Goal: Task Accomplishment & Management: Manage account settings

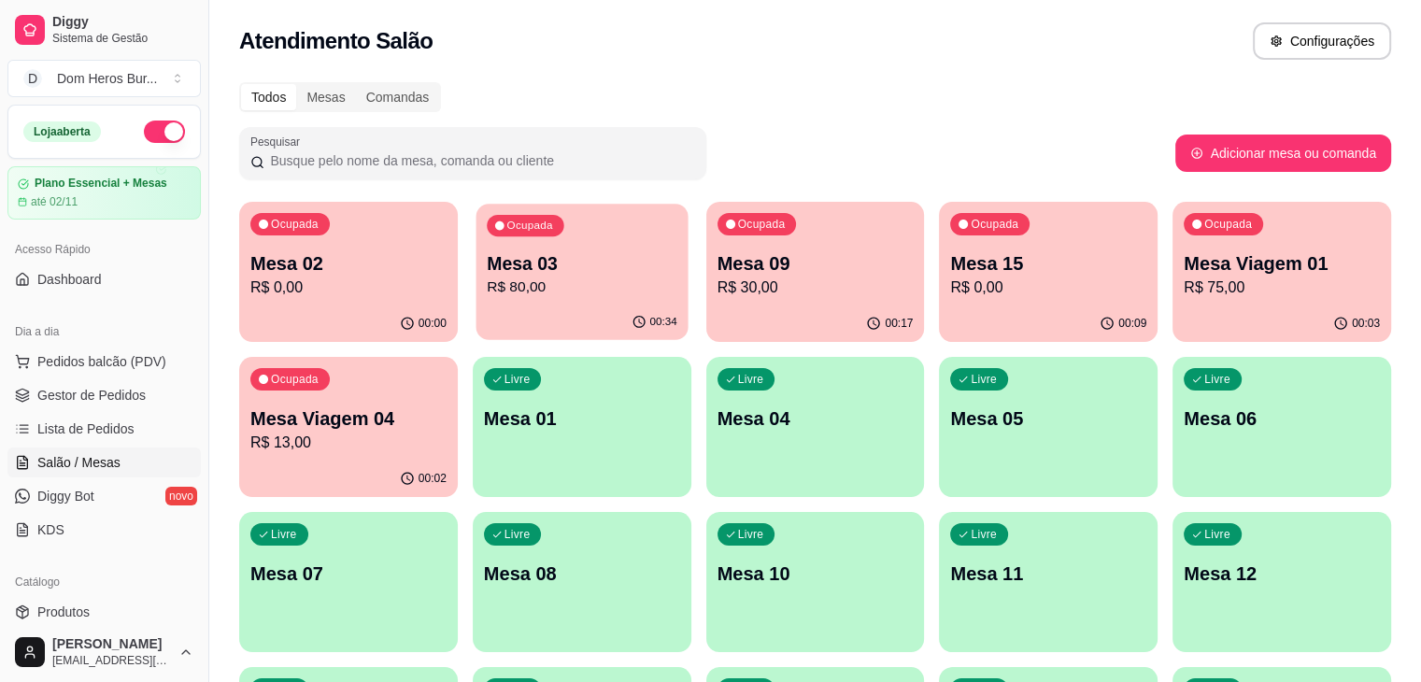
click at [550, 273] on p "Mesa 03" at bounding box center [582, 263] width 191 height 25
click at [709, 316] on div "00:17" at bounding box center [815, 323] width 212 height 36
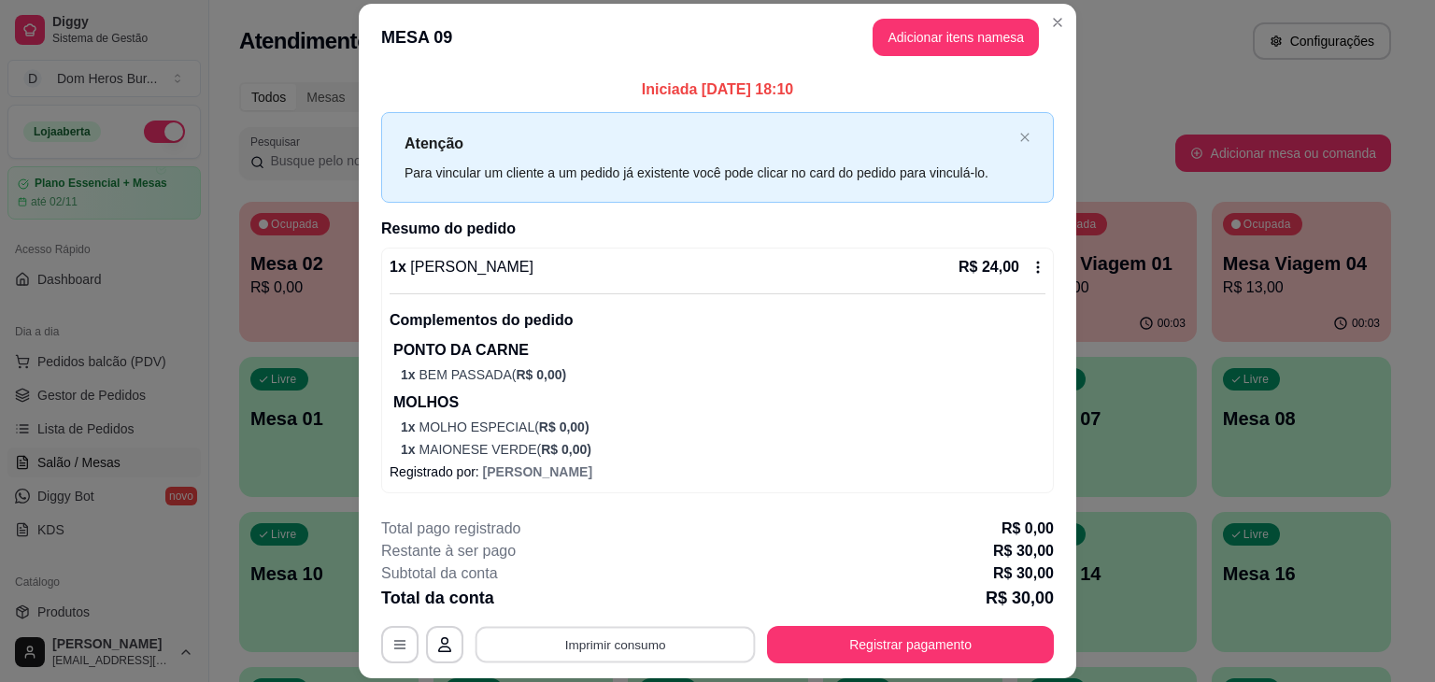
click at [665, 655] on button "Imprimir consumo" at bounding box center [616, 645] width 280 height 36
click at [621, 599] on button "IMPRESSORA" at bounding box center [613, 601] width 131 height 29
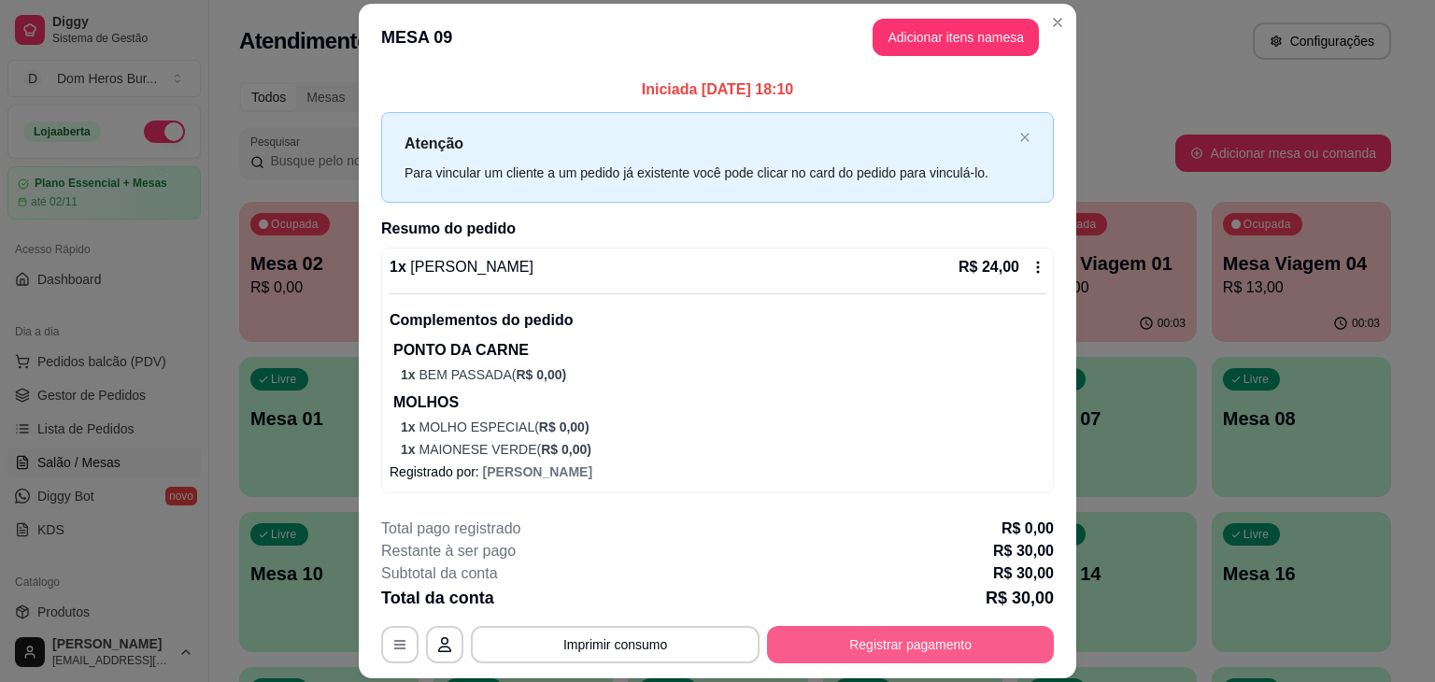
click at [899, 650] on button "Registrar pagamento" at bounding box center [910, 644] width 287 height 37
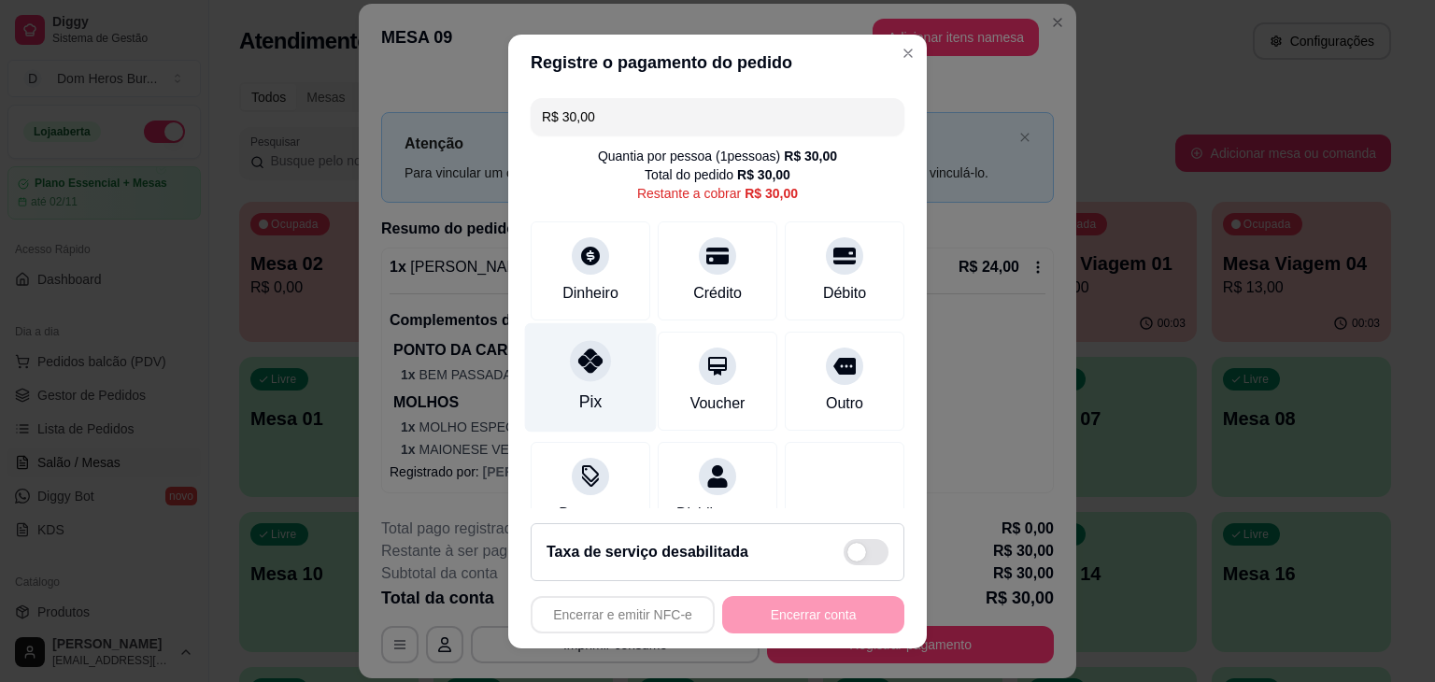
click at [596, 383] on div "Pix" at bounding box center [591, 376] width 132 height 109
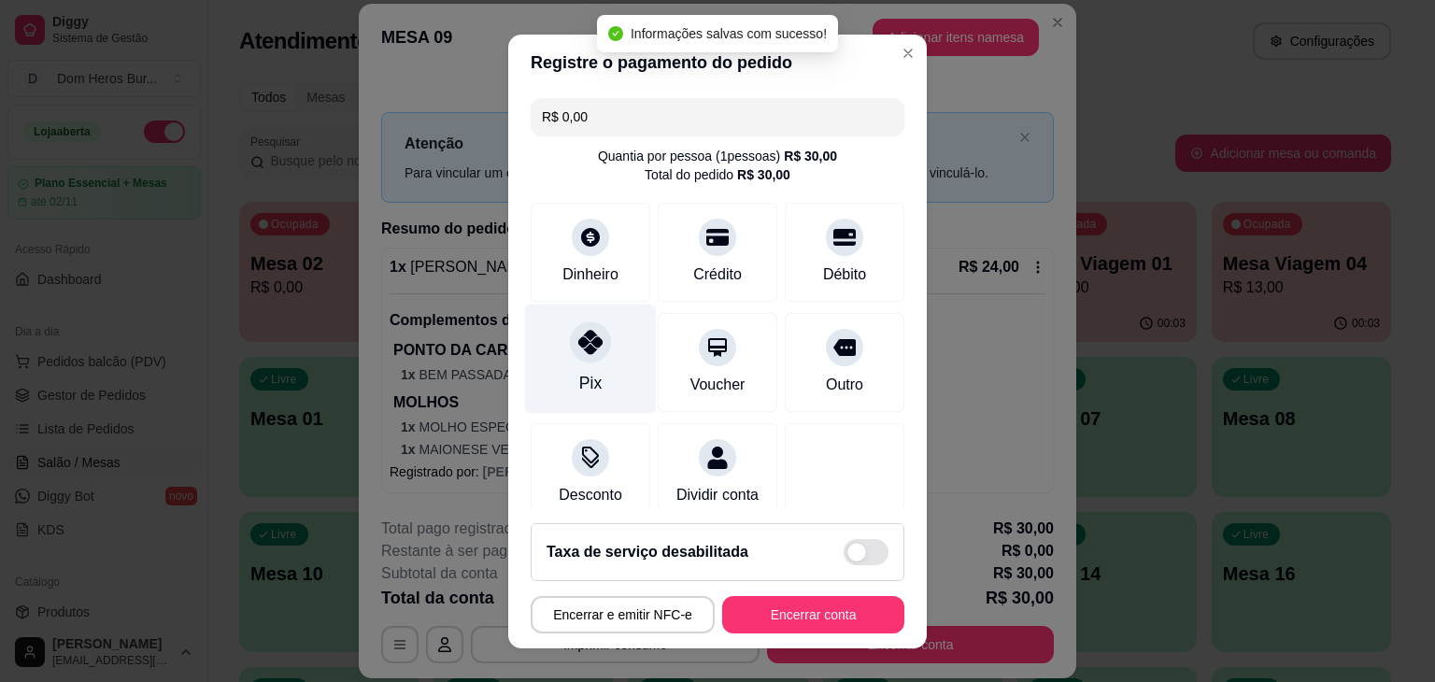
type input "R$ 0,00"
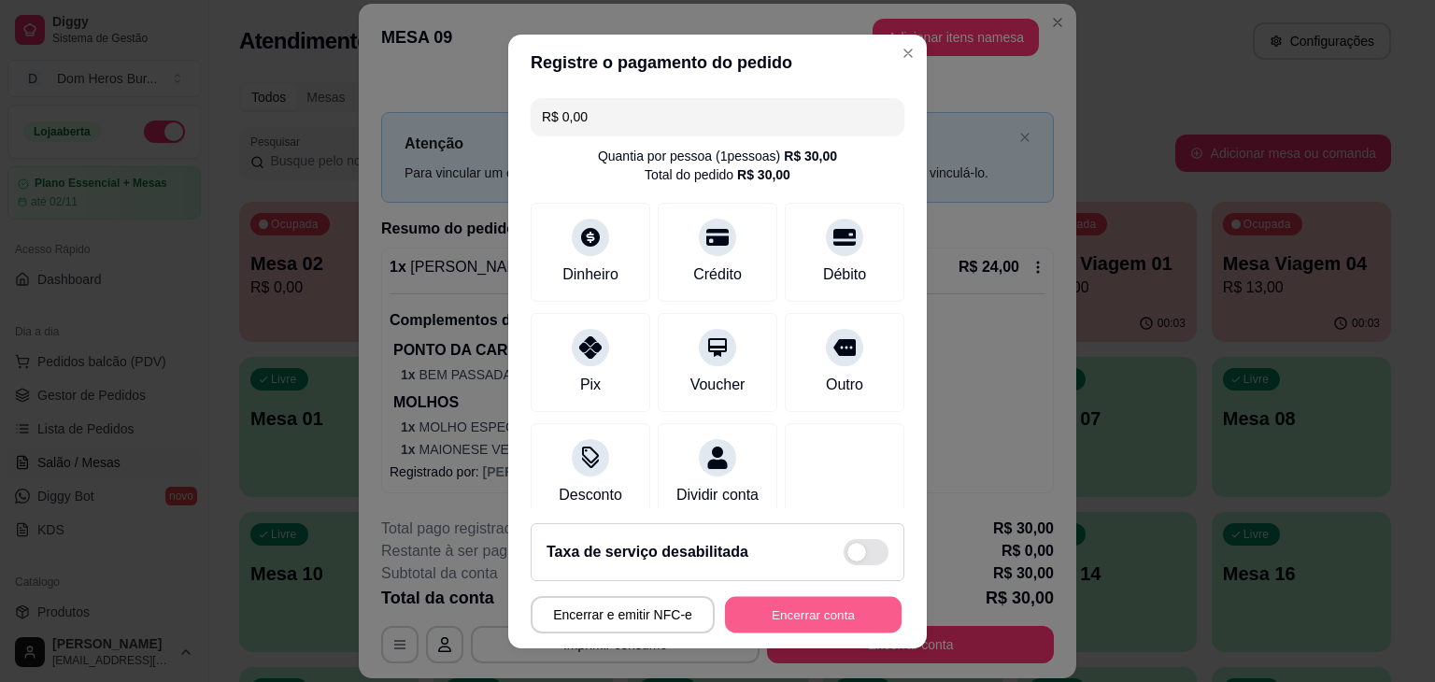
click at [771, 614] on button "Encerrar conta" at bounding box center [813, 614] width 177 height 36
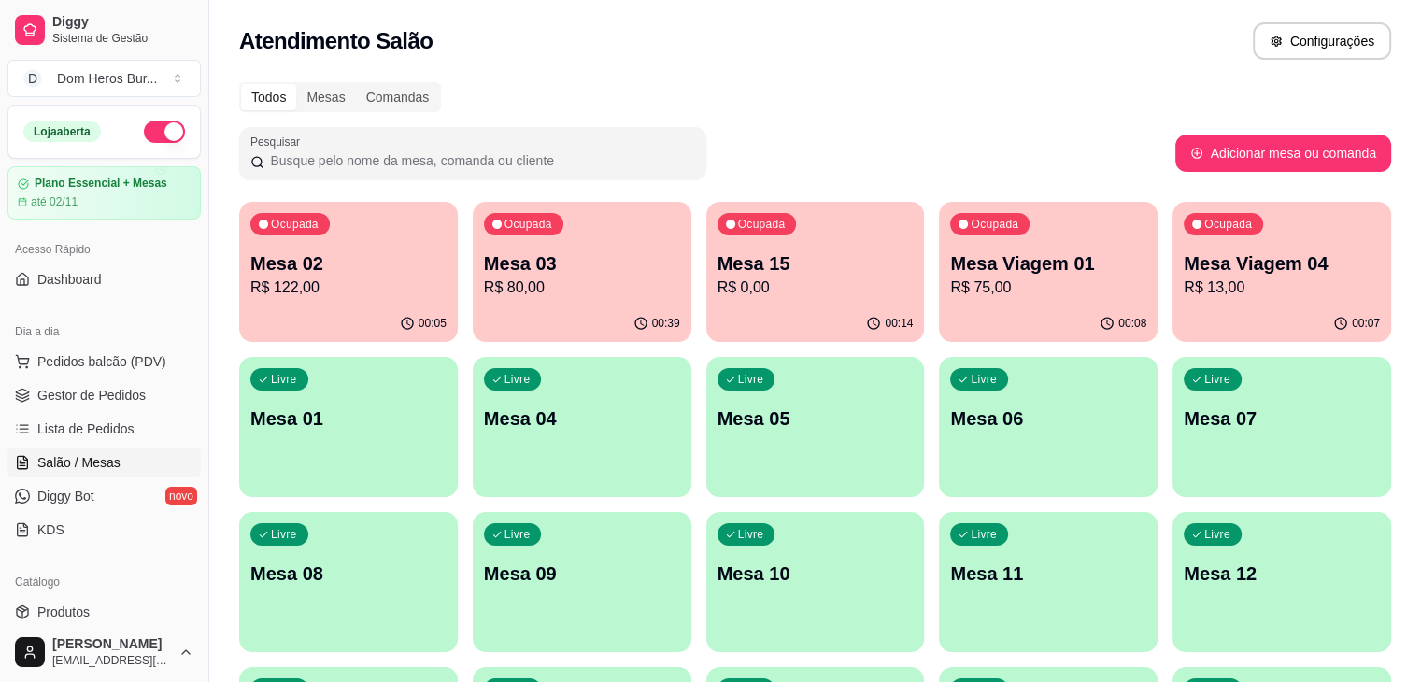
click at [755, 22] on div "Atendimento Salão Configurações" at bounding box center [815, 40] width 1152 height 37
click at [1099, 319] on icon "button" at bounding box center [1106, 322] width 15 height 15
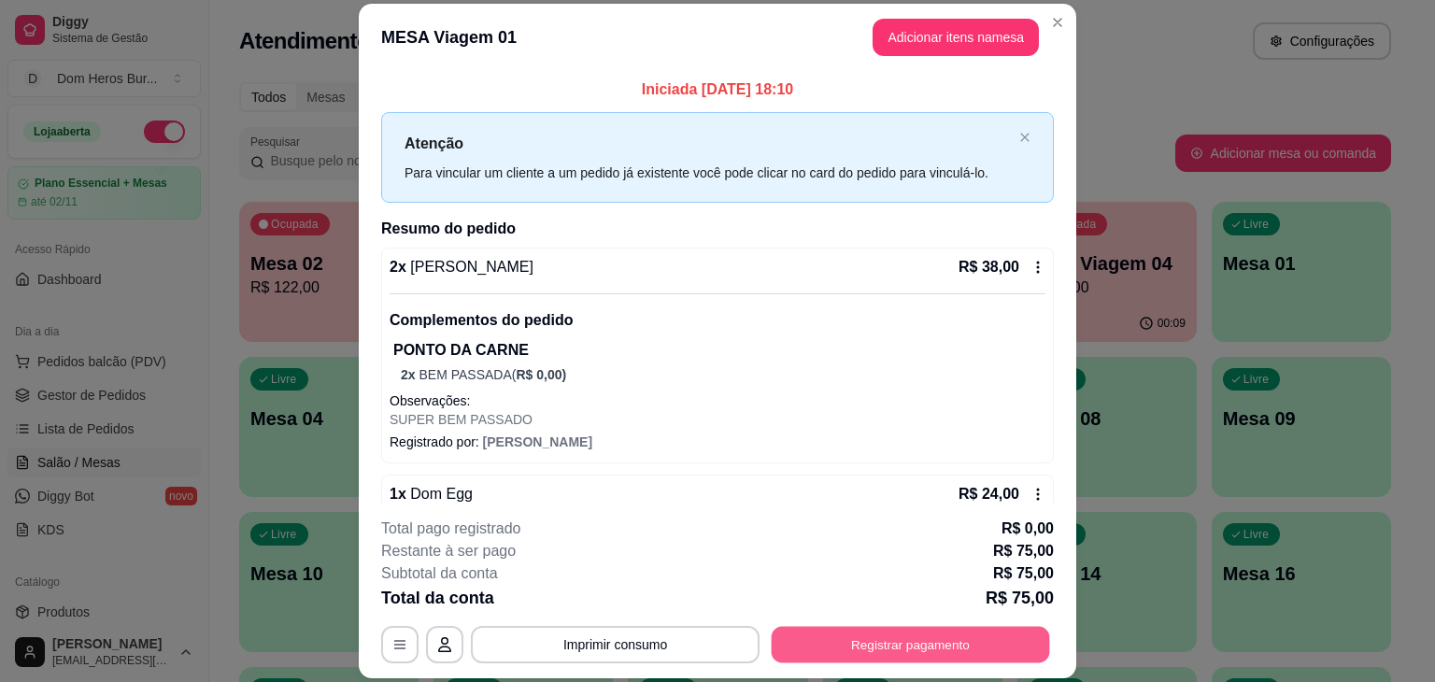
click at [1008, 640] on button "Registrar pagamento" at bounding box center [911, 645] width 278 height 36
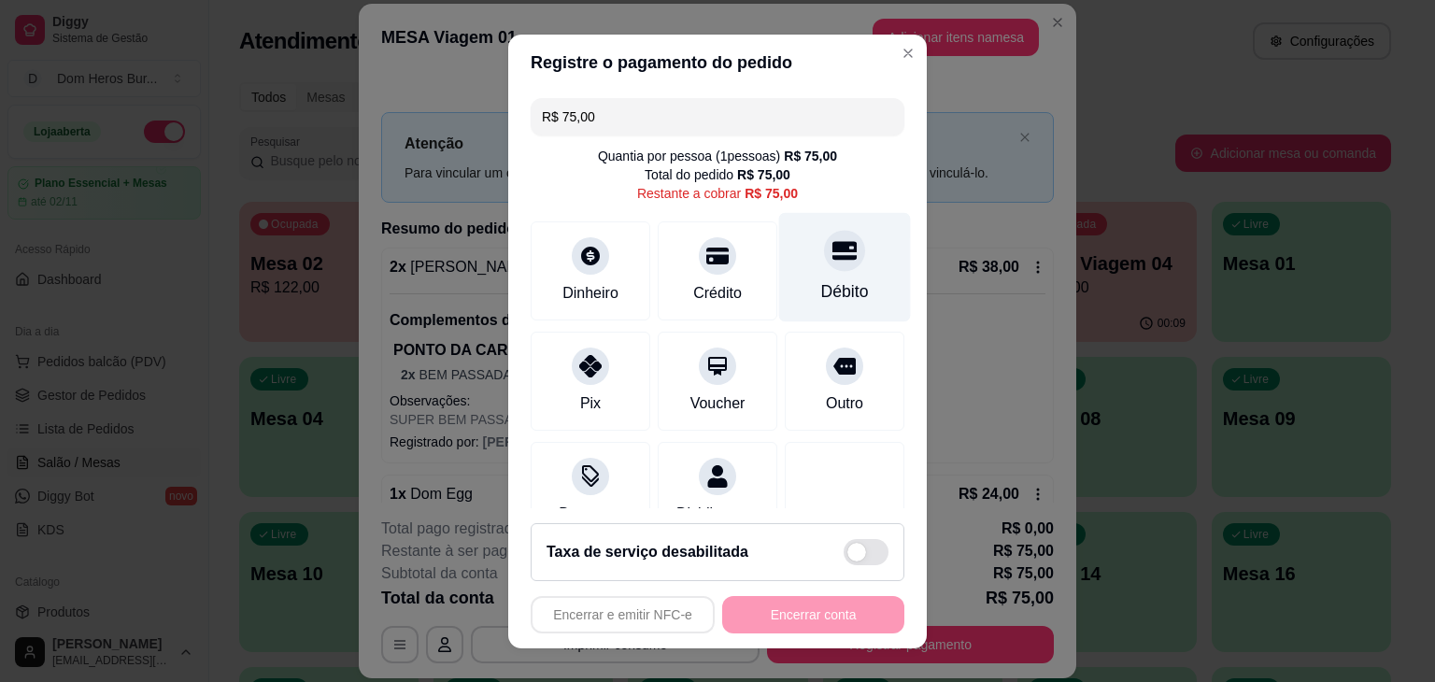
click at [838, 254] on div "Débito" at bounding box center [845, 266] width 132 height 109
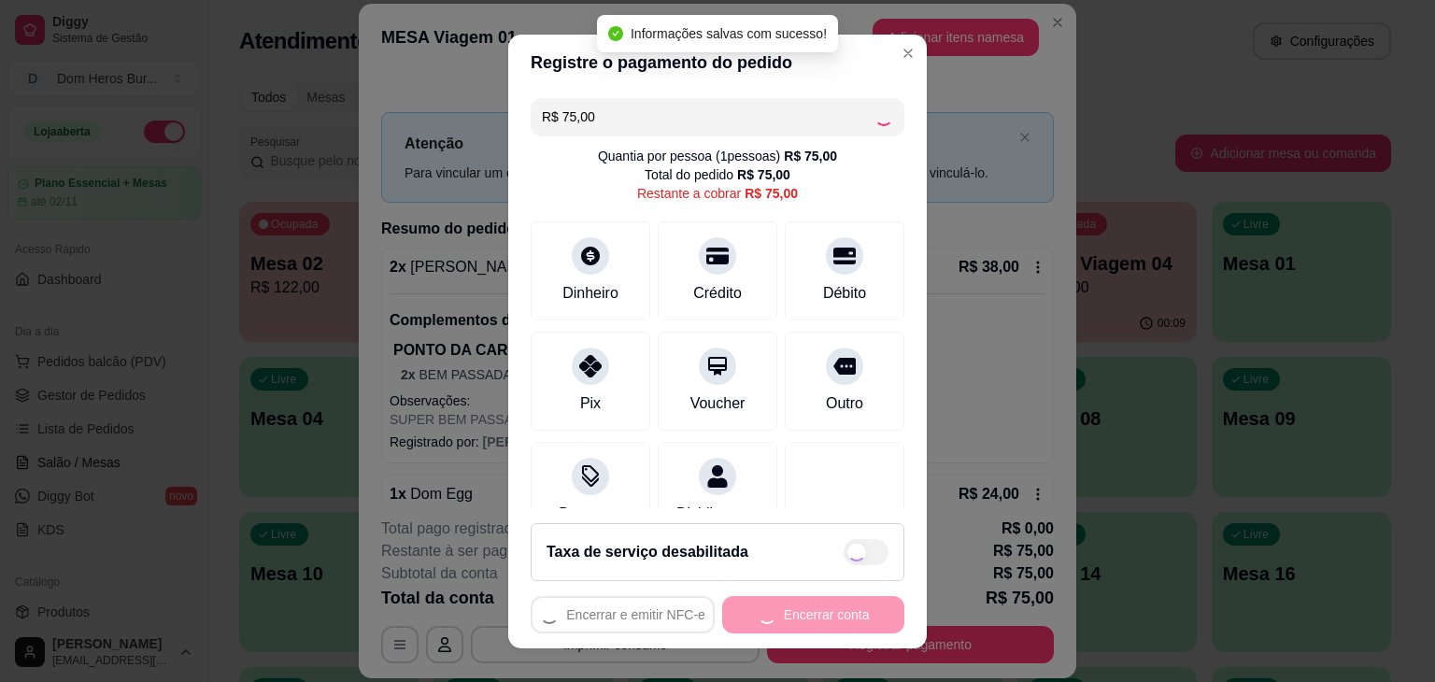
type input "R$ 0,00"
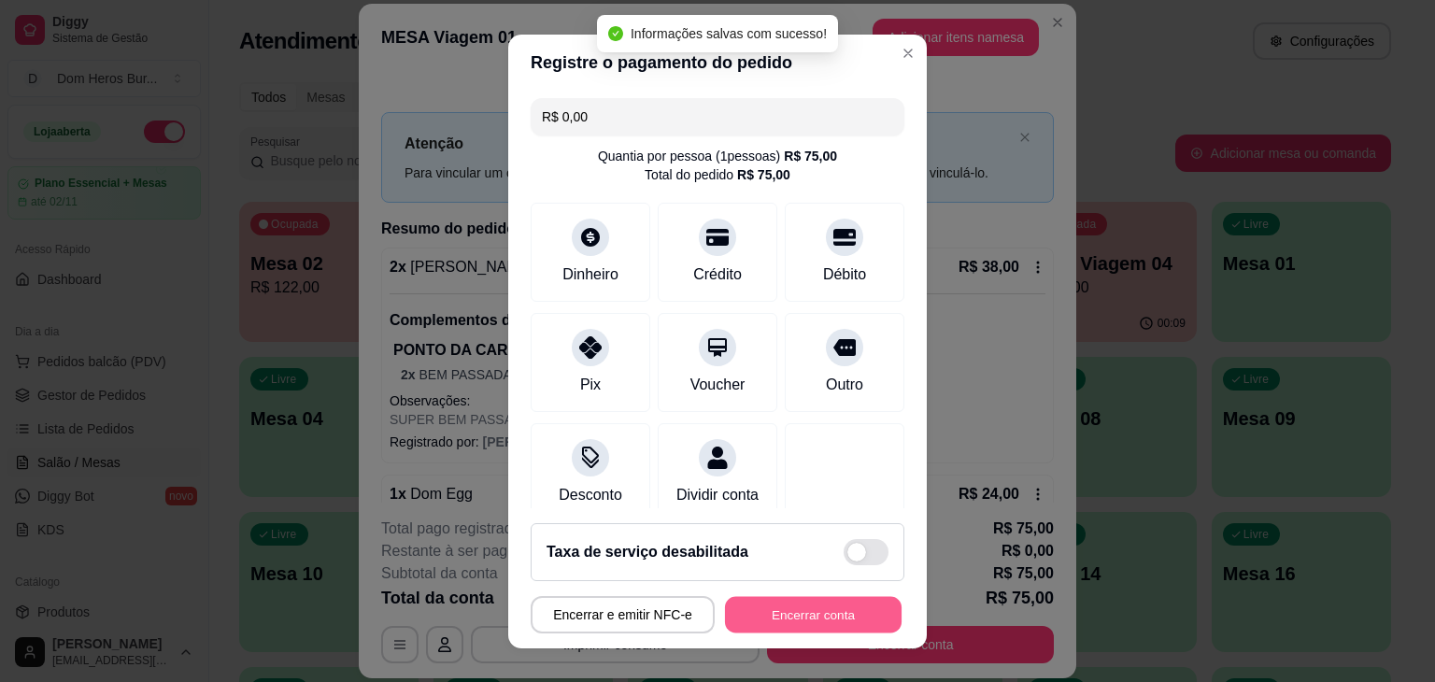
click at [870, 605] on button "Encerrar conta" at bounding box center [813, 614] width 177 height 36
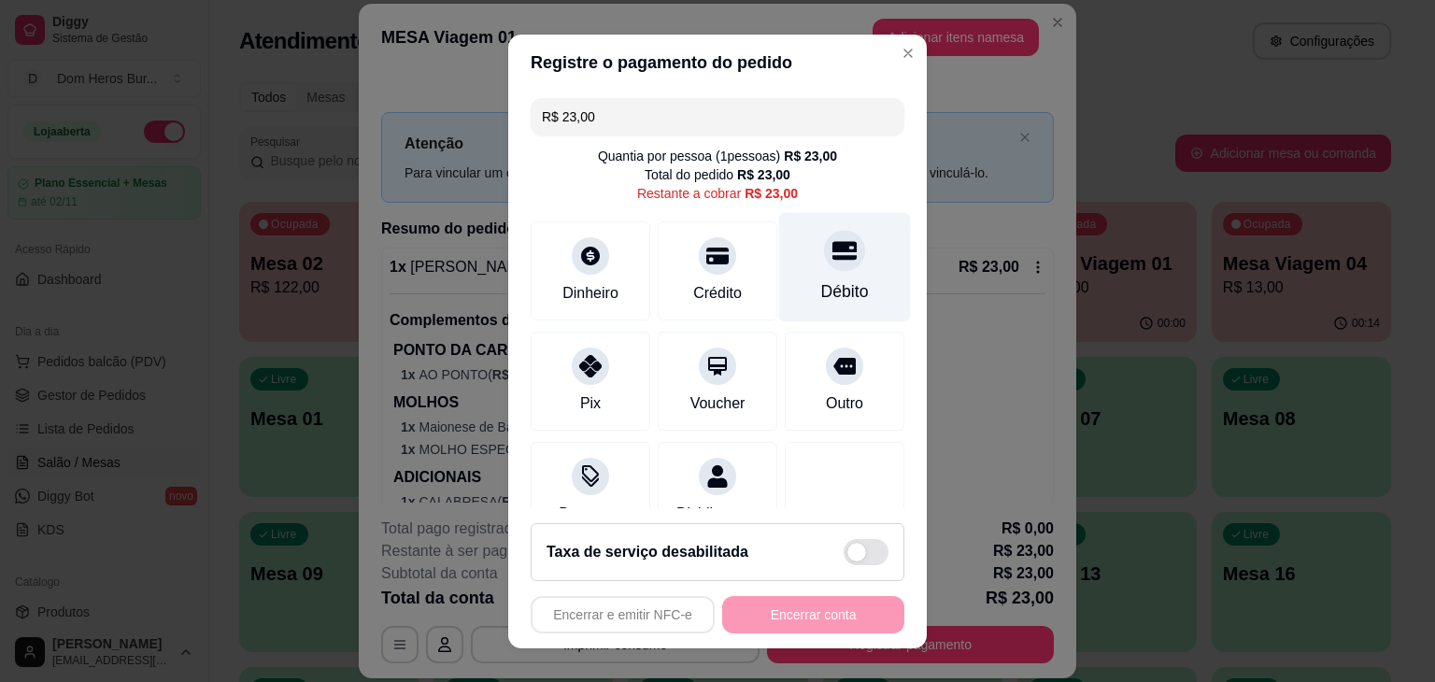
click at [812, 274] on div "Débito" at bounding box center [845, 266] width 132 height 109
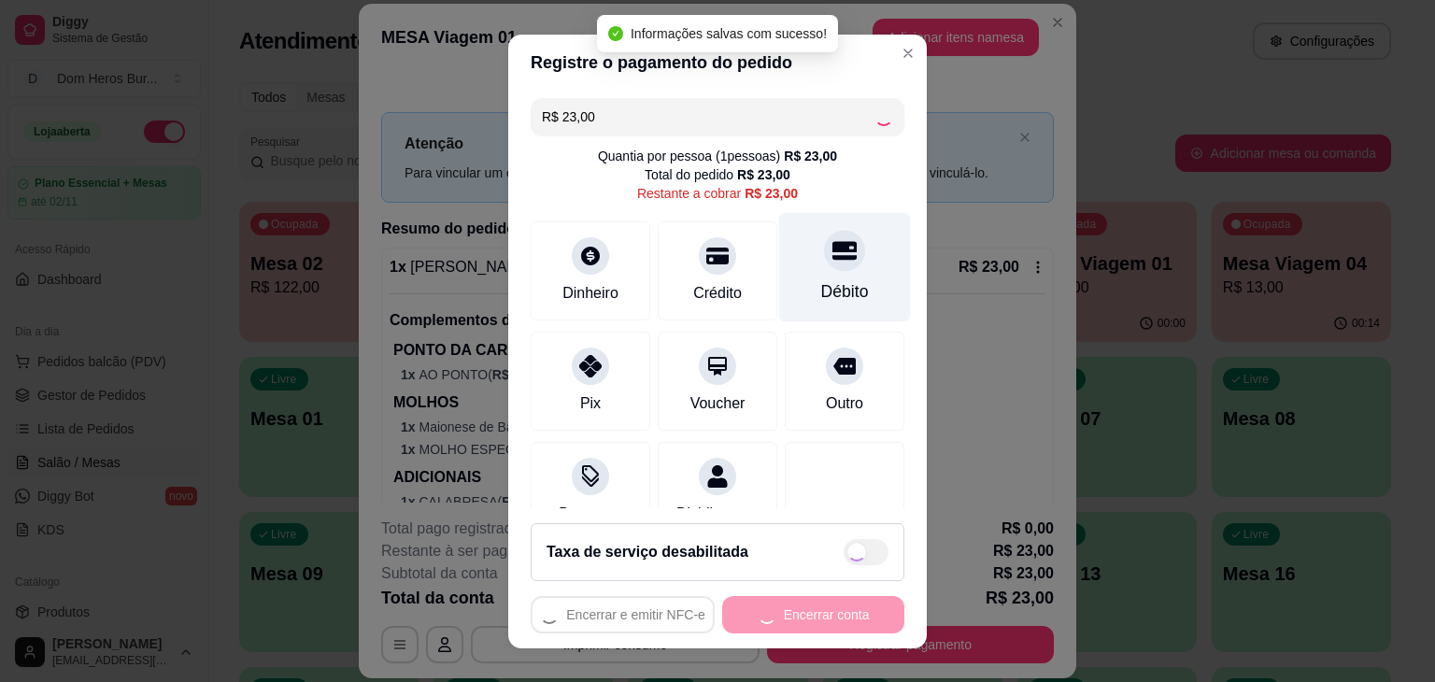
type input "R$ 0,00"
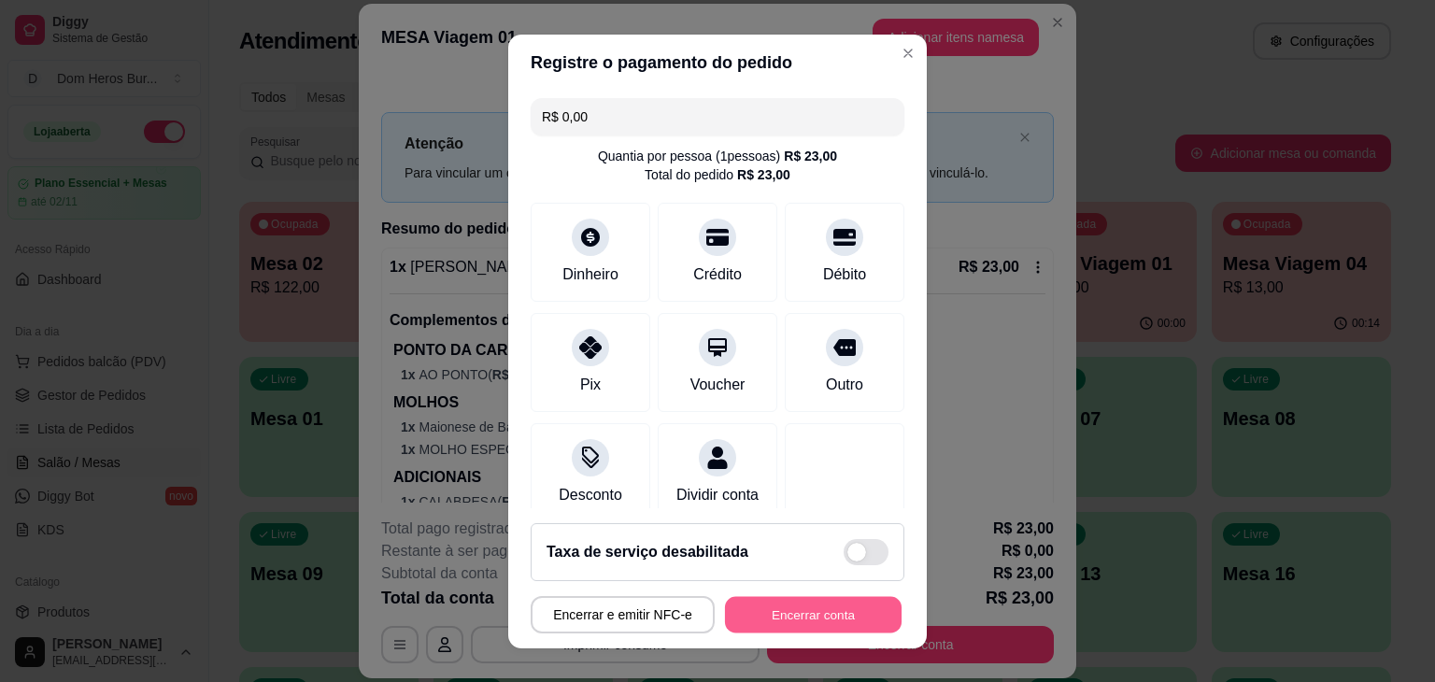
click at [736, 619] on button "Encerrar conta" at bounding box center [813, 614] width 177 height 36
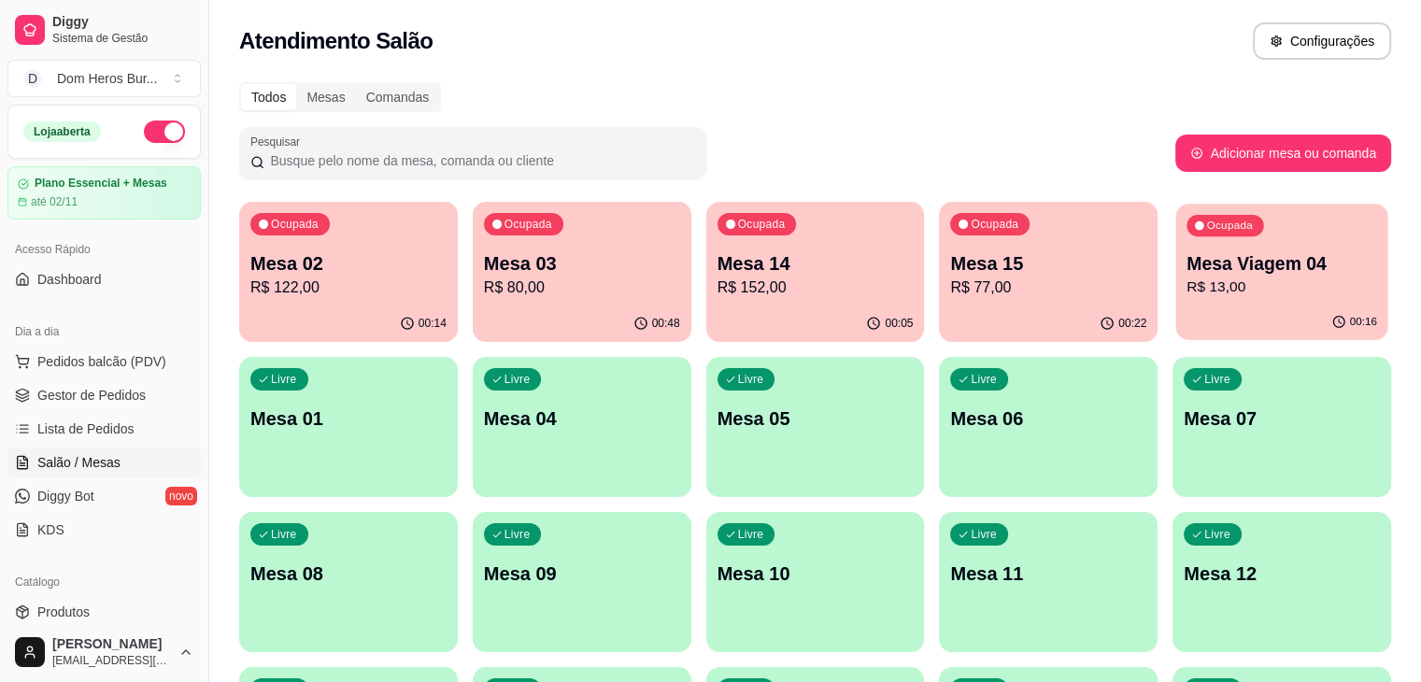
click at [1187, 265] on p "Mesa Viagem 04" at bounding box center [1282, 263] width 191 height 25
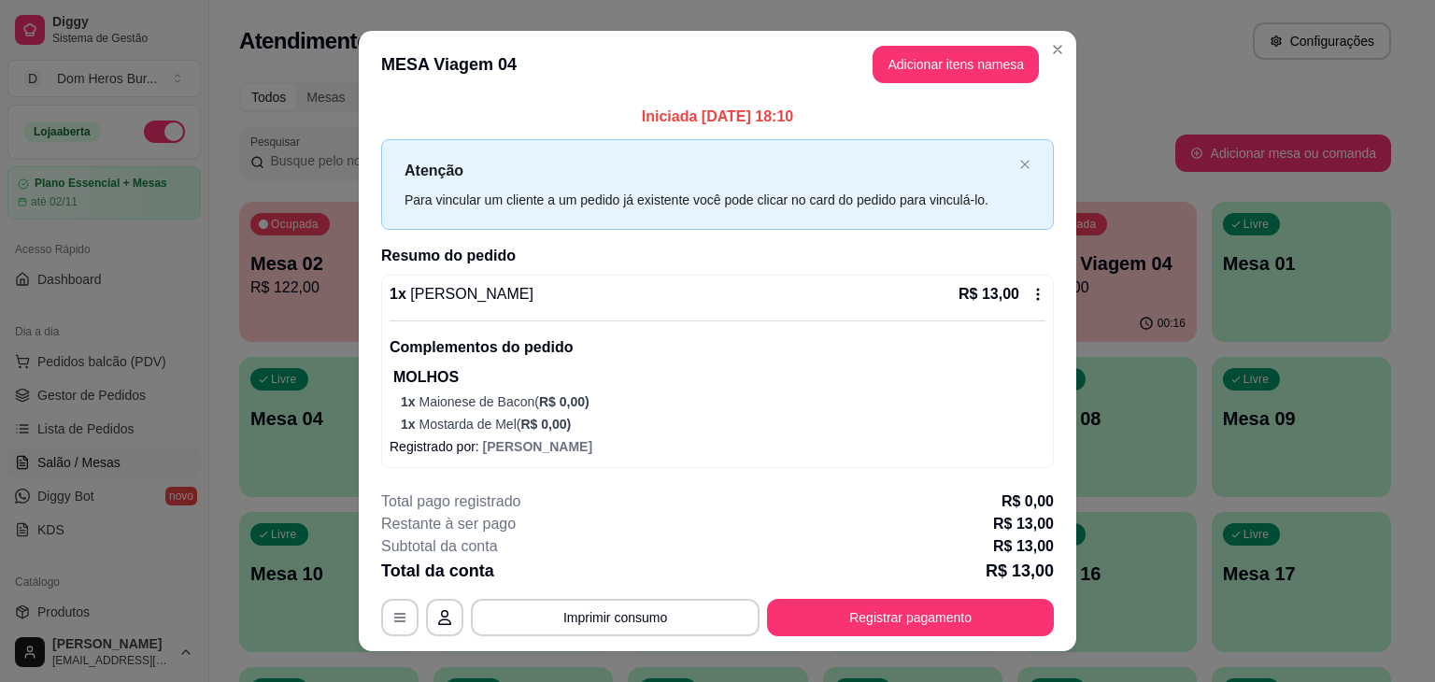
click at [732, 304] on div "1 x Baby Groot R$ 13,00" at bounding box center [718, 294] width 656 height 22
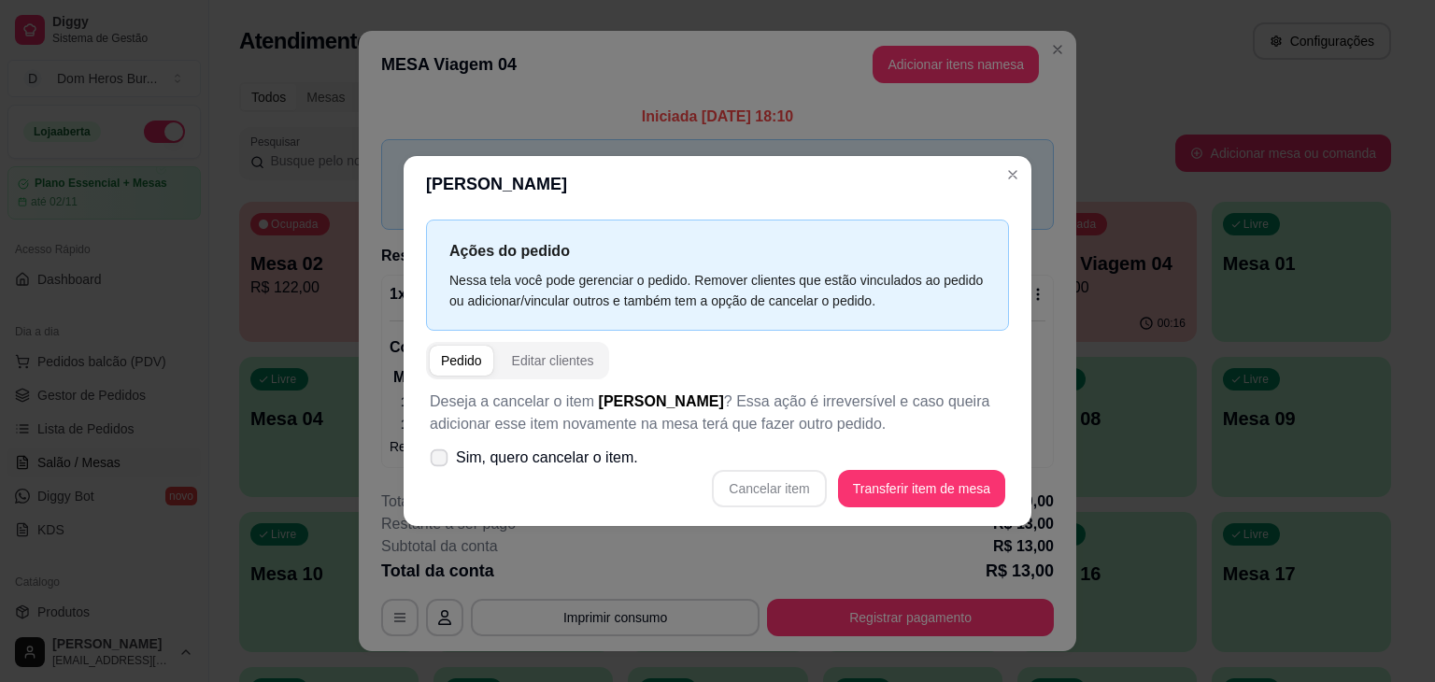
click at [601, 461] on span "Sim, quero cancelar o item." at bounding box center [547, 458] width 182 height 22
click at [441, 462] on input "Sim, quero cancelar o item." at bounding box center [435, 468] width 12 height 12
checkbox input "true"
click at [804, 495] on button "Cancelar item" at bounding box center [769, 489] width 111 height 36
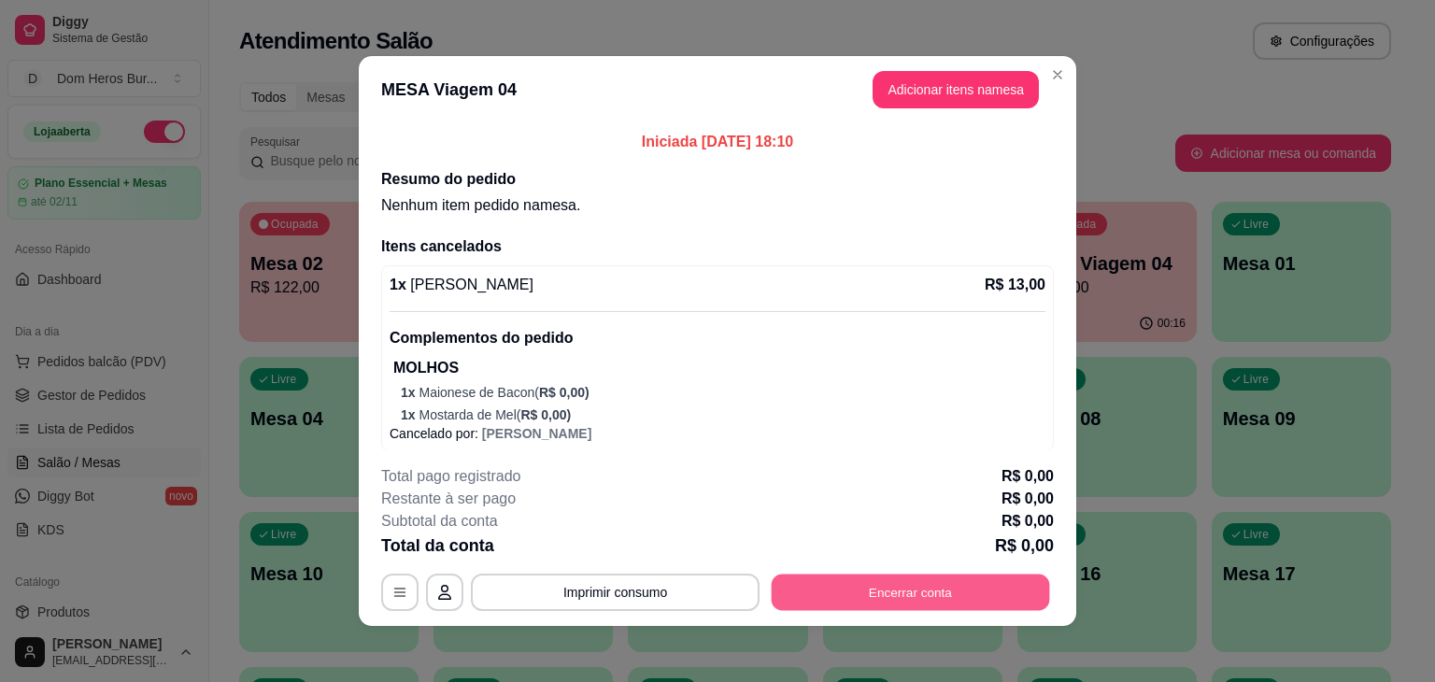
click at [893, 587] on button "Encerrar conta" at bounding box center [911, 593] width 278 height 36
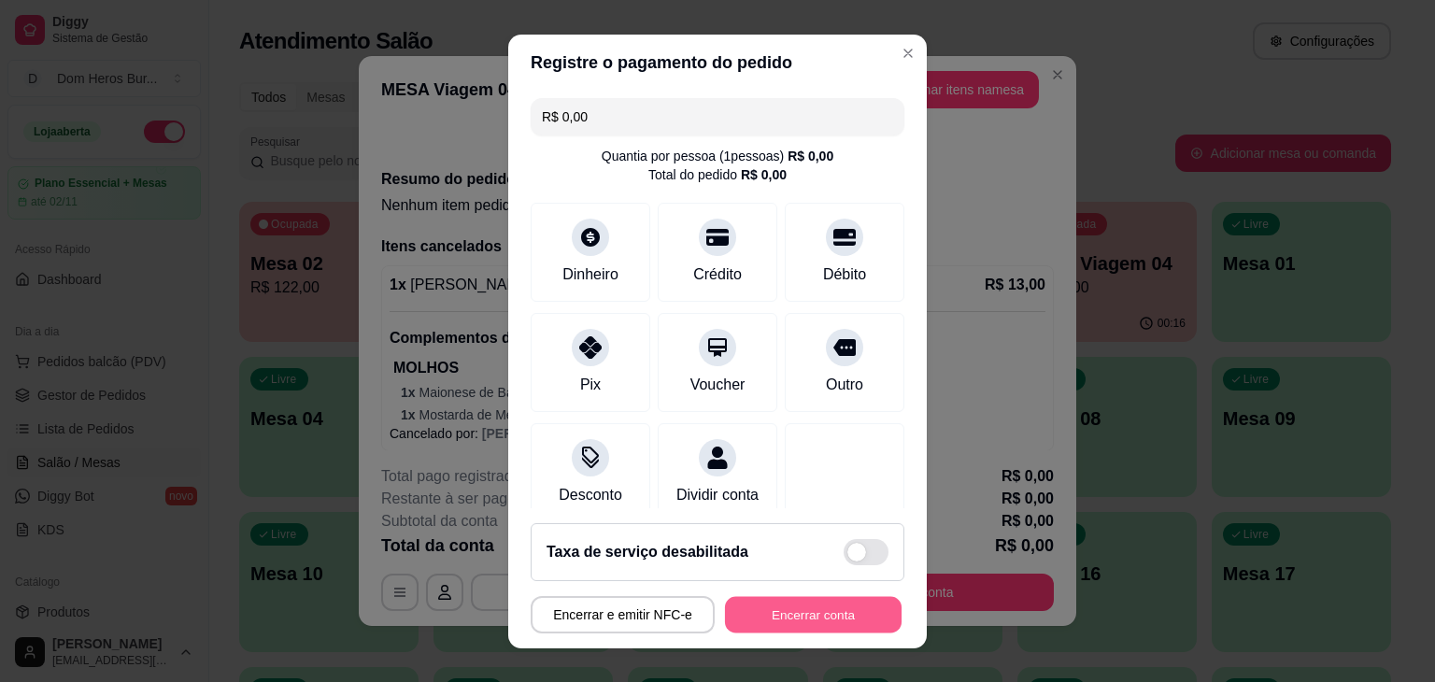
click at [857, 616] on button "Encerrar conta" at bounding box center [813, 614] width 177 height 36
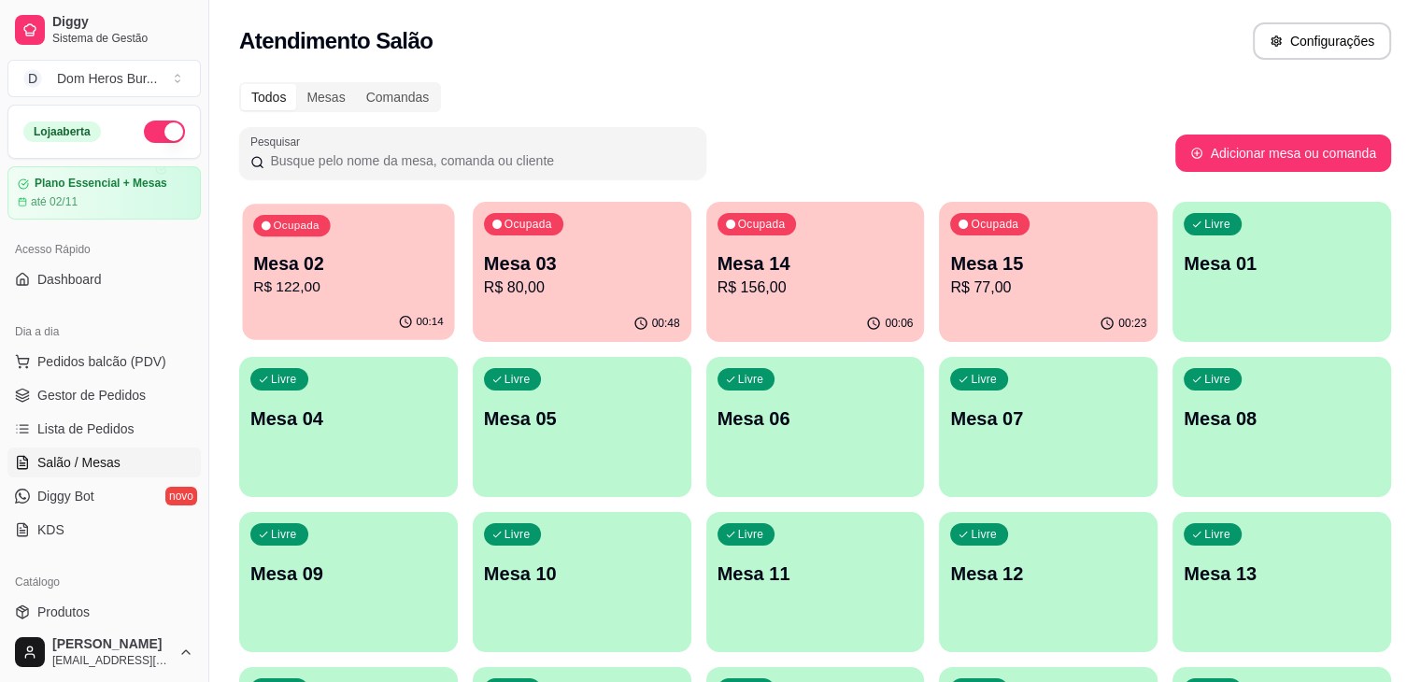
click at [306, 277] on p "R$ 122,00" at bounding box center [348, 287] width 191 height 21
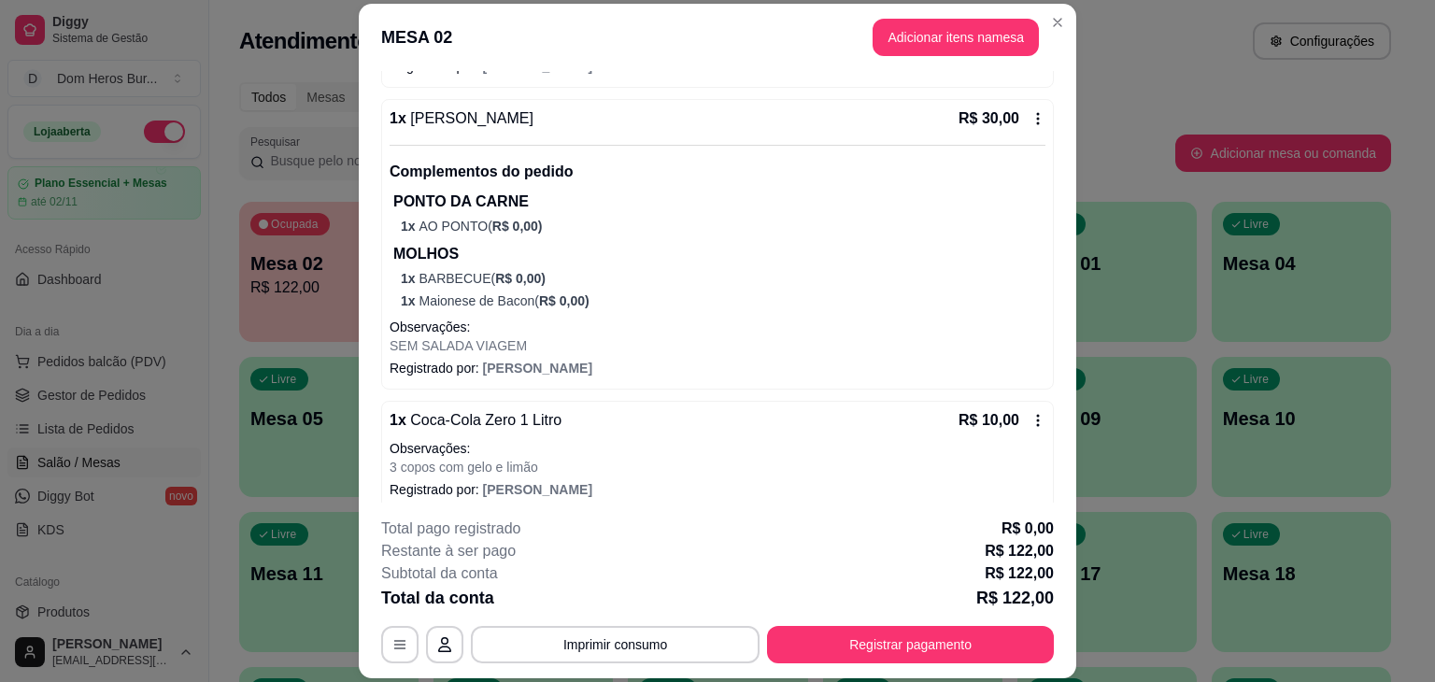
scroll to position [1256, 0]
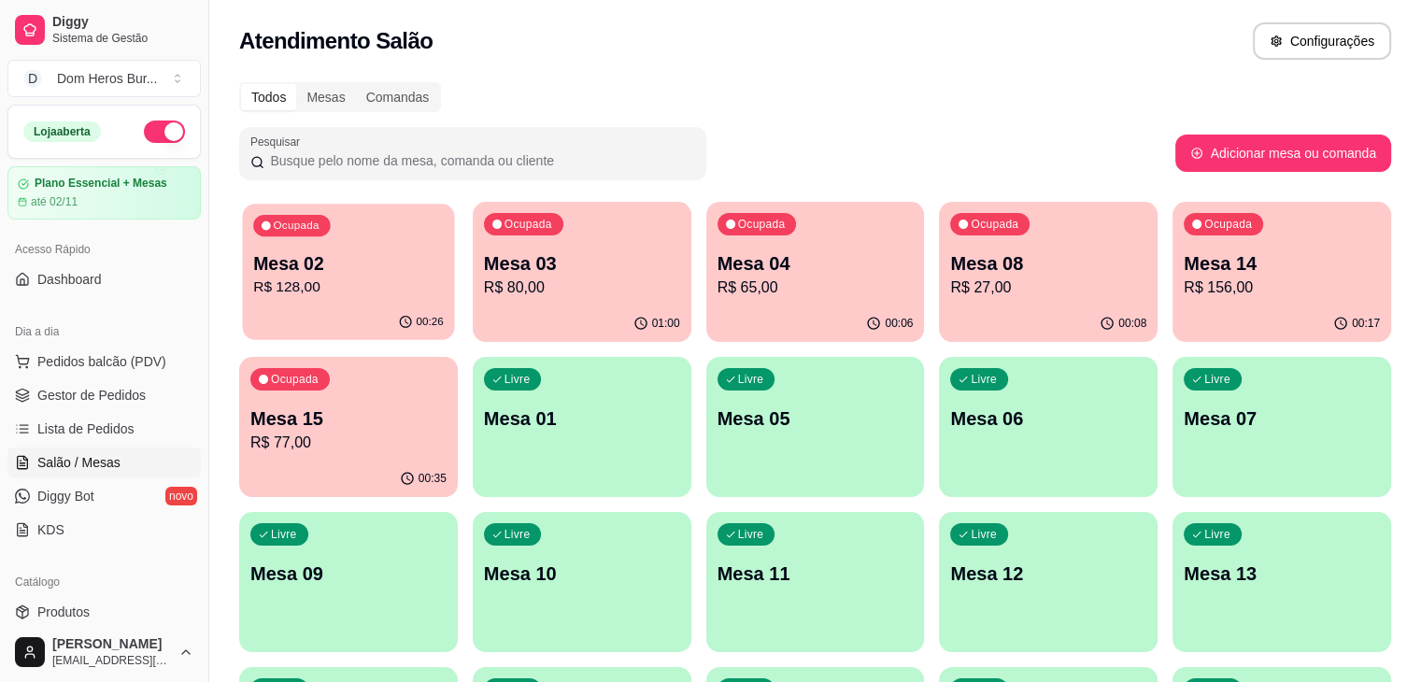
click at [326, 288] on p "R$ 128,00" at bounding box center [348, 287] width 191 height 21
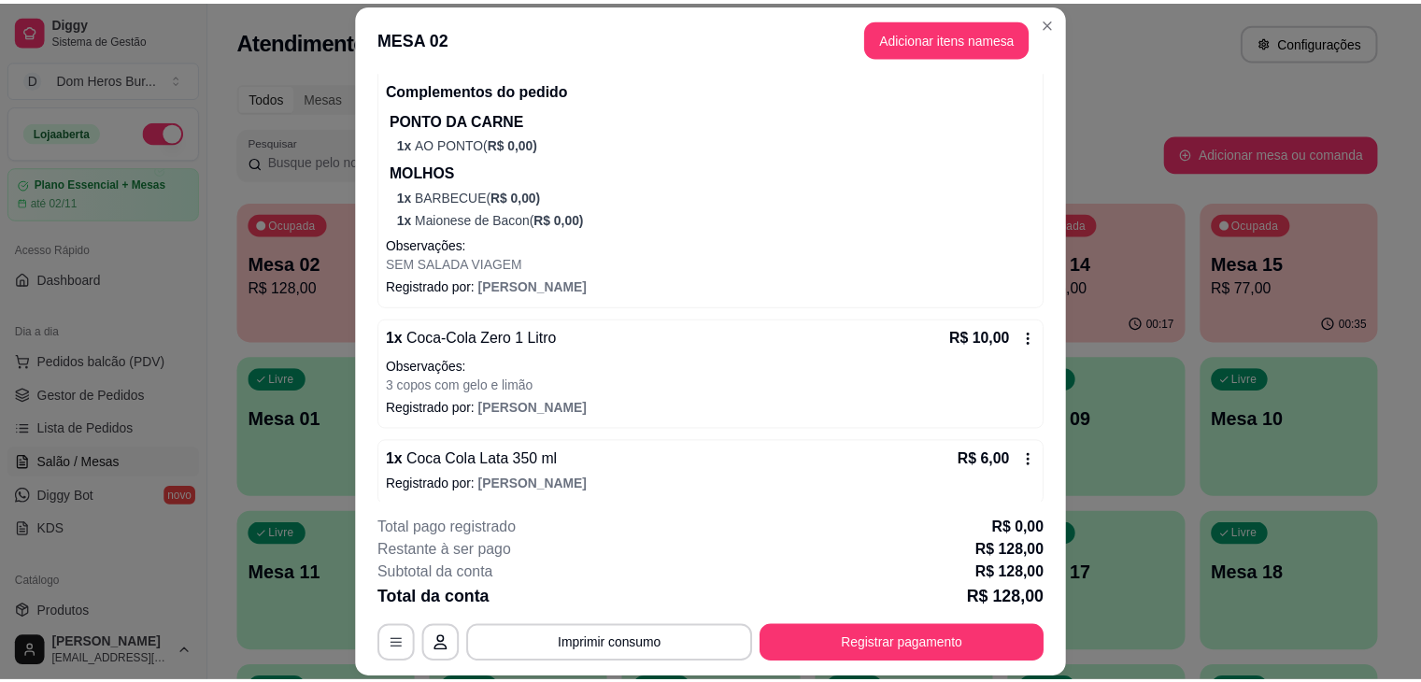
scroll to position [1332, 0]
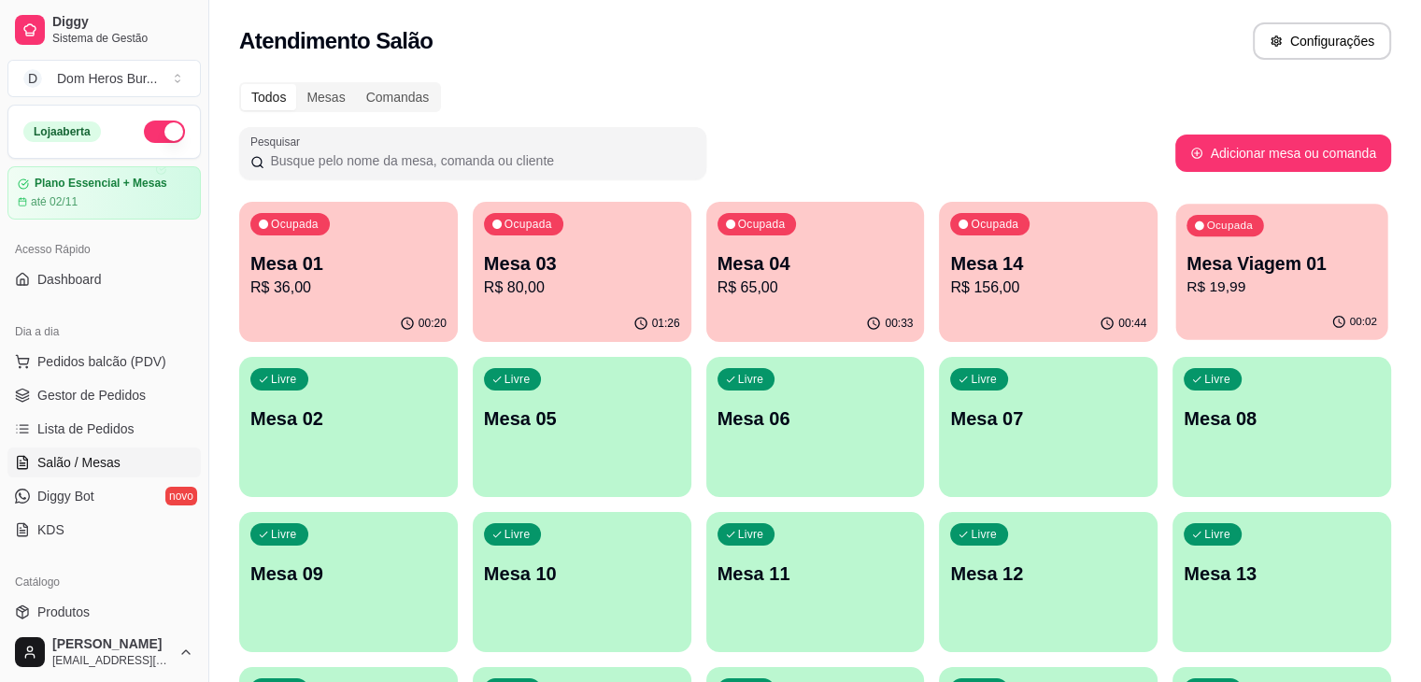
click at [1207, 219] on p "Ocupada" at bounding box center [1230, 226] width 46 height 15
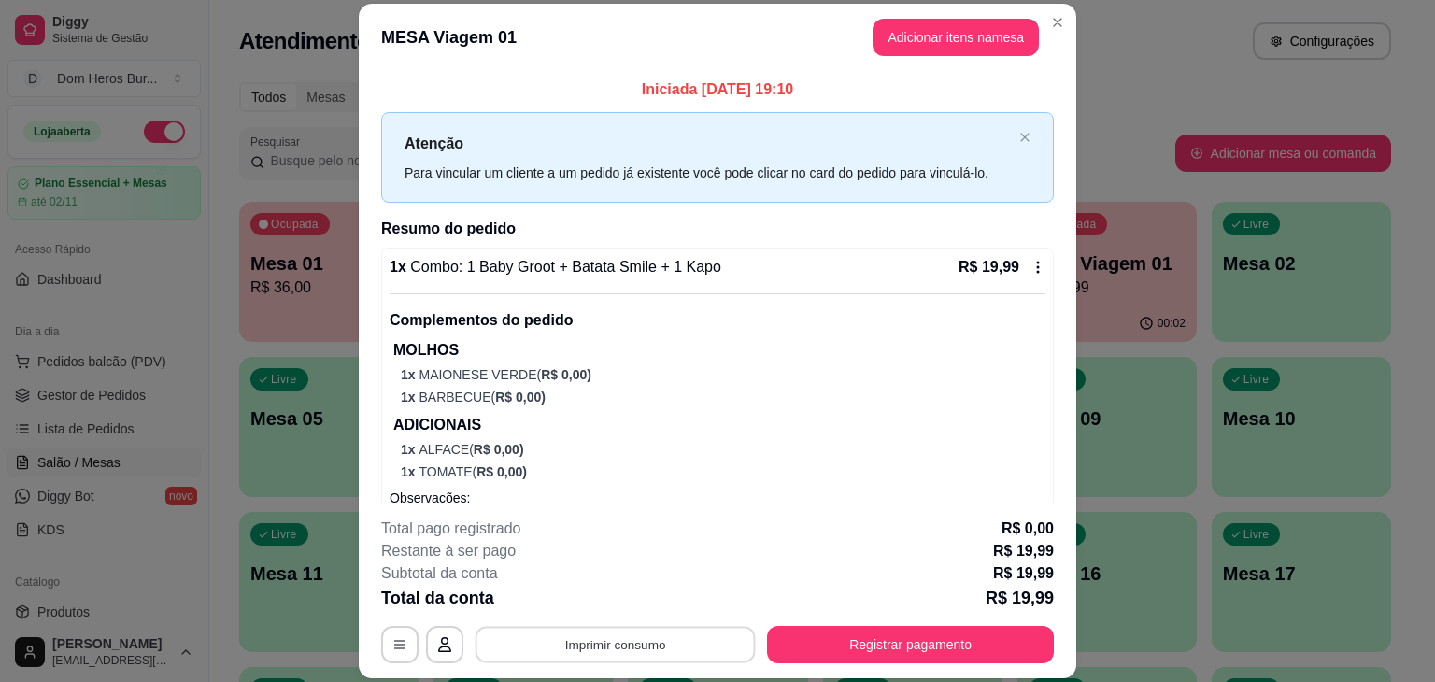
click at [600, 651] on button "Imprimir consumo" at bounding box center [616, 645] width 280 height 36
click at [613, 597] on button "IMPRESSORA" at bounding box center [613, 601] width 131 height 29
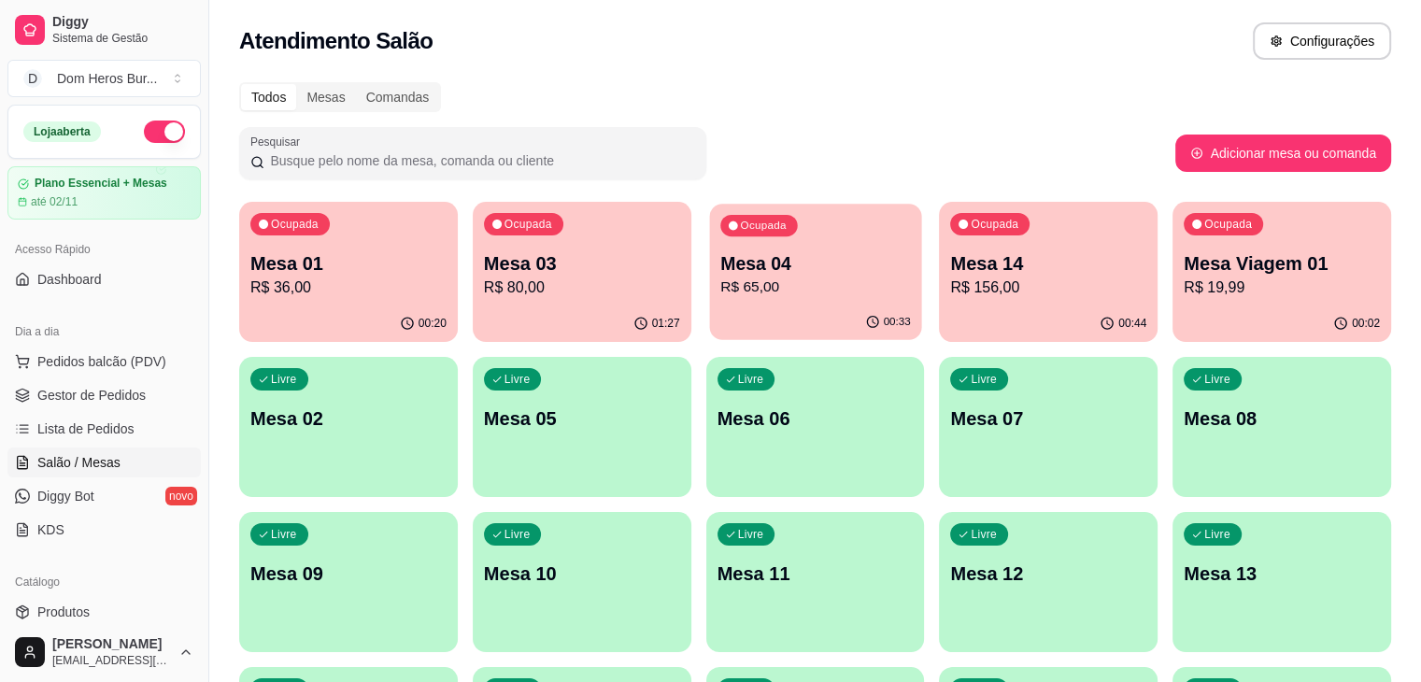
click at [720, 279] on p "R$ 65,00" at bounding box center [815, 287] width 191 height 21
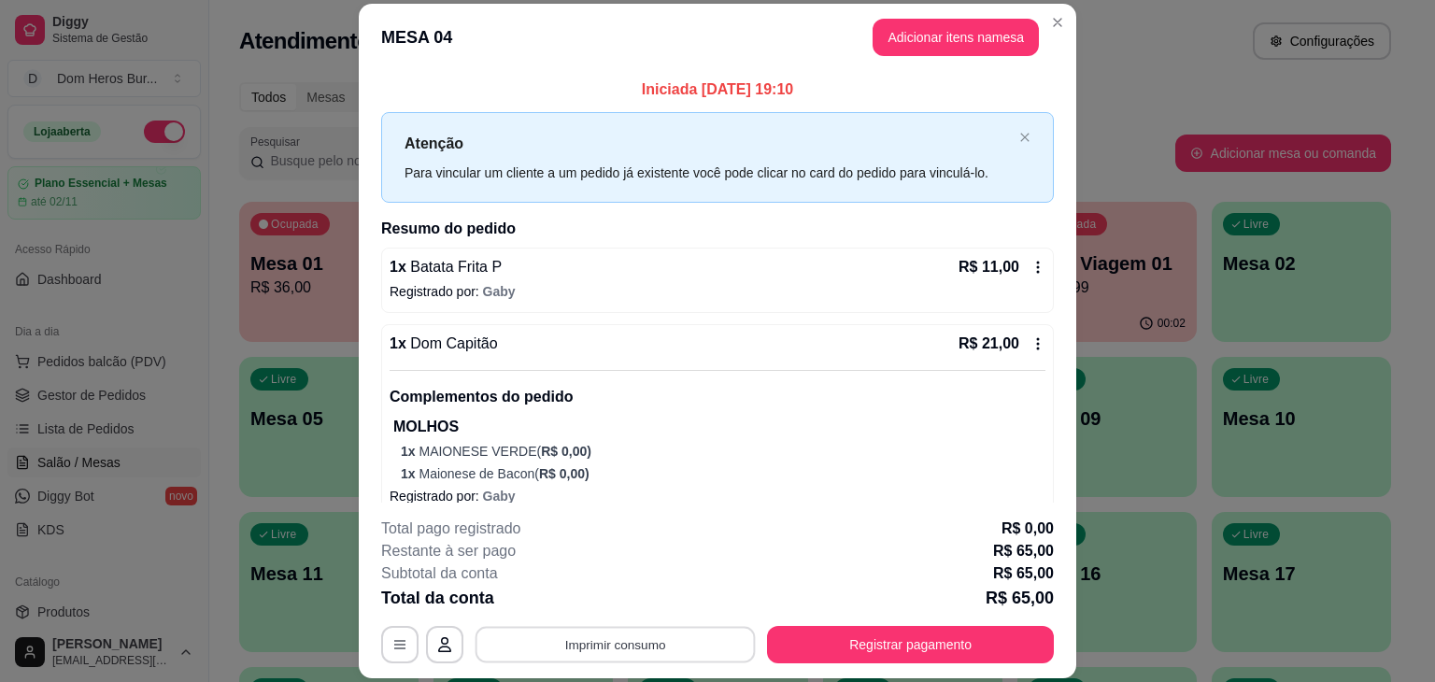
click at [572, 655] on button "Imprimir consumo" at bounding box center [616, 645] width 280 height 36
click at [591, 594] on button "IMPRESSORA" at bounding box center [613, 601] width 131 height 29
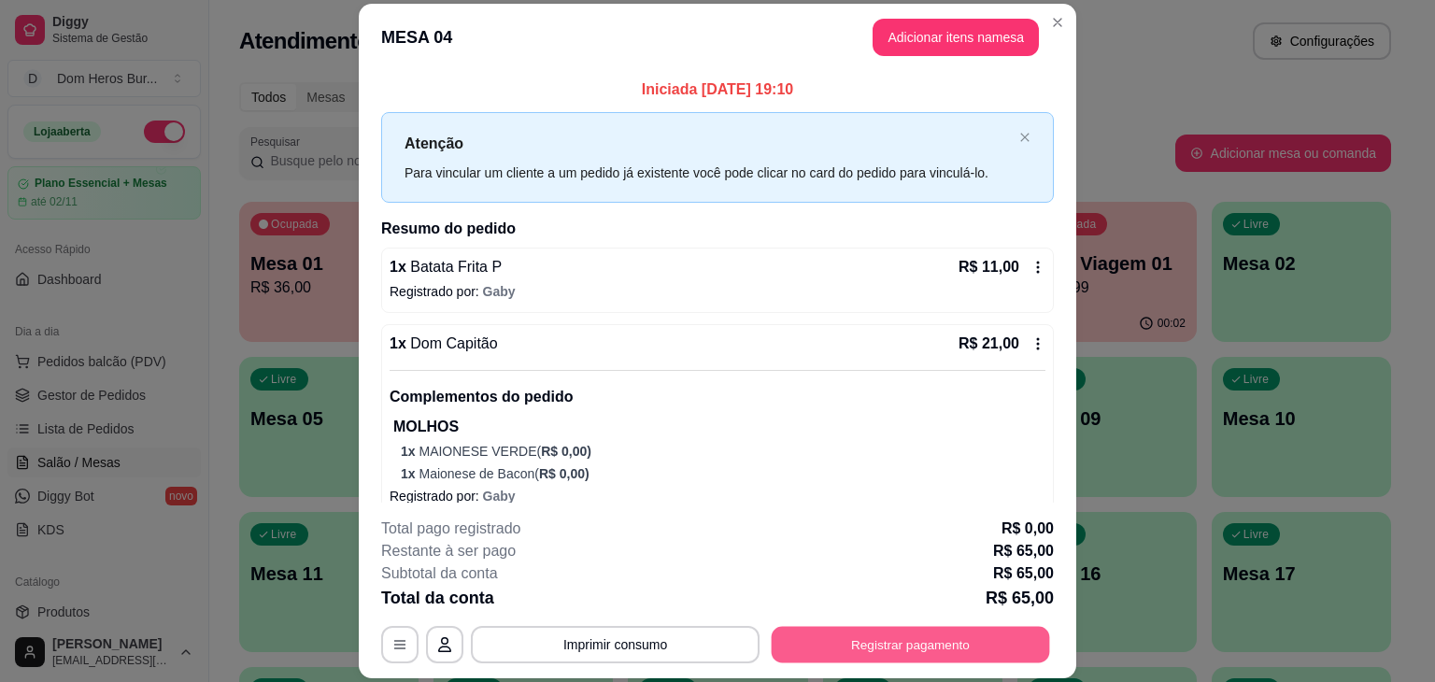
click at [816, 632] on button "Registrar pagamento" at bounding box center [911, 645] width 278 height 36
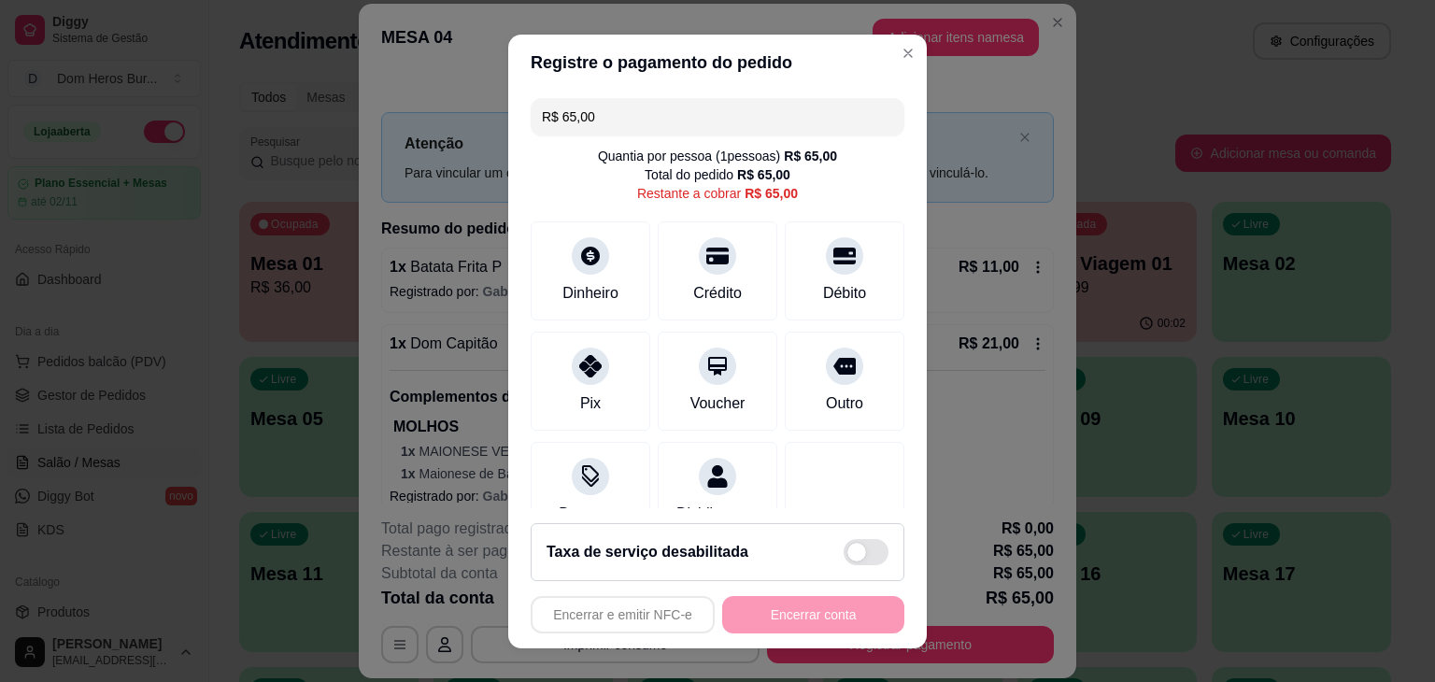
click at [549, 169] on div "Quantia por pessoa ( 1 pessoas) R$ 65,00 Total do pedido R$ 65,00 Restante a co…" at bounding box center [718, 175] width 374 height 56
click at [595, 235] on div "Dinheiro" at bounding box center [591, 266] width 132 height 109
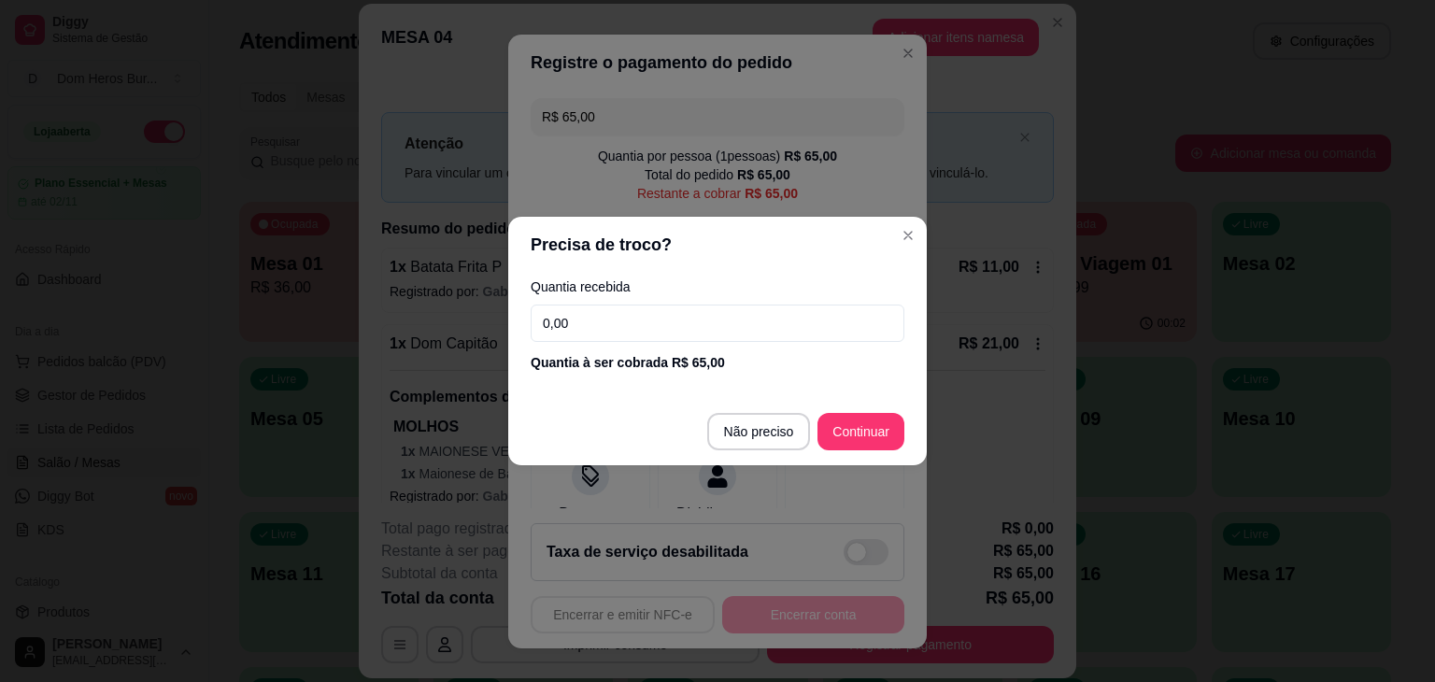
click at [612, 315] on input "0,00" at bounding box center [718, 323] width 374 height 37
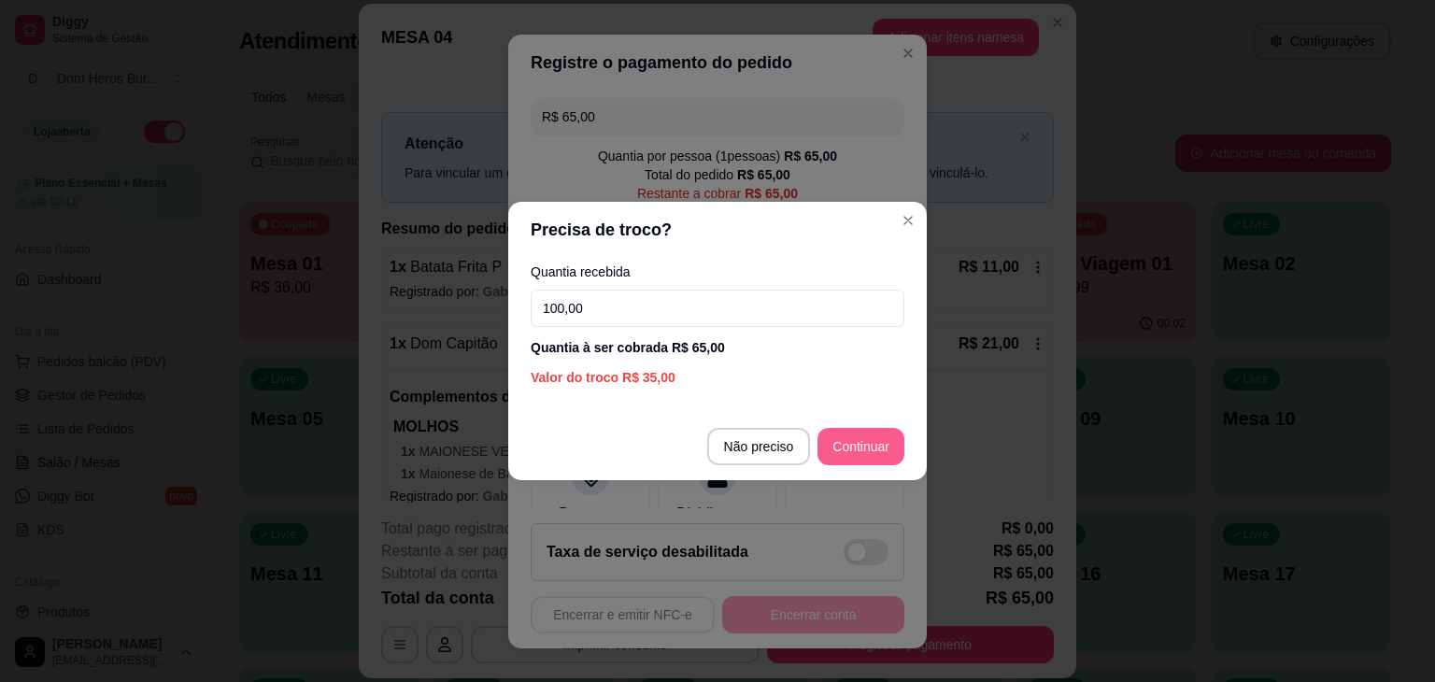
type input "100,00"
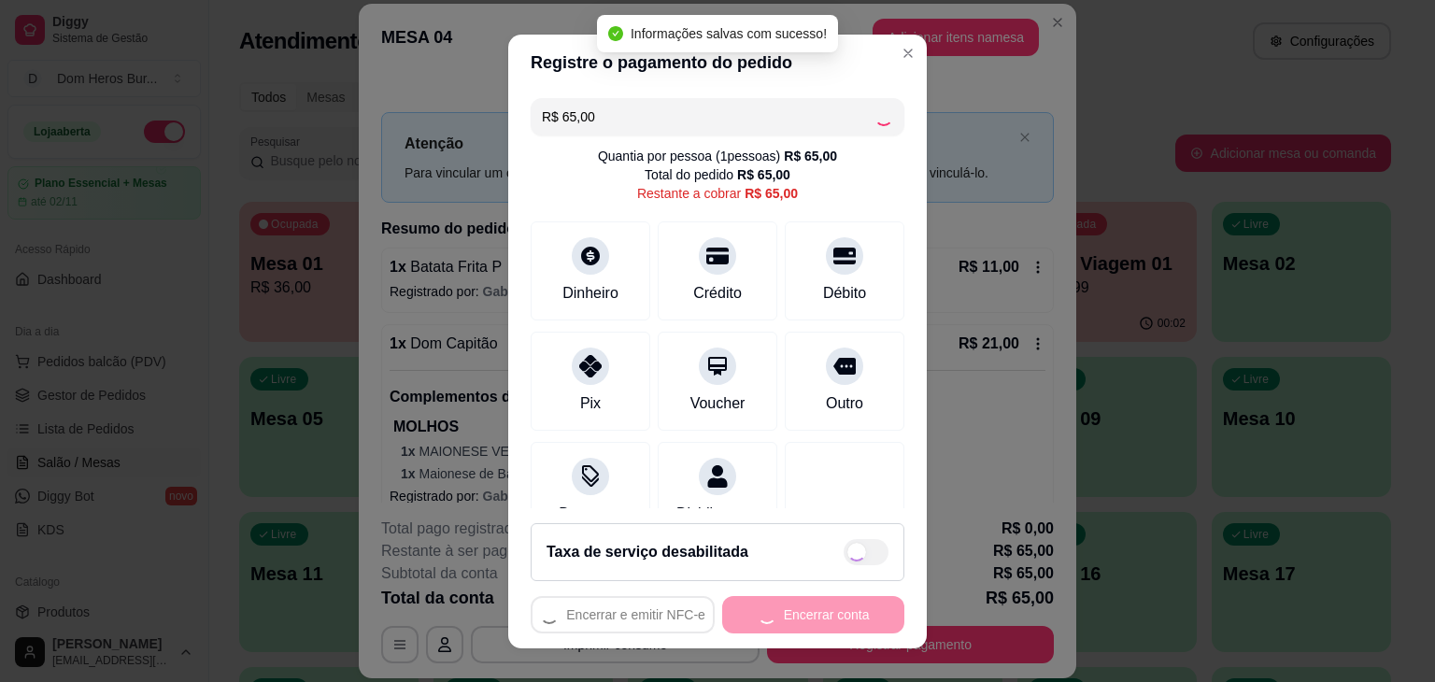
click at [789, 604] on div "Encerrar e emitir NFC-e Encerrar conta" at bounding box center [718, 614] width 374 height 37
type input "R$ 0,00"
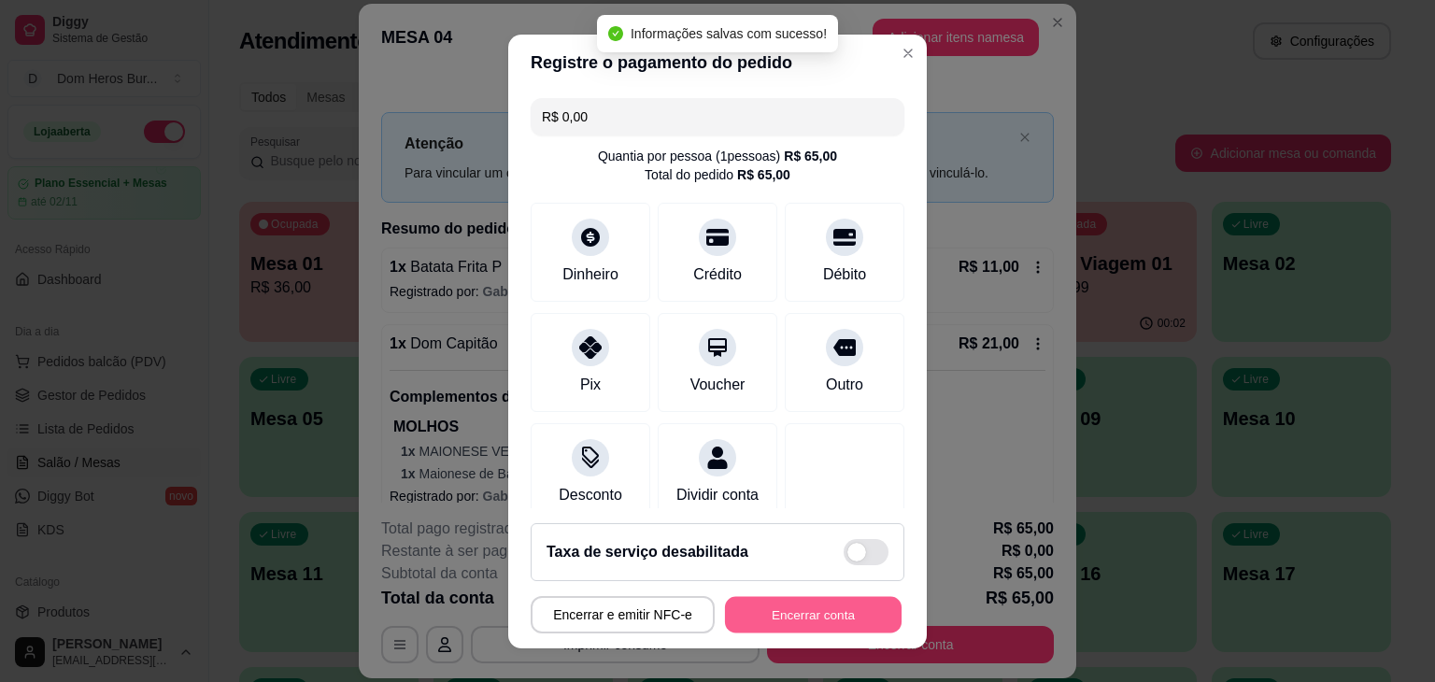
click at [789, 604] on button "Encerrar conta" at bounding box center [813, 614] width 177 height 36
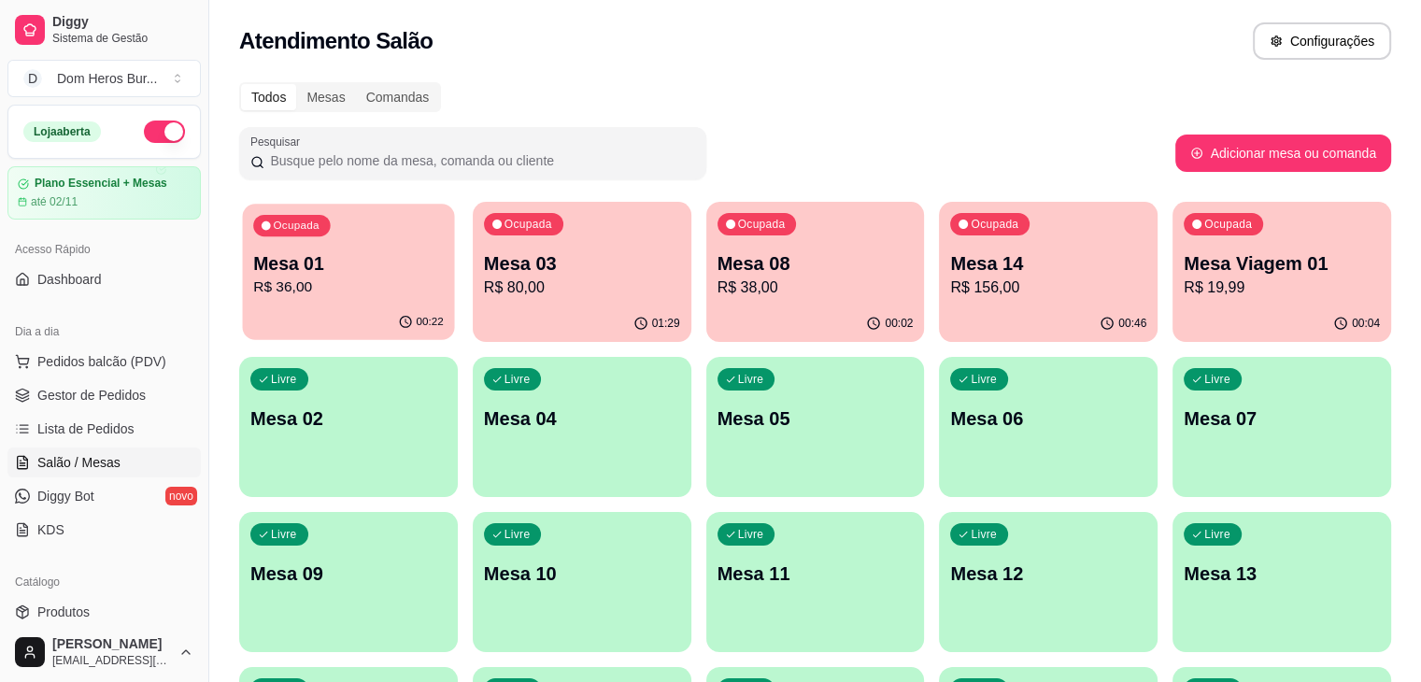
click at [360, 271] on p "Mesa 01" at bounding box center [348, 263] width 191 height 25
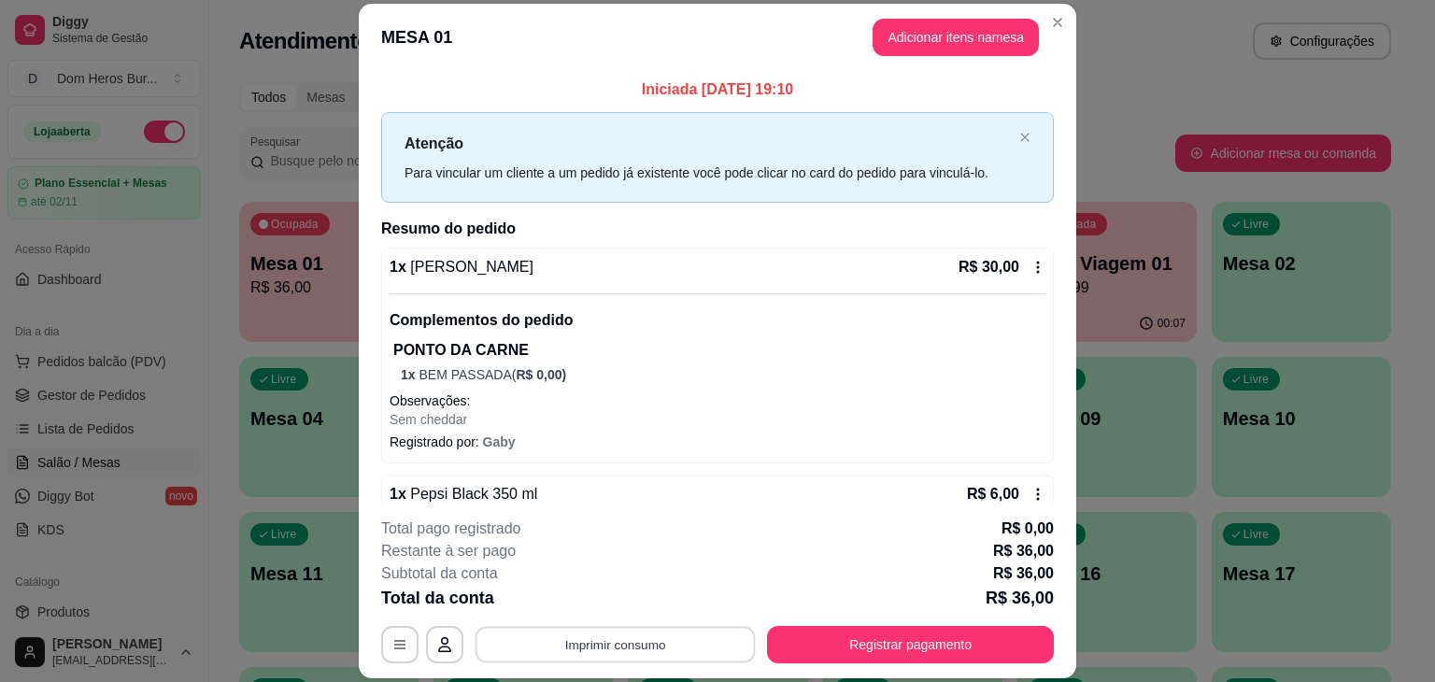
click at [572, 640] on button "Imprimir consumo" at bounding box center [616, 645] width 280 height 36
click at [571, 606] on button "IMPRESSORA" at bounding box center [613, 601] width 131 height 29
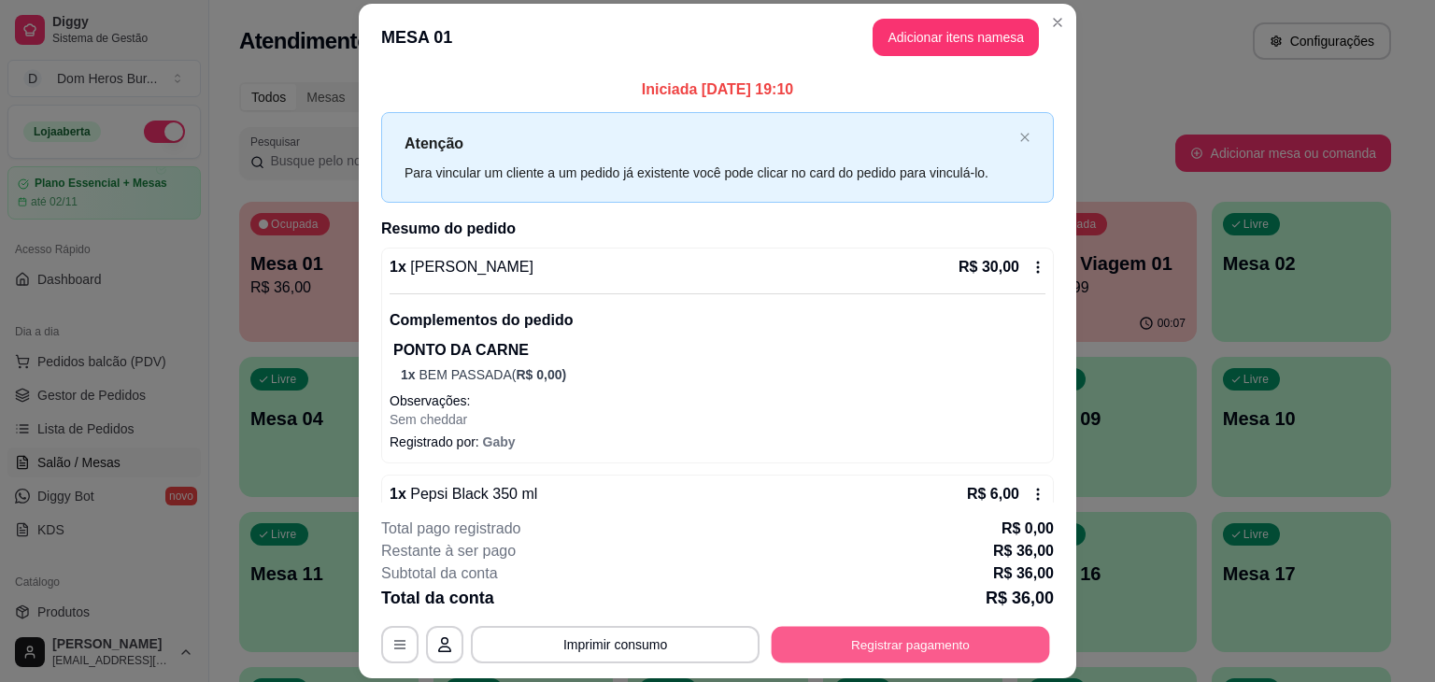
click at [807, 644] on button "Registrar pagamento" at bounding box center [911, 645] width 278 height 36
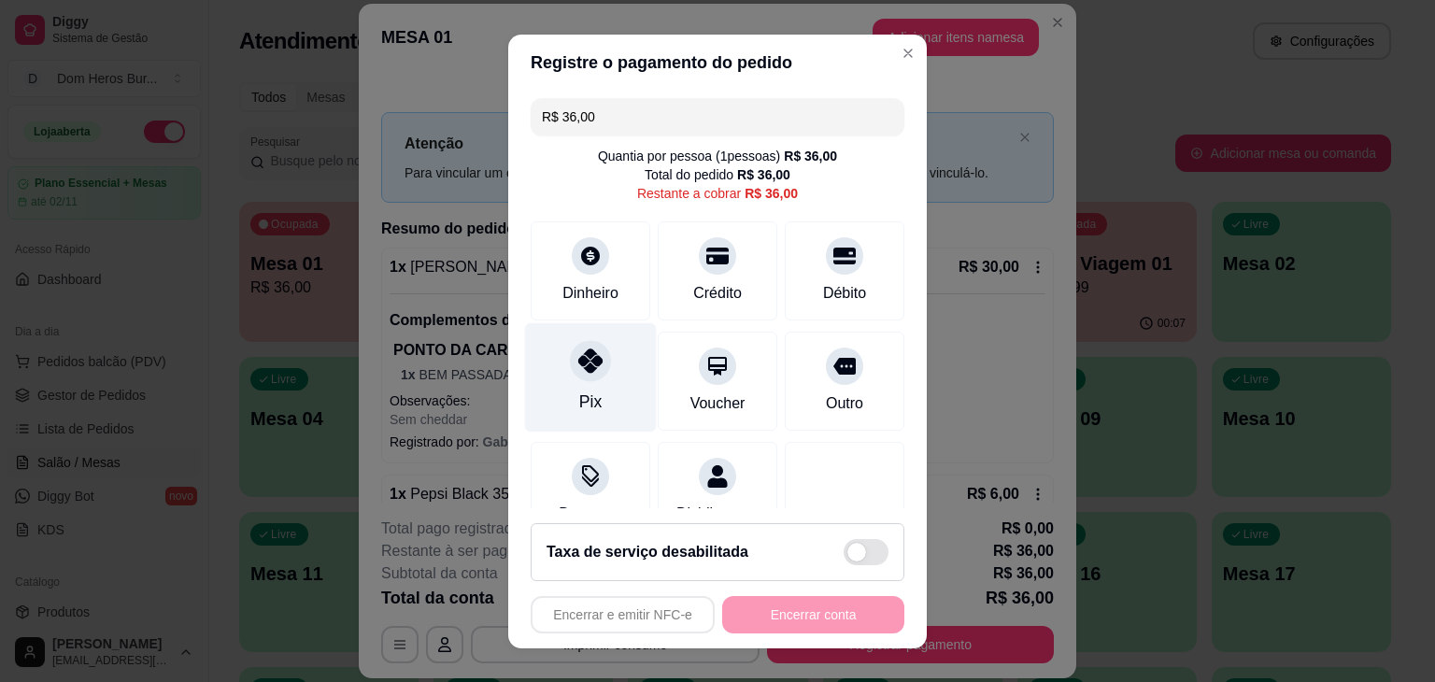
click at [579, 393] on div "Pix" at bounding box center [590, 402] width 22 height 24
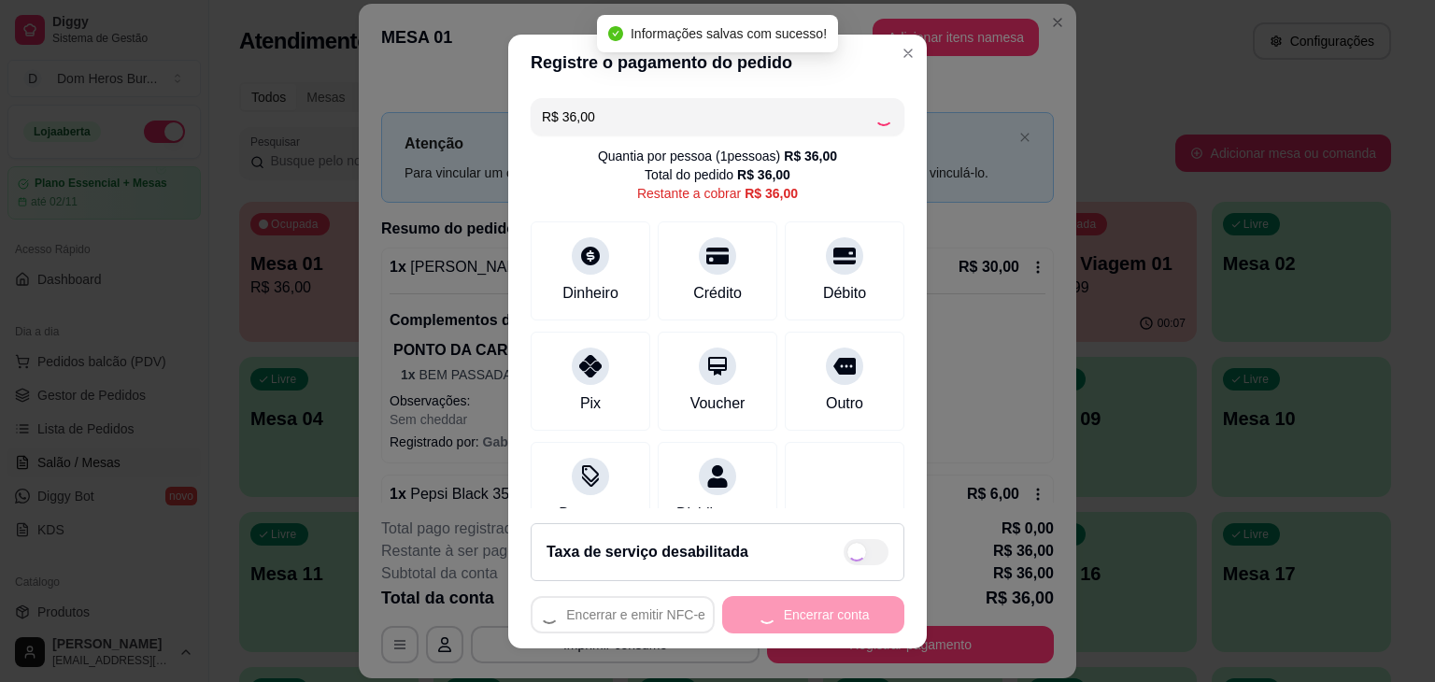
type input "R$ 0,00"
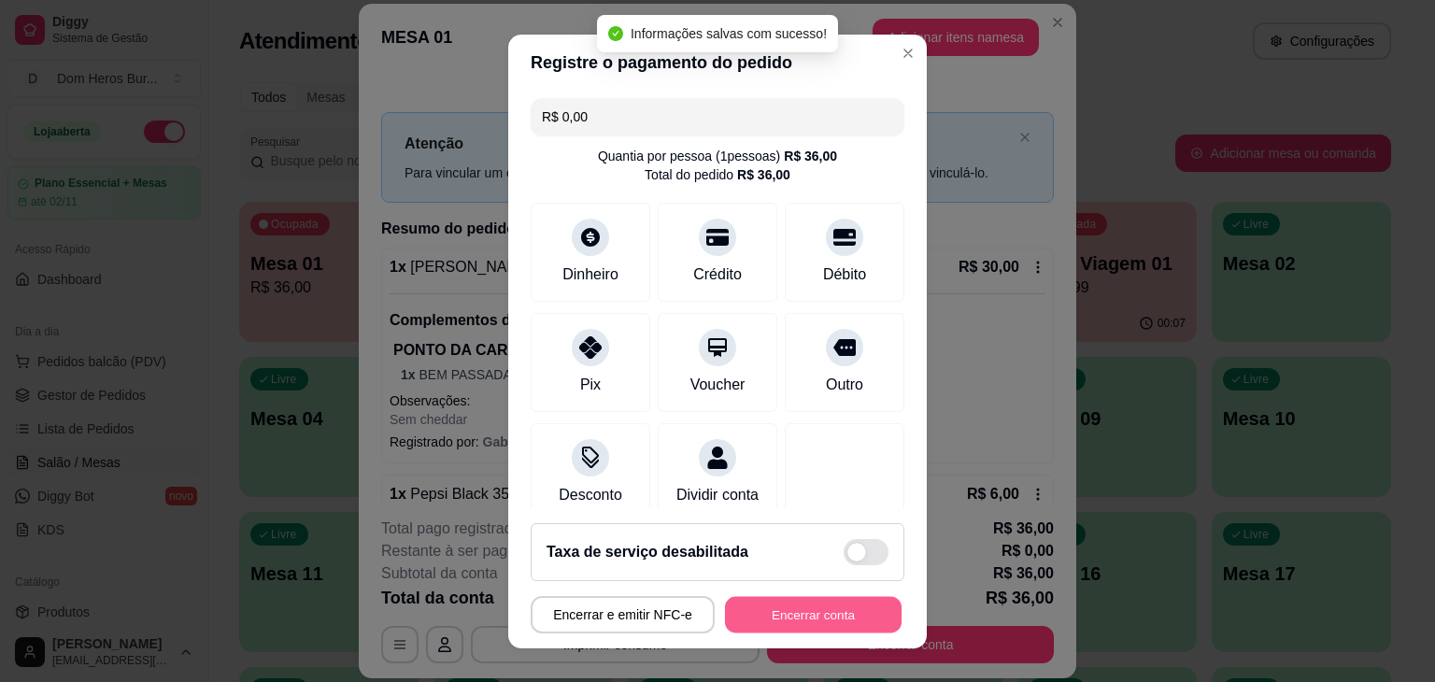
click at [800, 619] on button "Encerrar conta" at bounding box center [813, 614] width 177 height 36
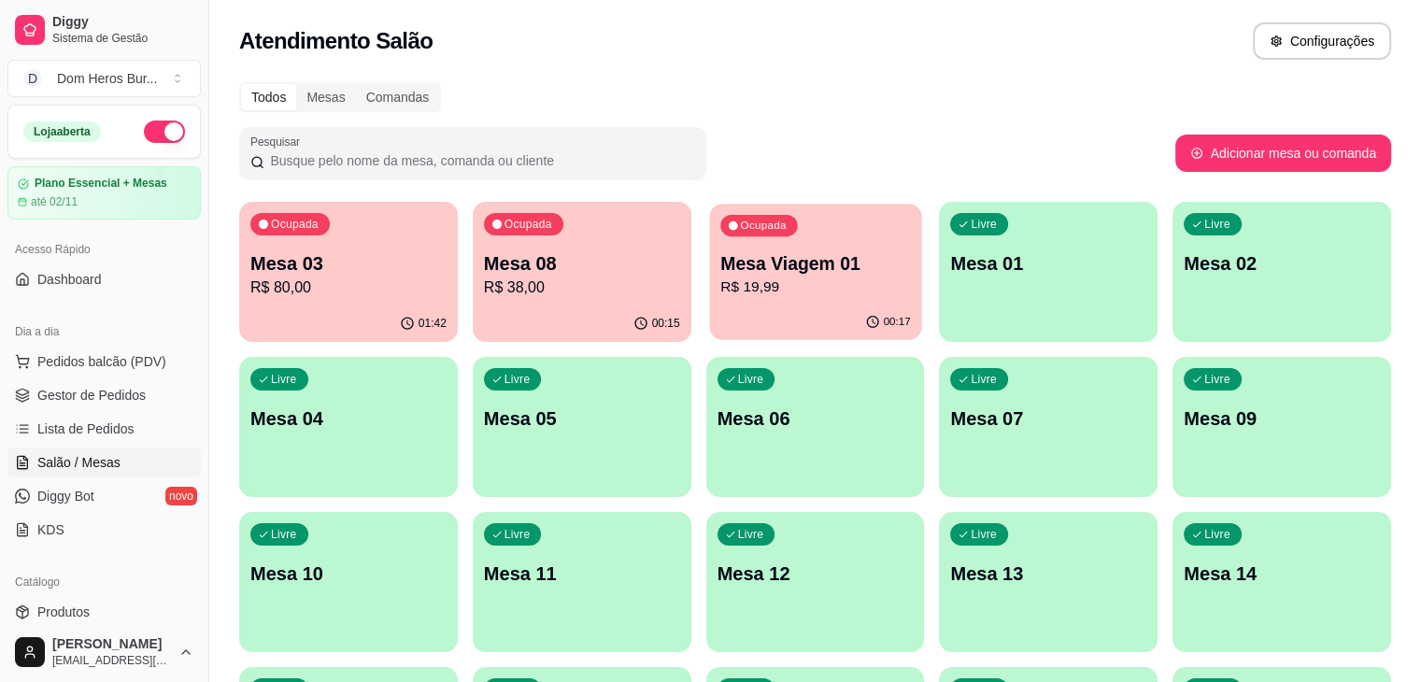
click at [720, 291] on p "R$ 19,99" at bounding box center [815, 287] width 191 height 21
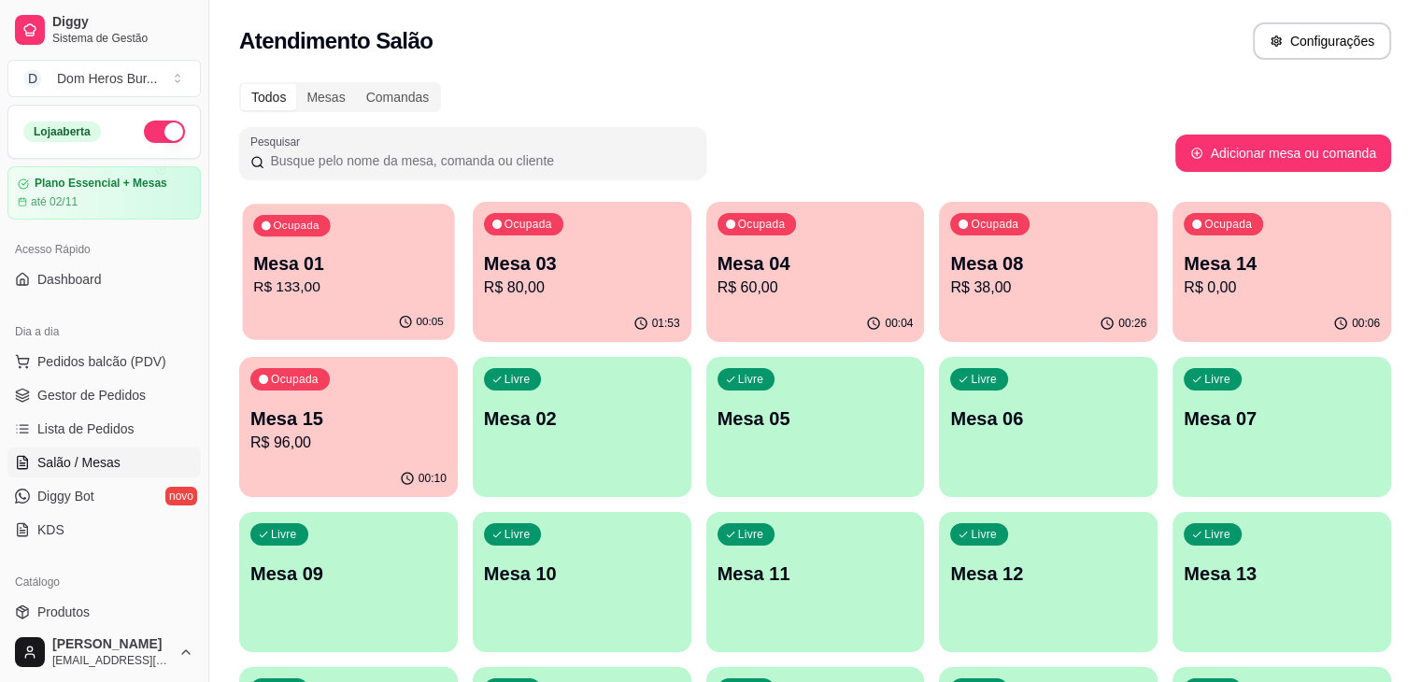
click at [360, 253] on p "Mesa 01" at bounding box center [348, 263] width 191 height 25
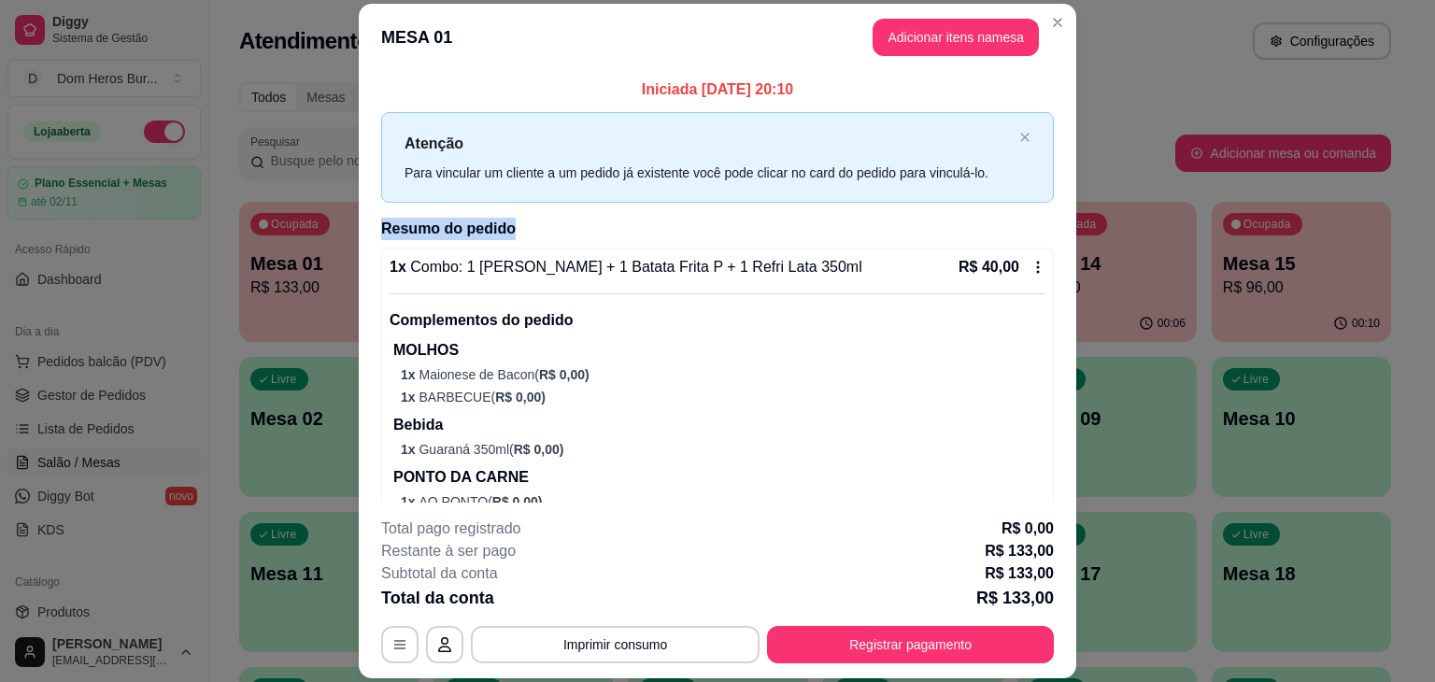
drag, startPoint x: 1069, startPoint y: 149, endPoint x: 1059, endPoint y: 221, distance: 73.5
click at [1059, 221] on div "Iniciada 12/10/2025 às 20:10 Atenção Para vincular um cliente a um pedido já ex…" at bounding box center [718, 287] width 718 height 433
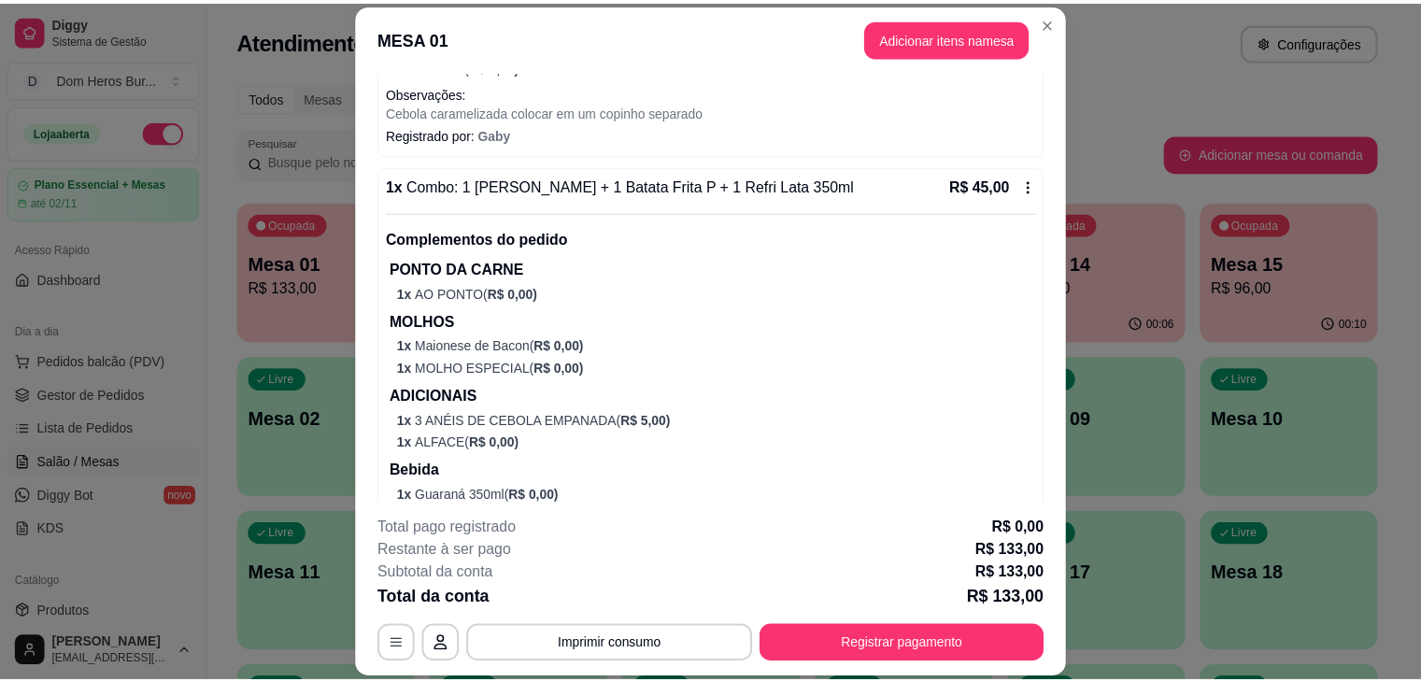
scroll to position [1155, 0]
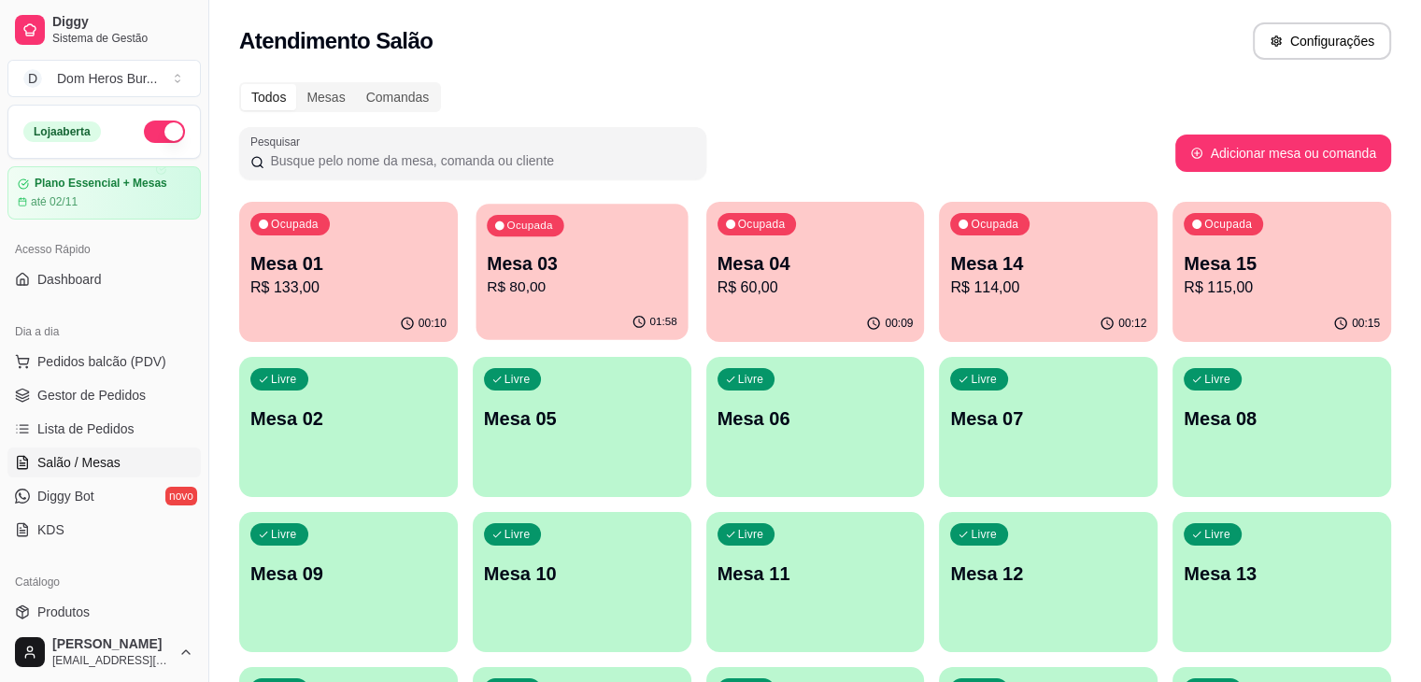
click at [546, 274] on p "Mesa 03" at bounding box center [582, 263] width 191 height 25
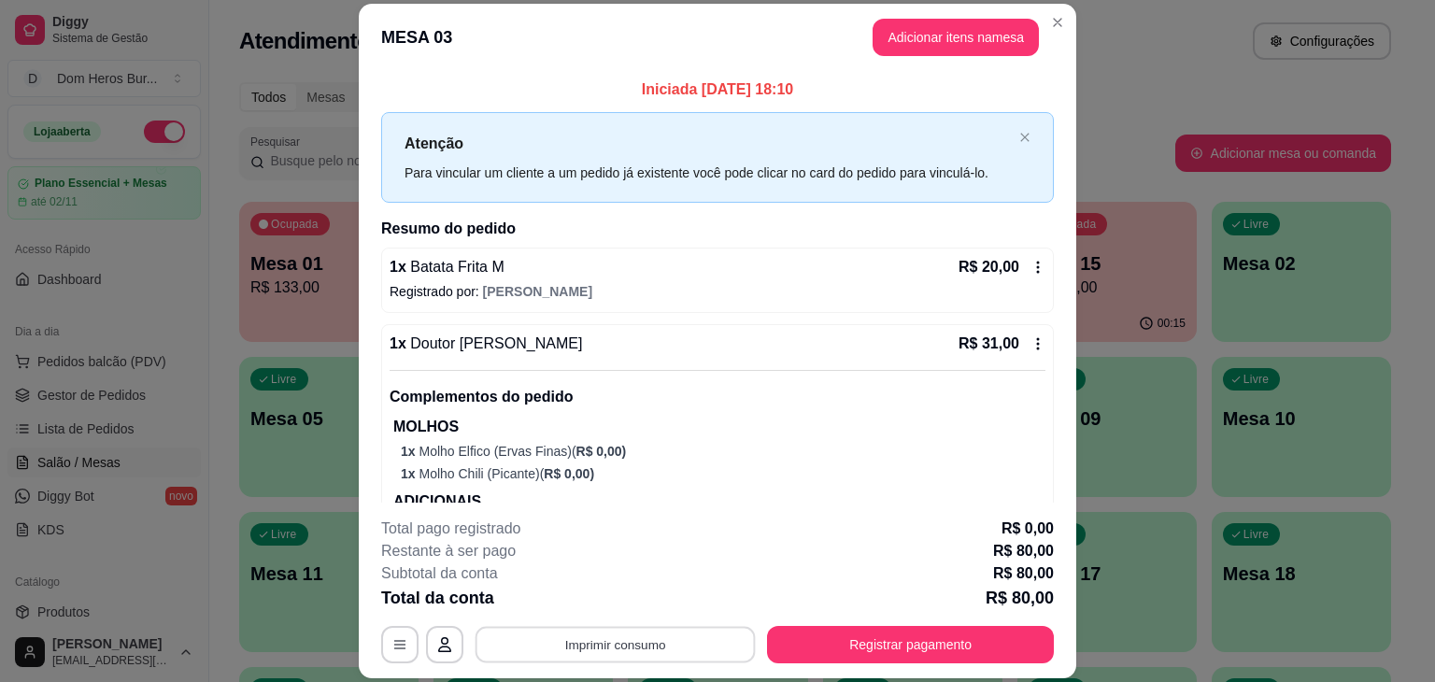
click at [603, 634] on button "Imprimir consumo" at bounding box center [616, 645] width 280 height 36
click at [582, 586] on div "Escolha a impressora IMPRESSORA" at bounding box center [614, 589] width 154 height 64
click at [583, 598] on button "IMPRESSORA" at bounding box center [613, 601] width 131 height 29
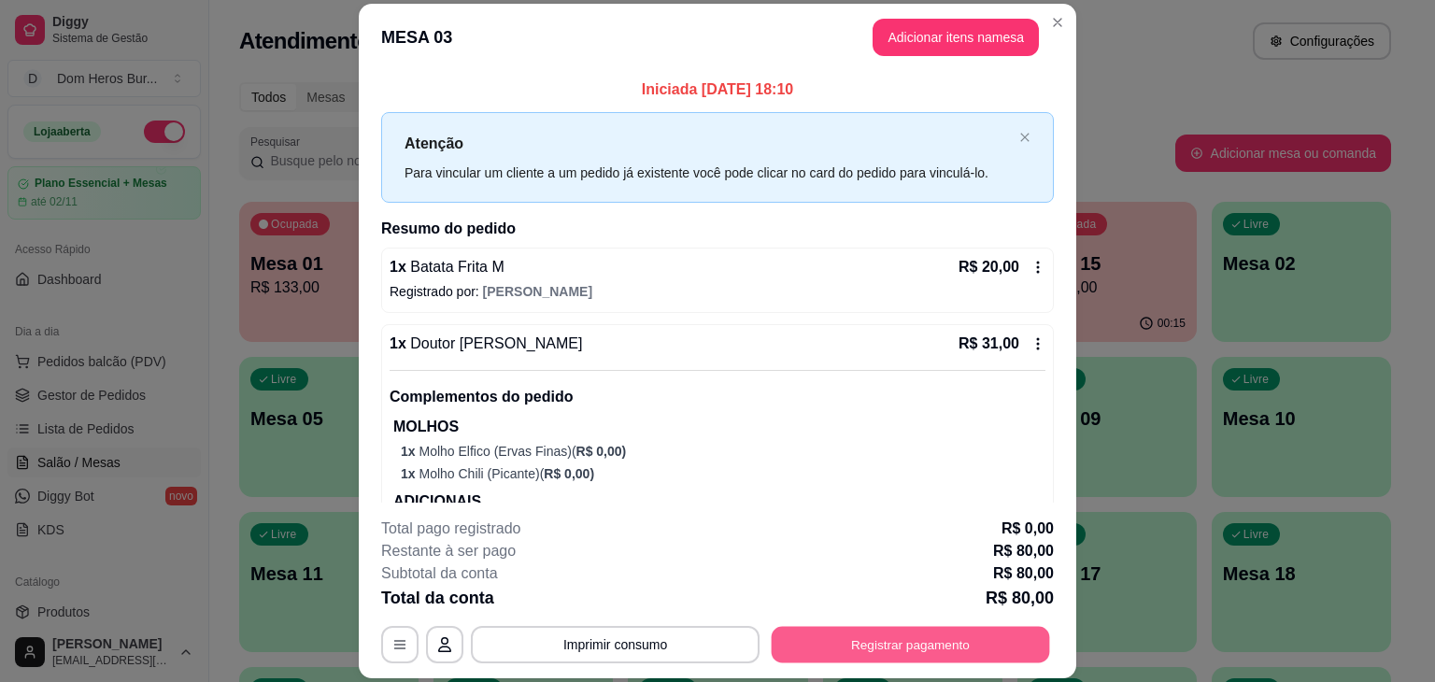
click at [849, 628] on button "Registrar pagamento" at bounding box center [911, 645] width 278 height 36
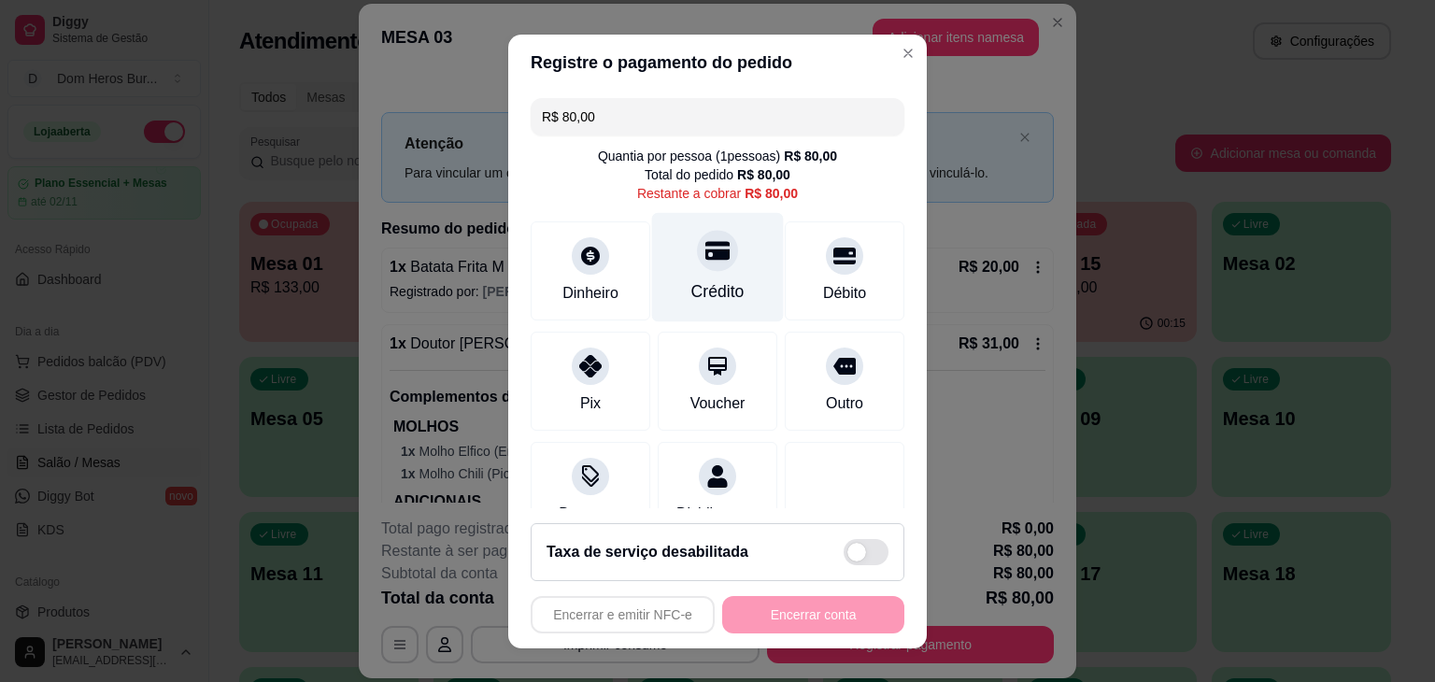
click at [721, 272] on div "Crédito" at bounding box center [718, 266] width 132 height 109
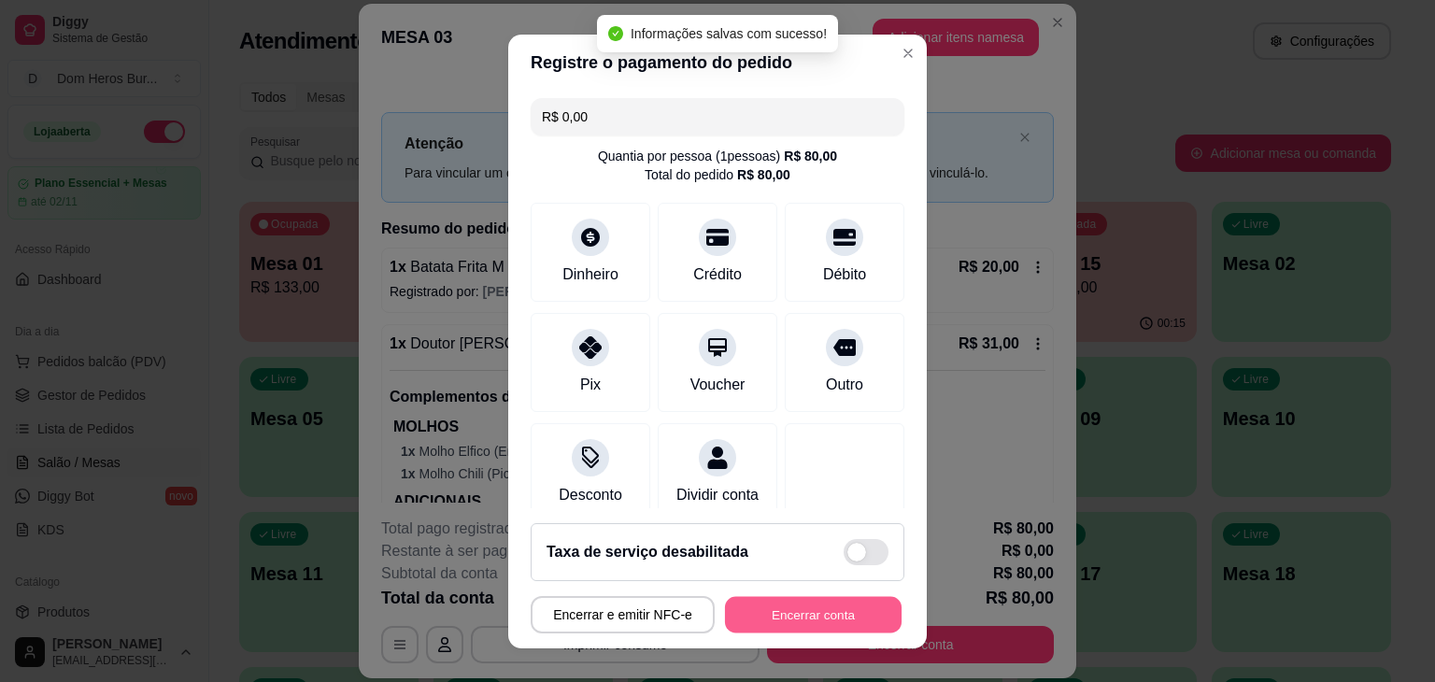
type input "R$ 0,00"
click at [789, 614] on button "Encerrar conta" at bounding box center [813, 614] width 177 height 36
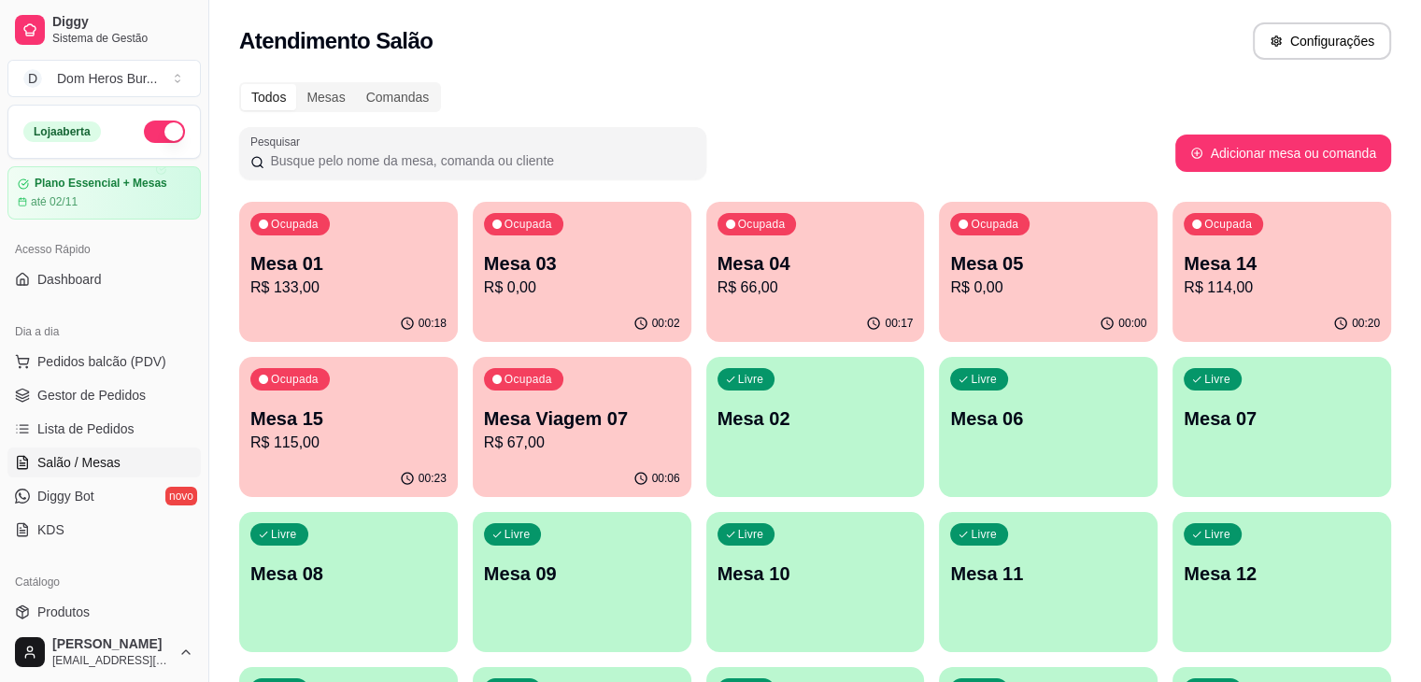
click at [330, 160] on input "Pesquisar" at bounding box center [479, 160] width 431 height 19
click at [487, 428] on p "Mesa Viagem 07" at bounding box center [582, 418] width 191 height 25
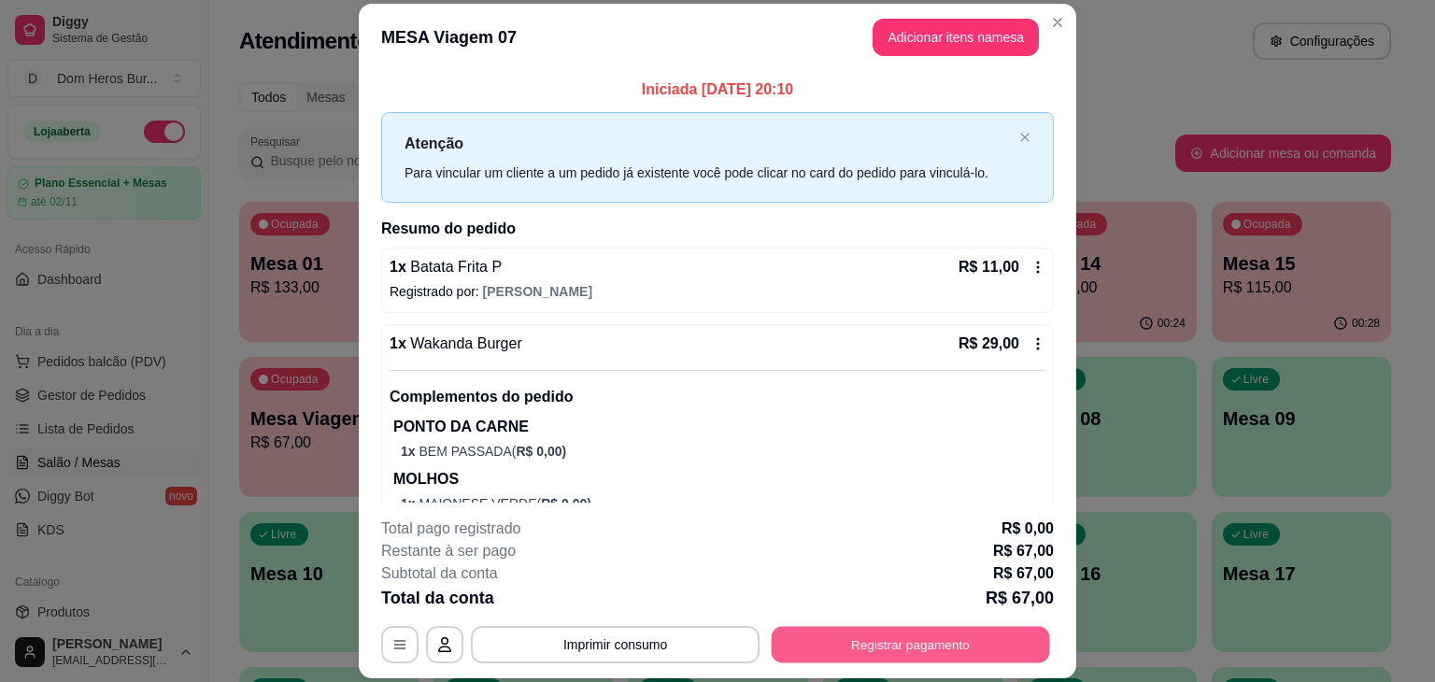
click at [837, 632] on button "Registrar pagamento" at bounding box center [911, 645] width 278 height 36
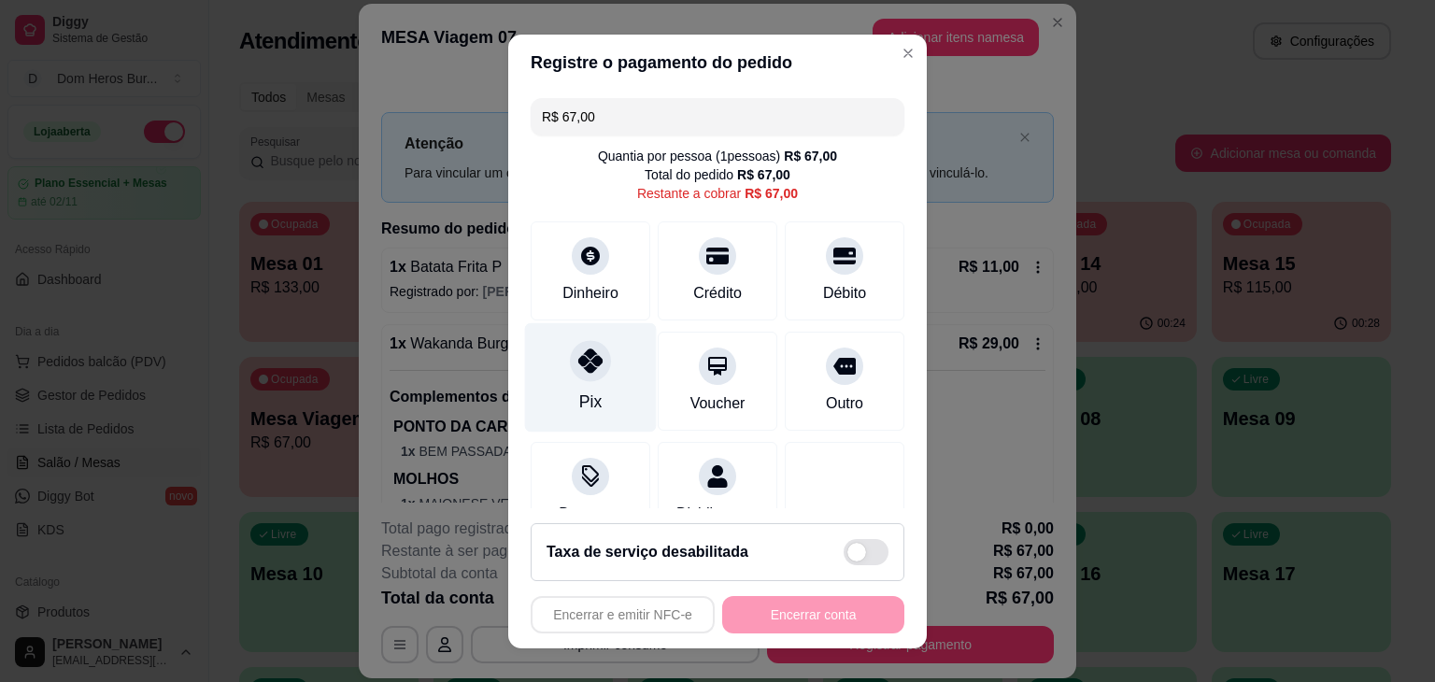
click at [582, 399] on div "Pix" at bounding box center [590, 402] width 22 height 24
type input "R$ 0,00"
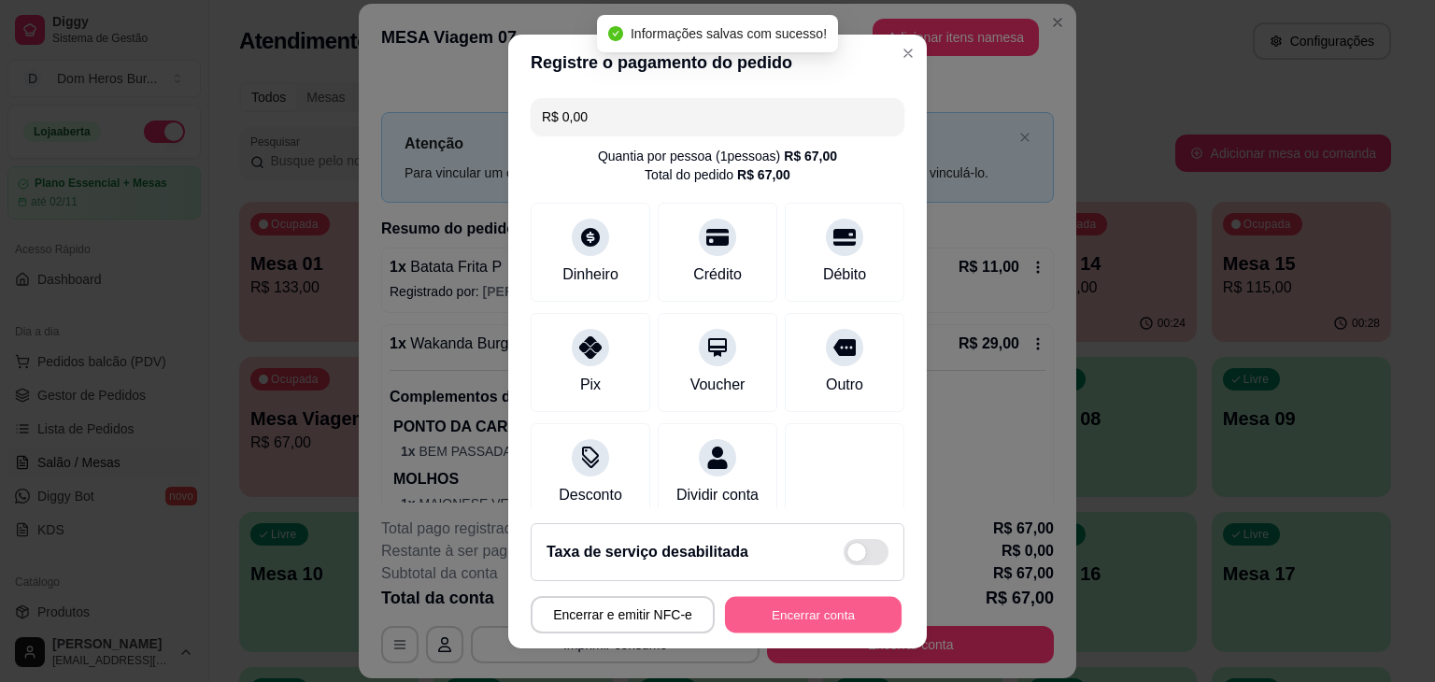
click at [781, 627] on button "Encerrar conta" at bounding box center [813, 614] width 177 height 36
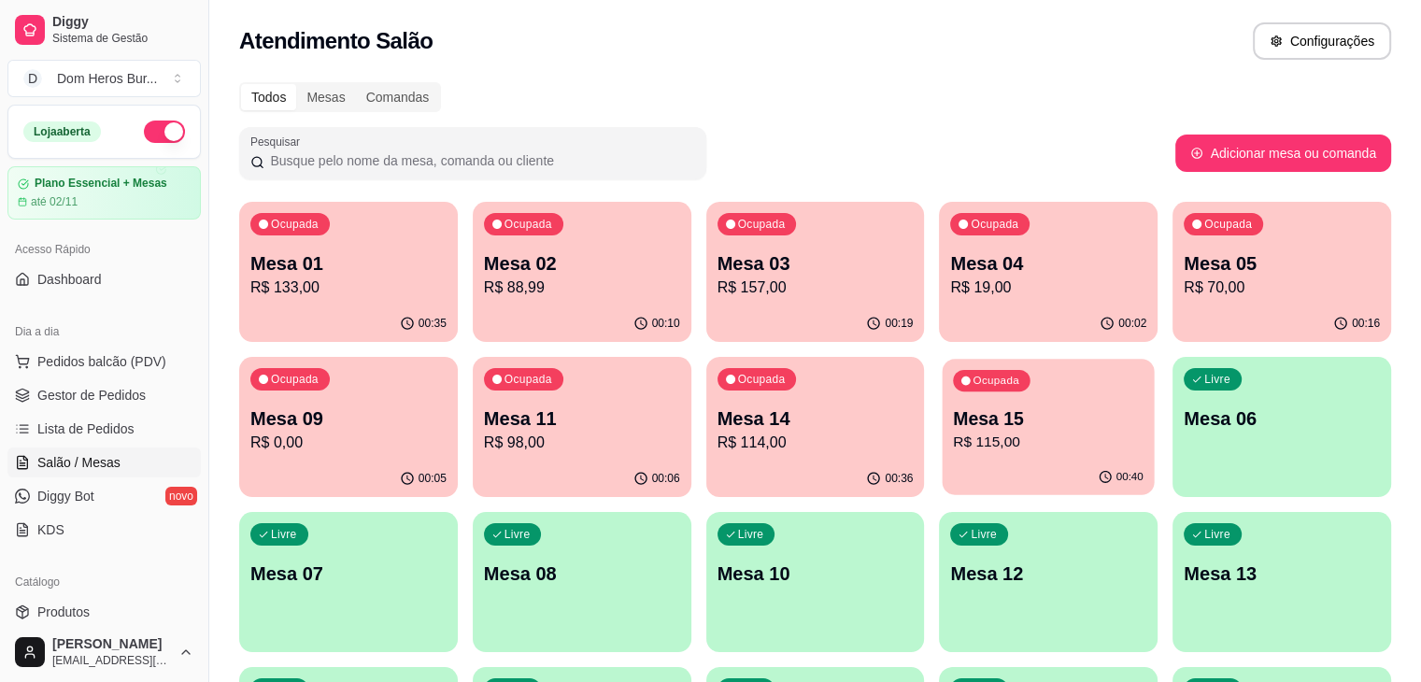
click at [954, 423] on p "Mesa 15" at bounding box center [1049, 418] width 191 height 25
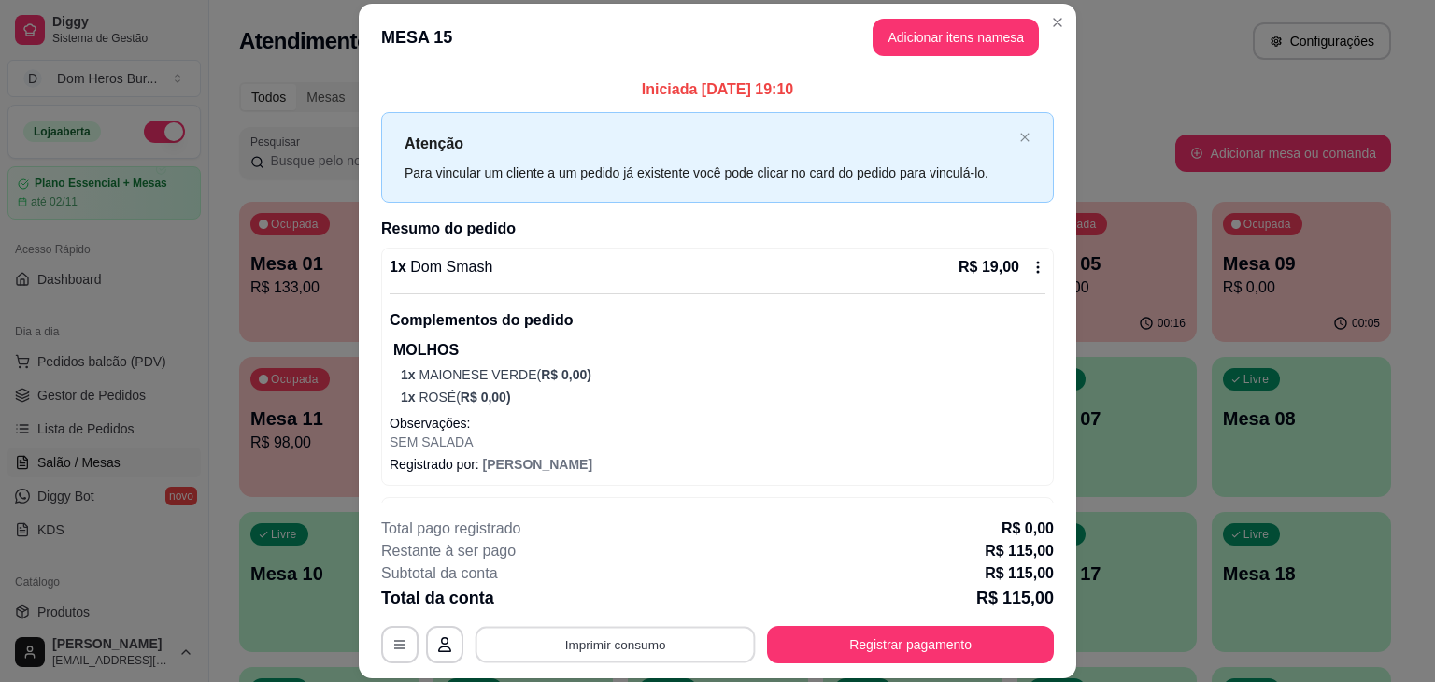
click at [627, 647] on button "Imprimir consumo" at bounding box center [616, 645] width 280 height 36
click at [612, 605] on button "IMPRESSORA" at bounding box center [613, 601] width 131 height 29
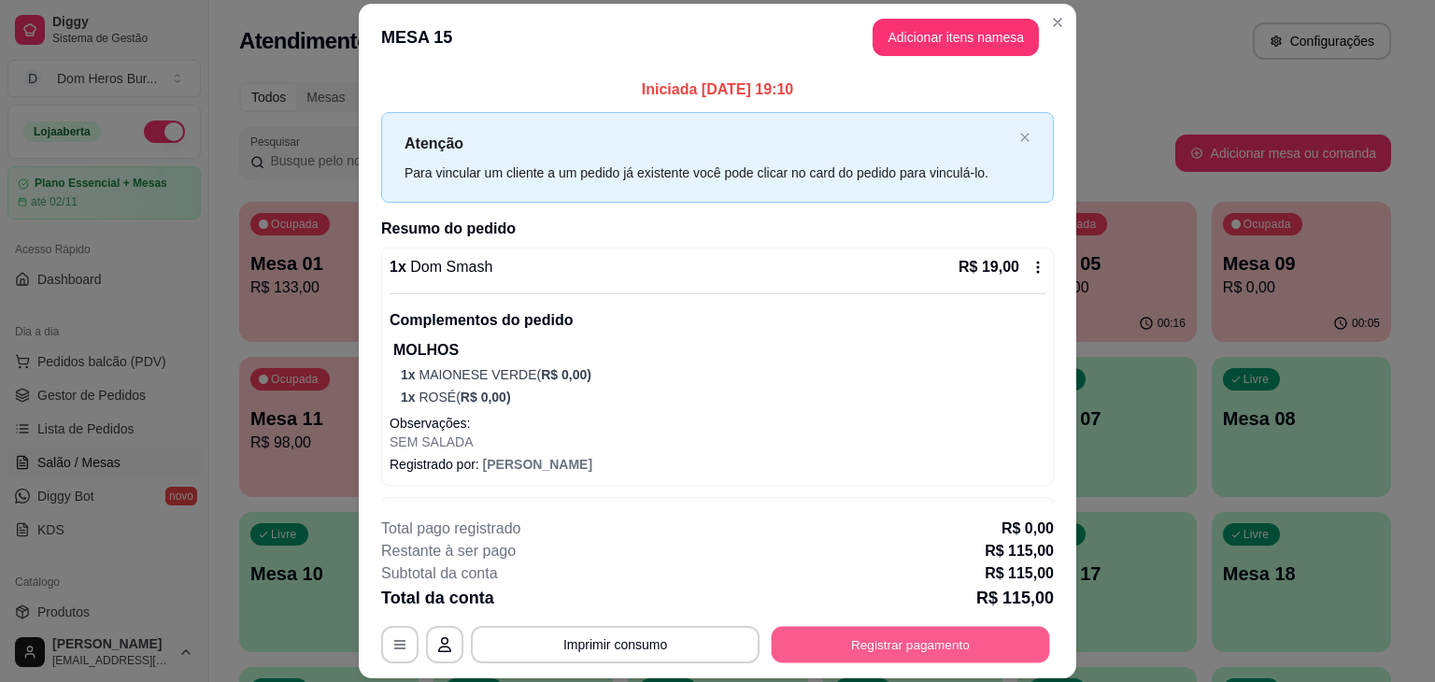
click at [833, 643] on button "Registrar pagamento" at bounding box center [911, 645] width 278 height 36
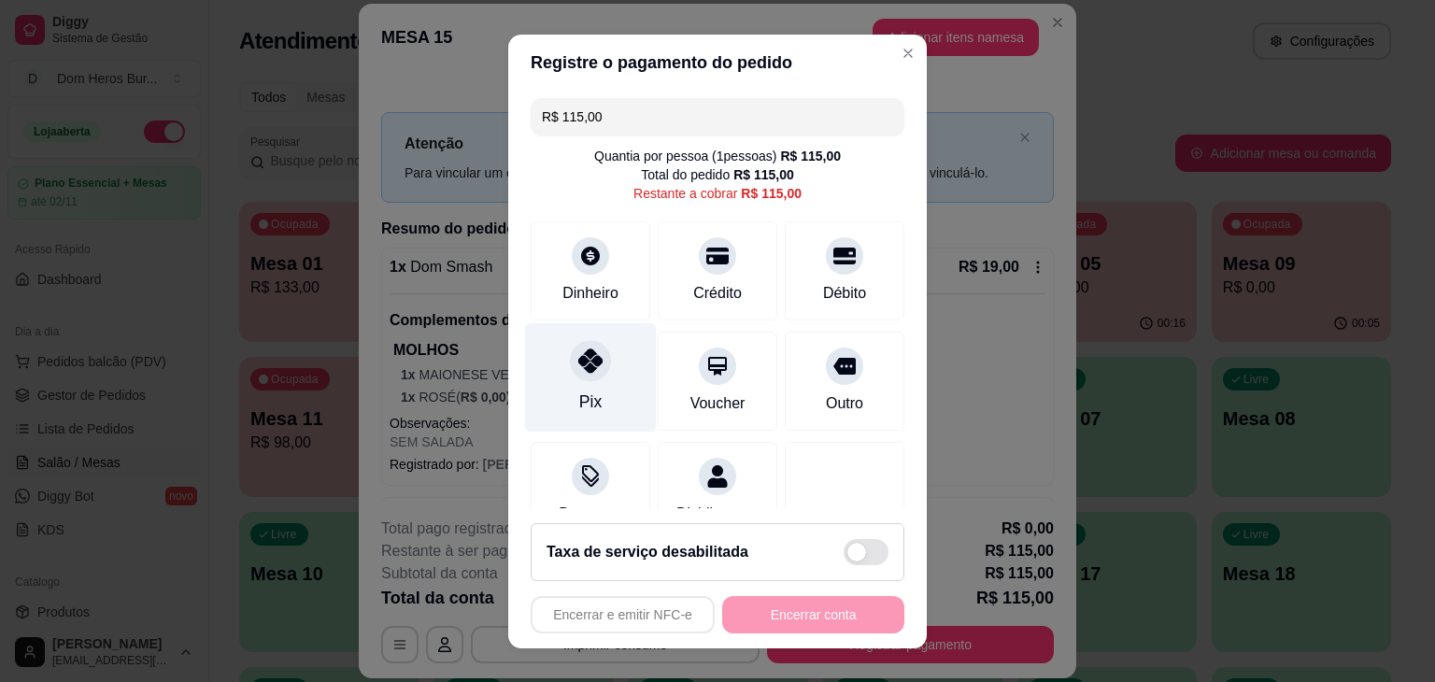
click at [583, 383] on div "Pix" at bounding box center [591, 376] width 132 height 109
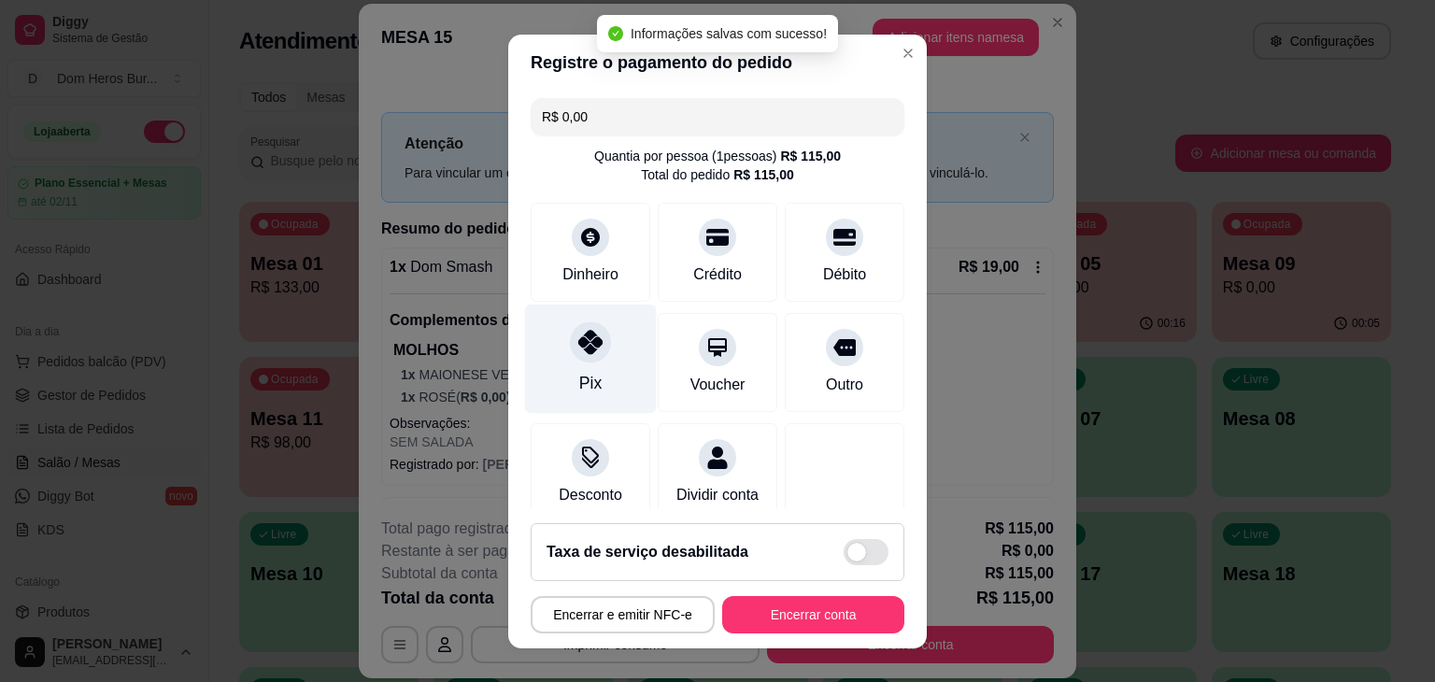
type input "R$ 0,00"
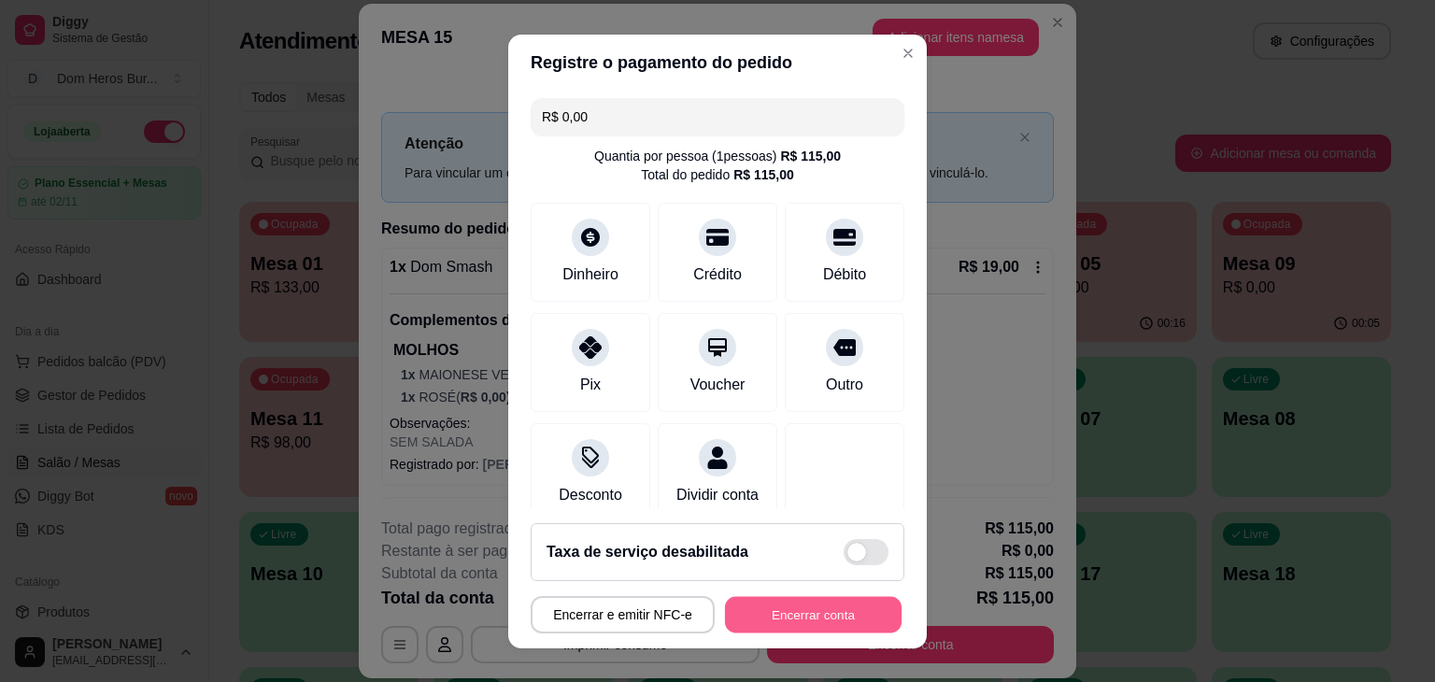
click at [844, 603] on button "Encerrar conta" at bounding box center [813, 614] width 177 height 36
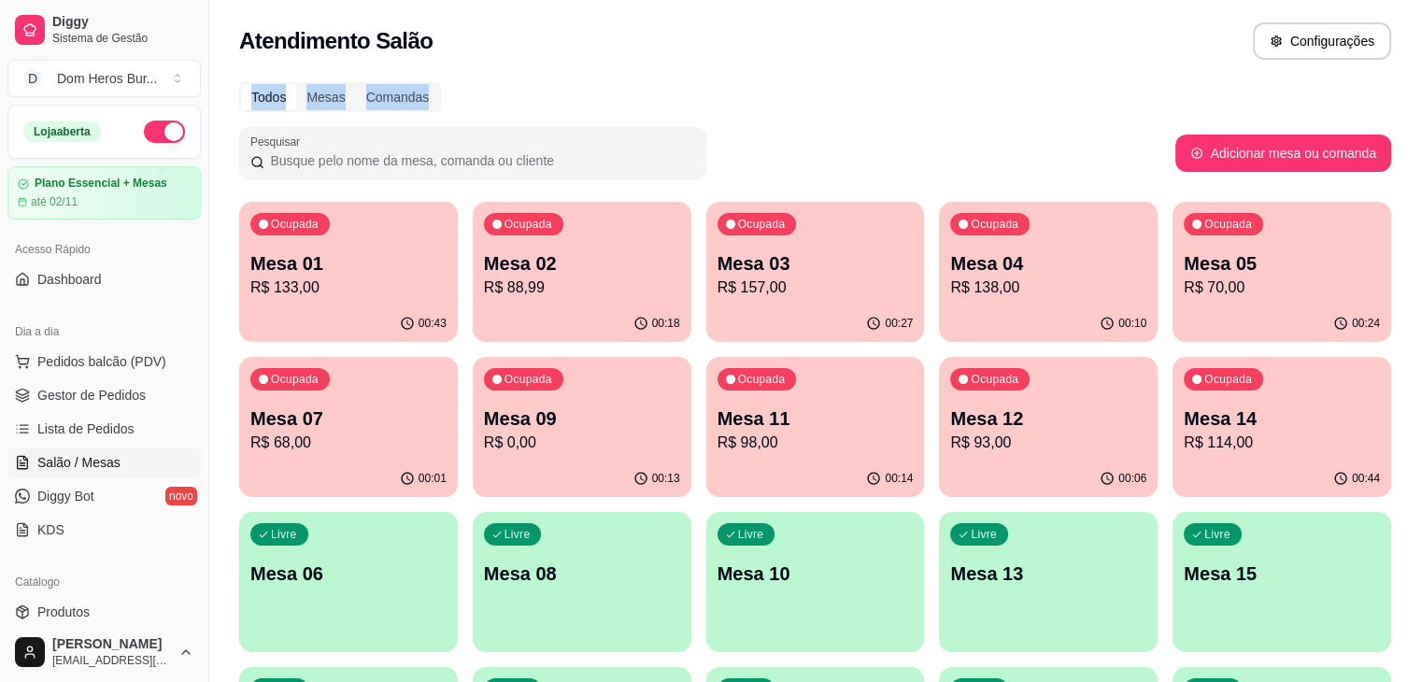
drag, startPoint x: 605, startPoint y: 51, endPoint x: 632, endPoint y: 110, distance: 64.4
click at [632, 110] on div "Atendimento Salão Configurações Todos Mesas Comandas Pesquisar Adicionar mesa o…" at bounding box center [815, 570] width 1212 height 1140
click at [655, 103] on div "Todos Mesas Comandas" at bounding box center [815, 97] width 1152 height 30
click at [612, 49] on div "Atendimento Salão Configurações" at bounding box center [815, 40] width 1152 height 37
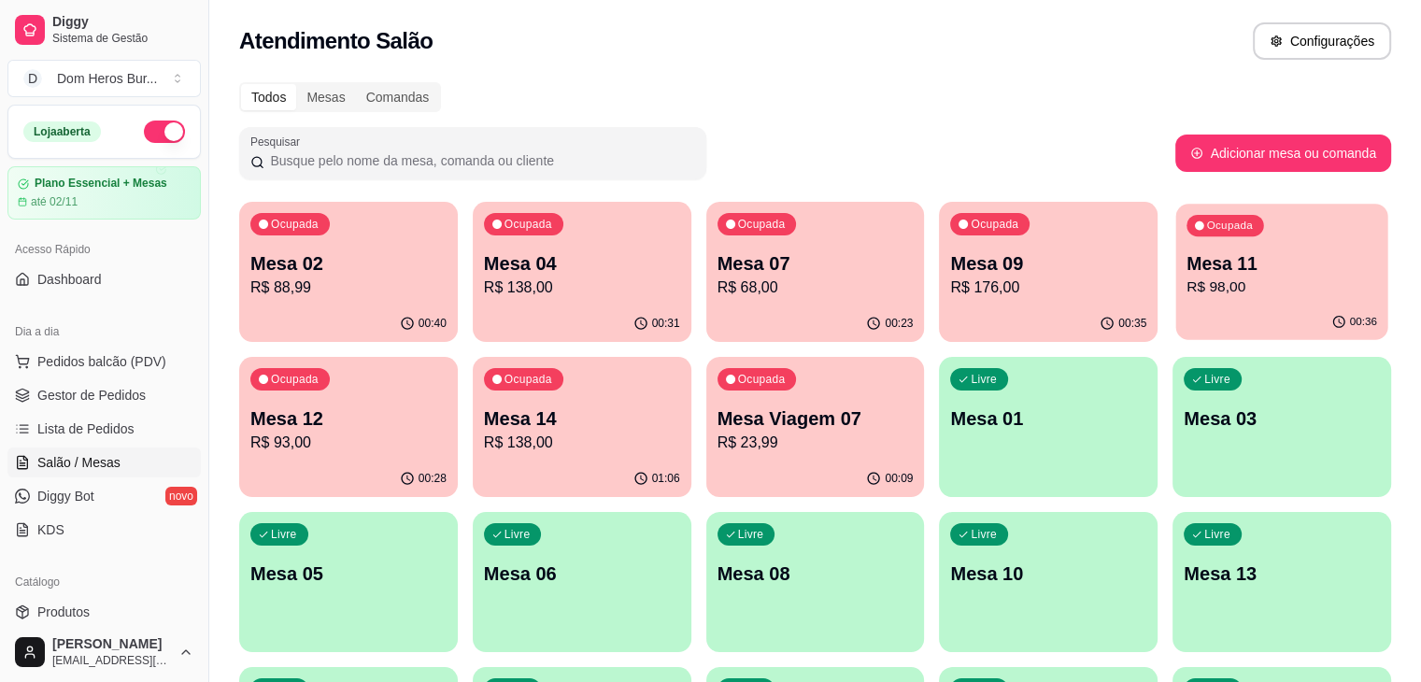
click at [1187, 286] on p "R$ 98,00" at bounding box center [1282, 287] width 191 height 21
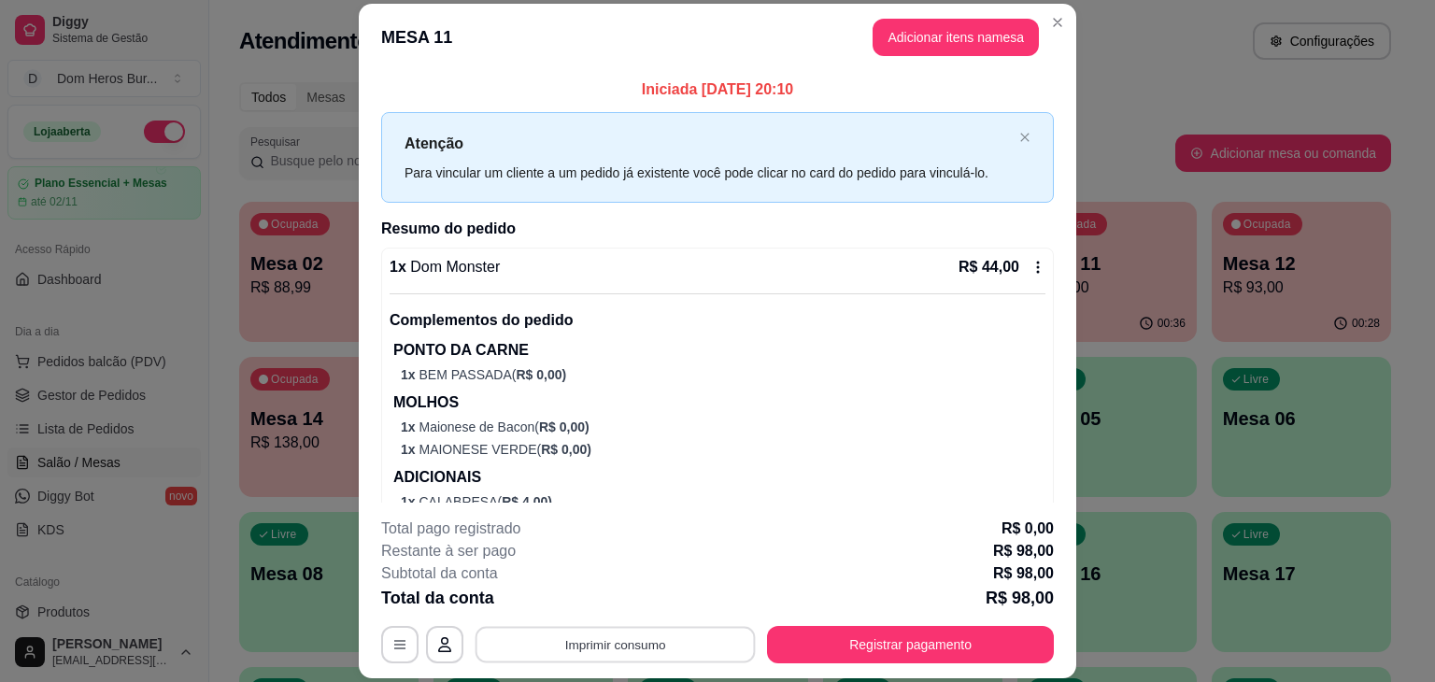
click at [637, 639] on button "Imprimir consumo" at bounding box center [616, 645] width 280 height 36
click at [615, 610] on button "IMPRESSORA" at bounding box center [614, 602] width 135 height 30
click at [819, 652] on button "Registrar pagamento" at bounding box center [910, 644] width 287 height 37
click at [582, 654] on button "Imprimir consumo" at bounding box center [616, 645] width 280 height 36
click at [613, 604] on button "IMPRESSORA" at bounding box center [613, 601] width 131 height 29
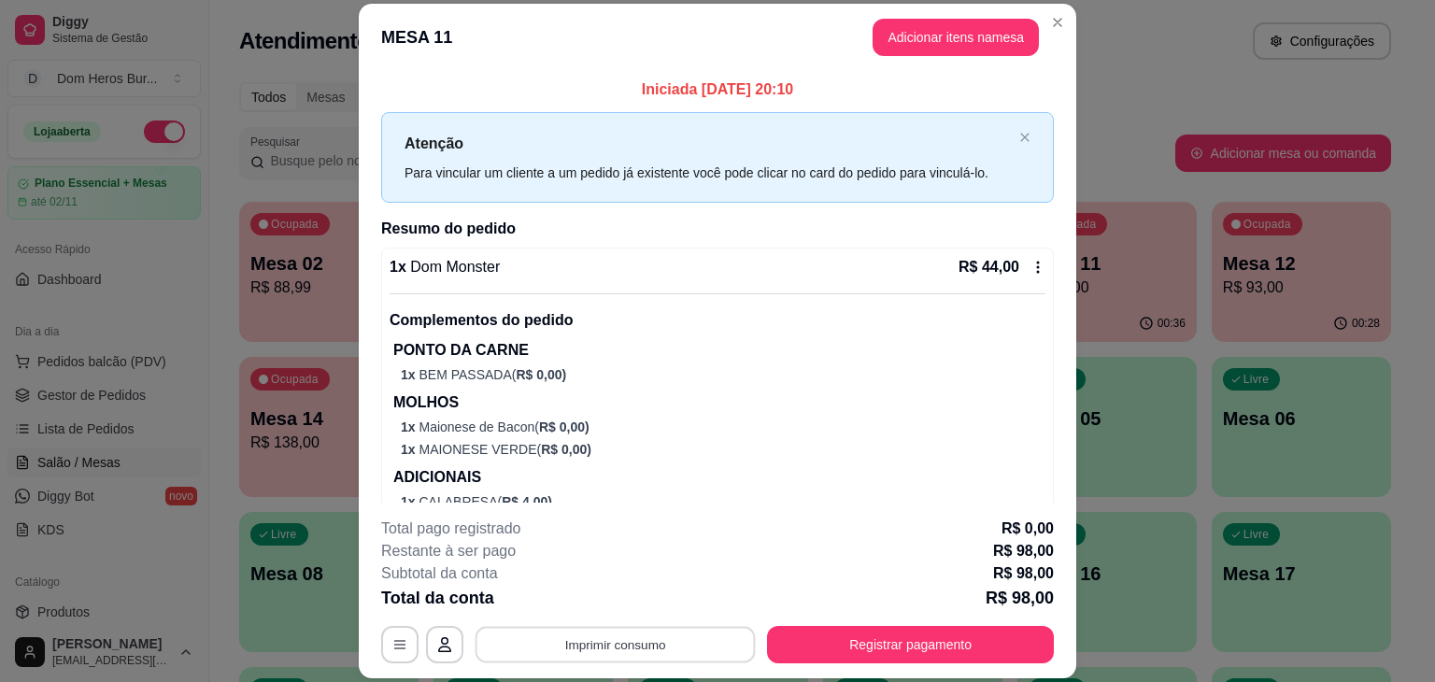
click at [624, 634] on button "Imprimir consumo" at bounding box center [616, 645] width 280 height 36
click at [882, 656] on button "Registrar pagamento" at bounding box center [910, 644] width 287 height 37
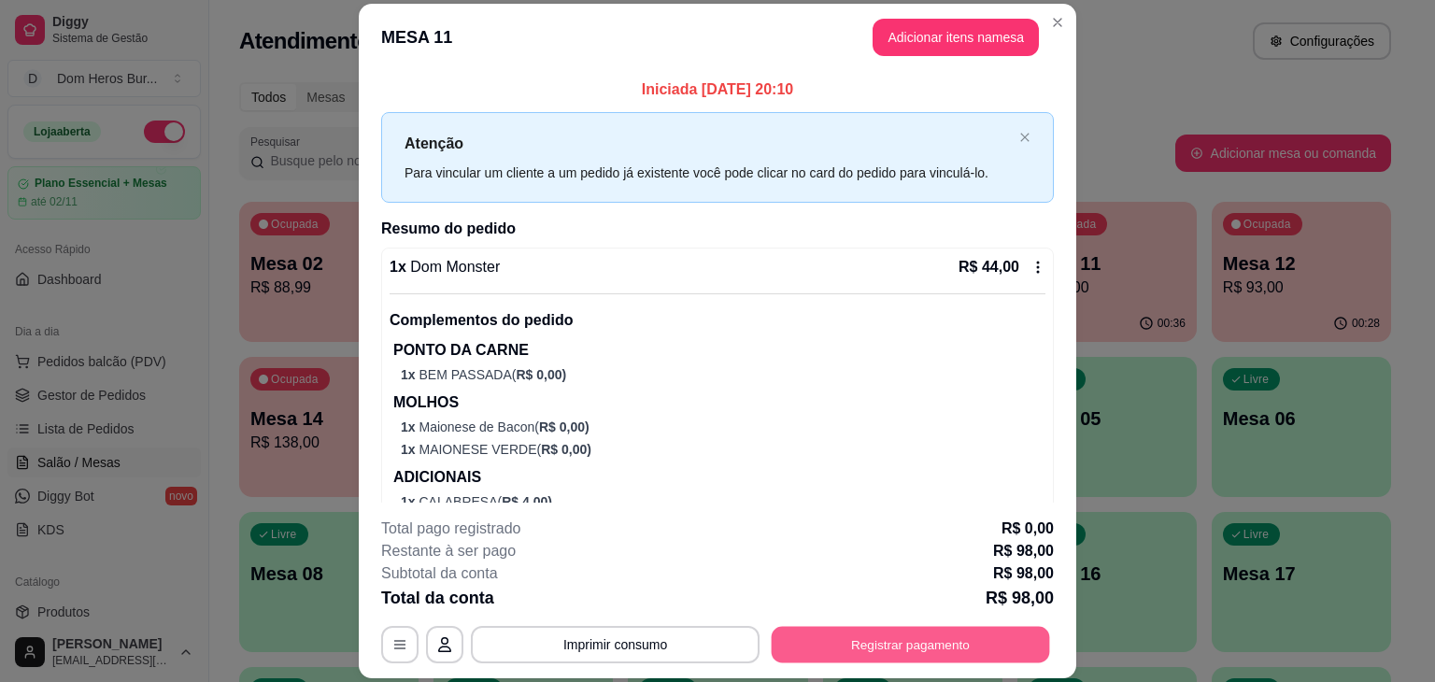
click at [938, 647] on button "Registrar pagamento" at bounding box center [911, 645] width 278 height 36
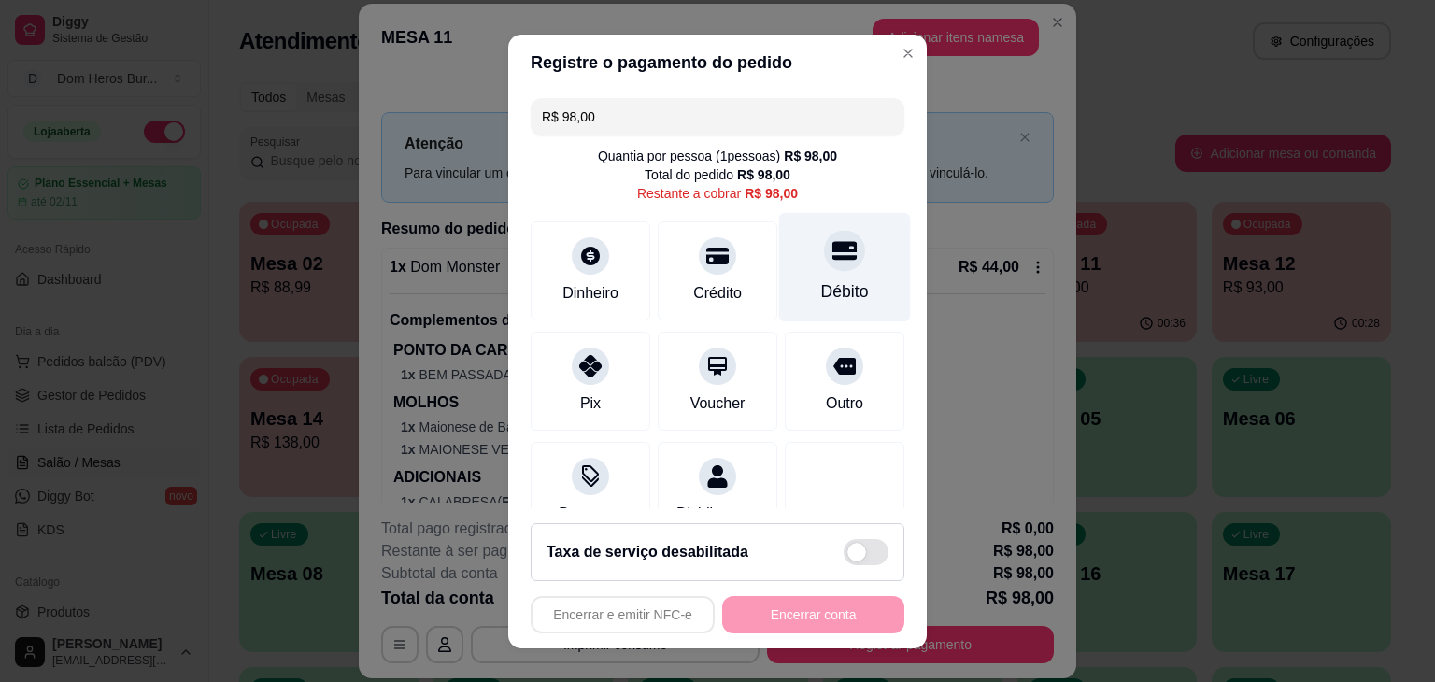
click at [822, 269] on div "Débito" at bounding box center [845, 266] width 132 height 109
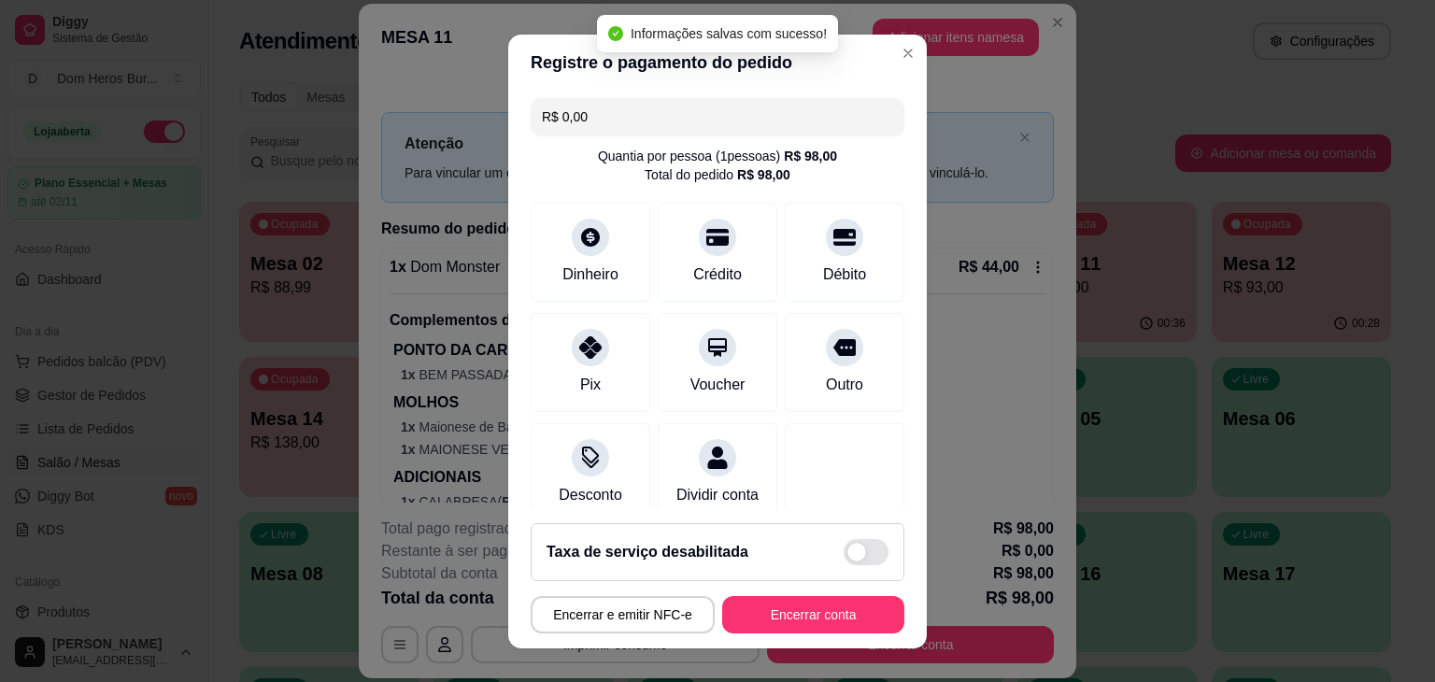
type input "R$ 0,00"
click at [803, 615] on button "Encerrar conta" at bounding box center [813, 614] width 177 height 36
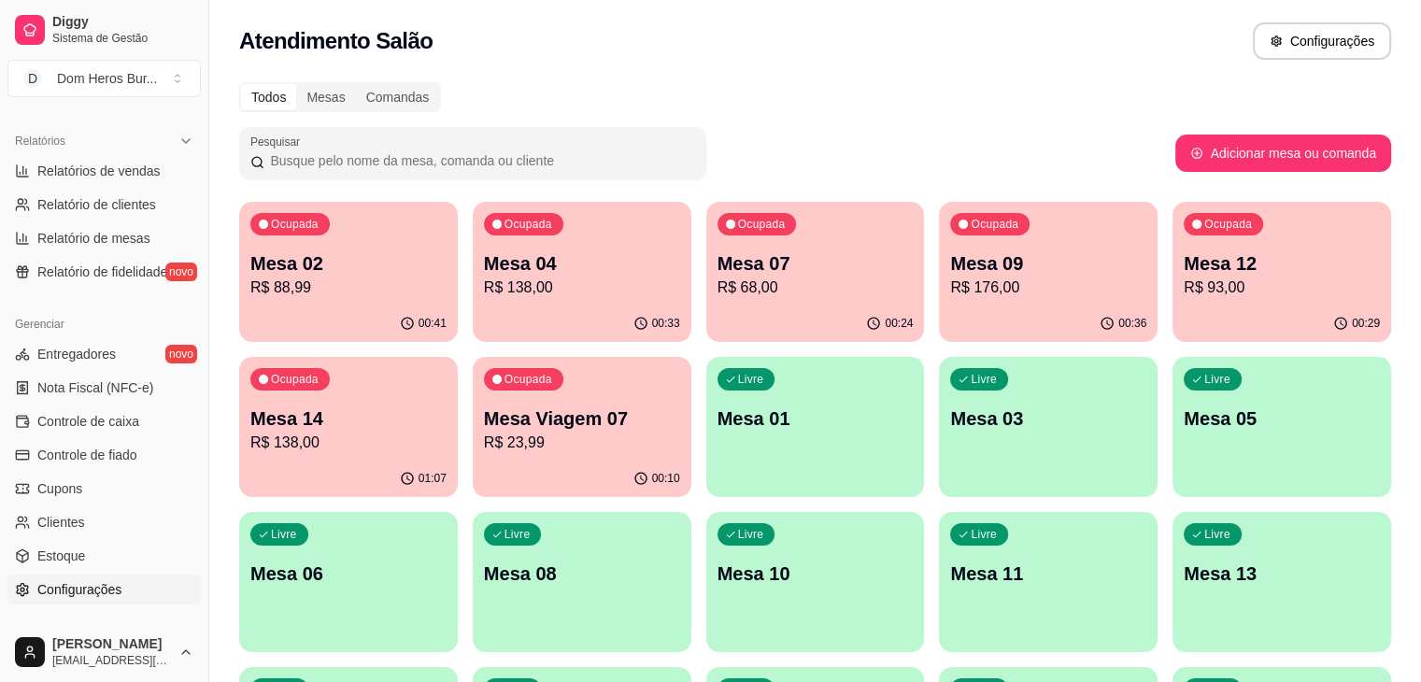
scroll to position [661, 0]
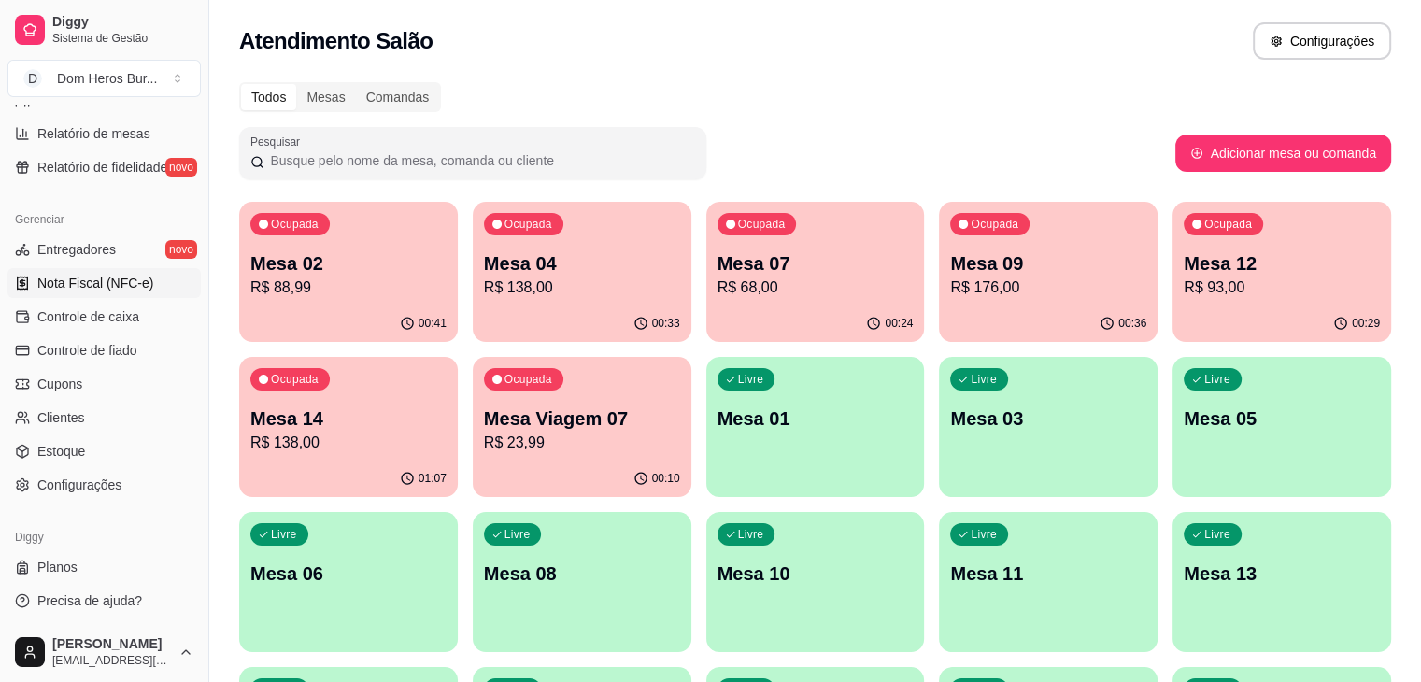
click at [89, 285] on span "Nota Fiscal (NFC-e)" at bounding box center [95, 283] width 116 height 19
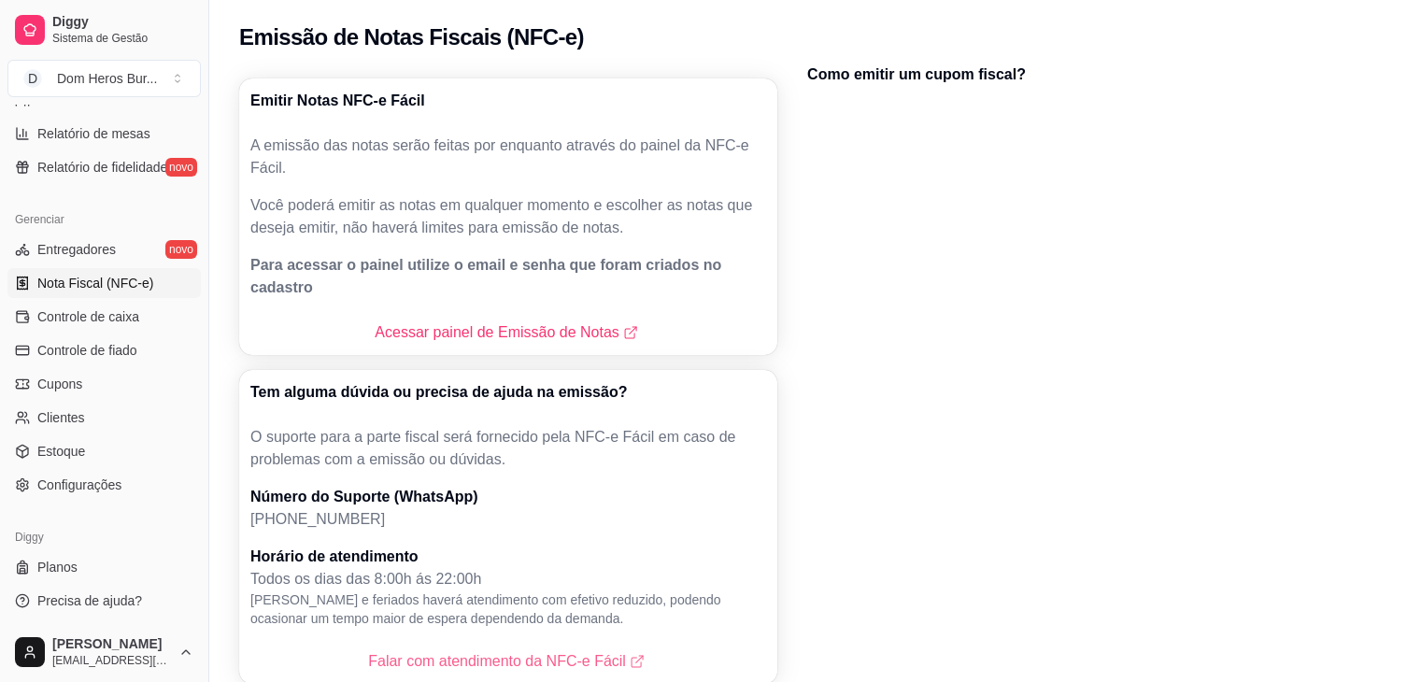
click at [463, 650] on link "Falar com atendimento da NFC-e Fácil" at bounding box center [508, 661] width 280 height 22
click at [490, 321] on link "Acessar painel de Emissão de Notas" at bounding box center [508, 332] width 266 height 22
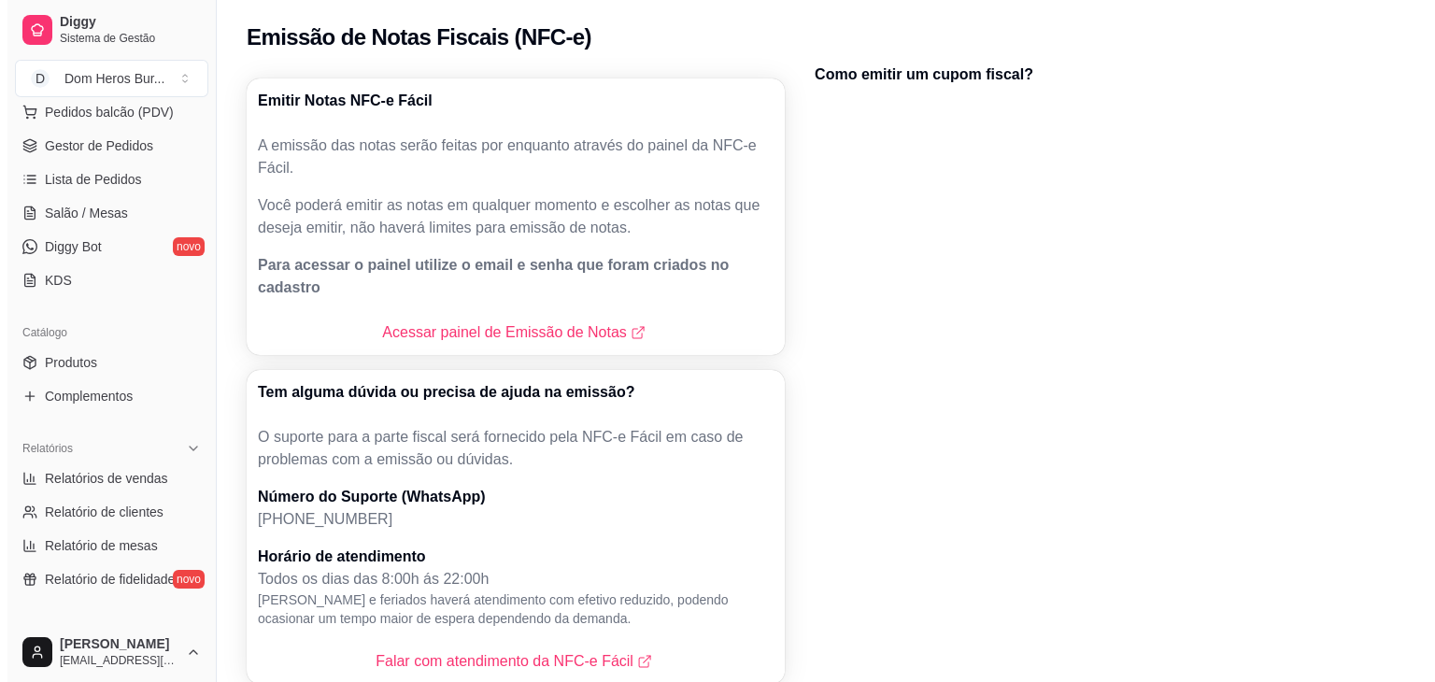
scroll to position [240, 0]
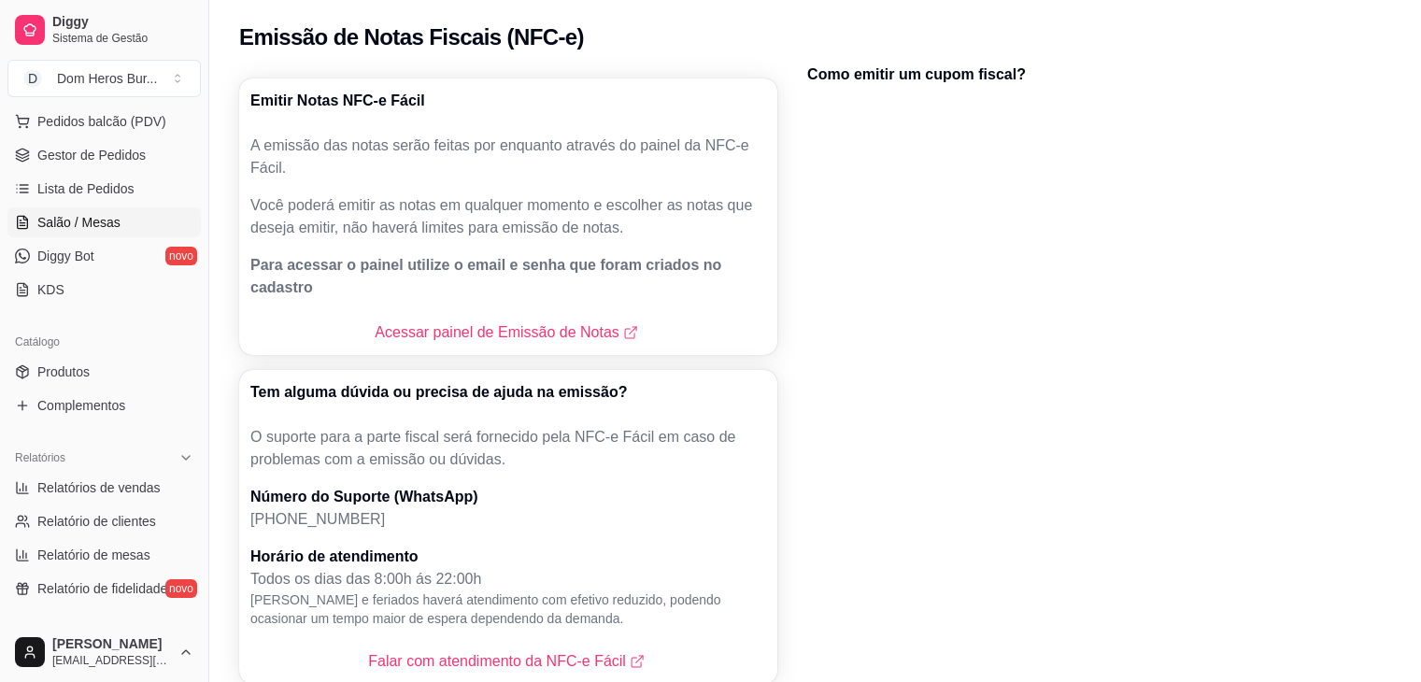
click at [149, 217] on link "Salão / Mesas" at bounding box center [103, 222] width 193 height 30
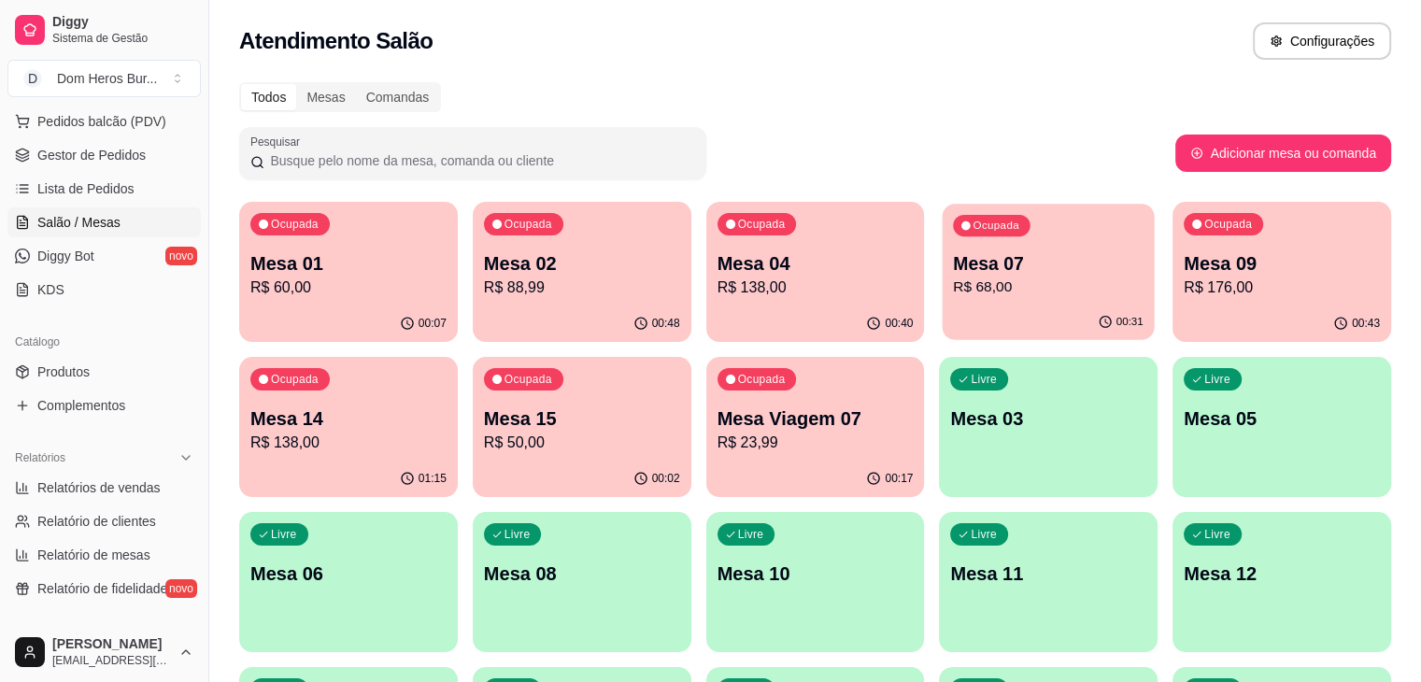
click at [943, 312] on div "00:31" at bounding box center [1049, 323] width 212 height 36
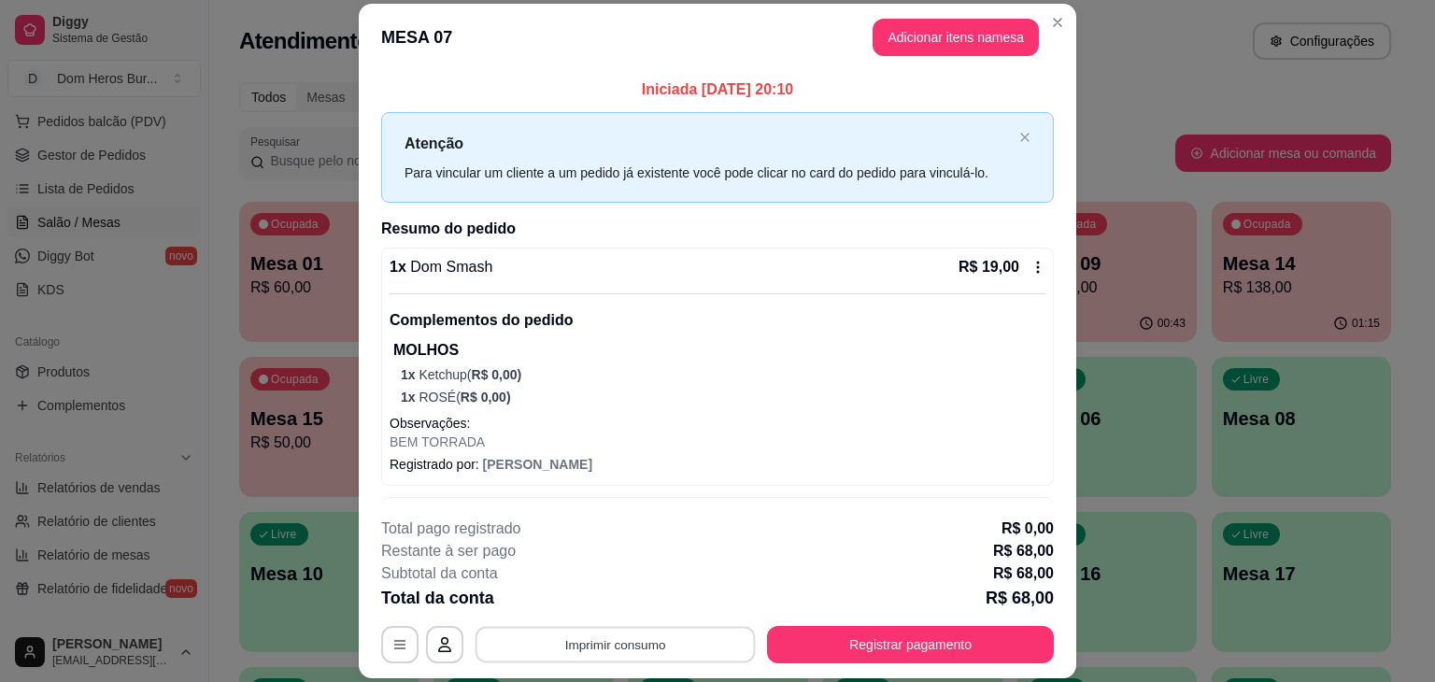
click at [604, 651] on button "Imprimir consumo" at bounding box center [616, 645] width 280 height 36
click at [599, 603] on button "IMPRESSORA" at bounding box center [613, 601] width 131 height 29
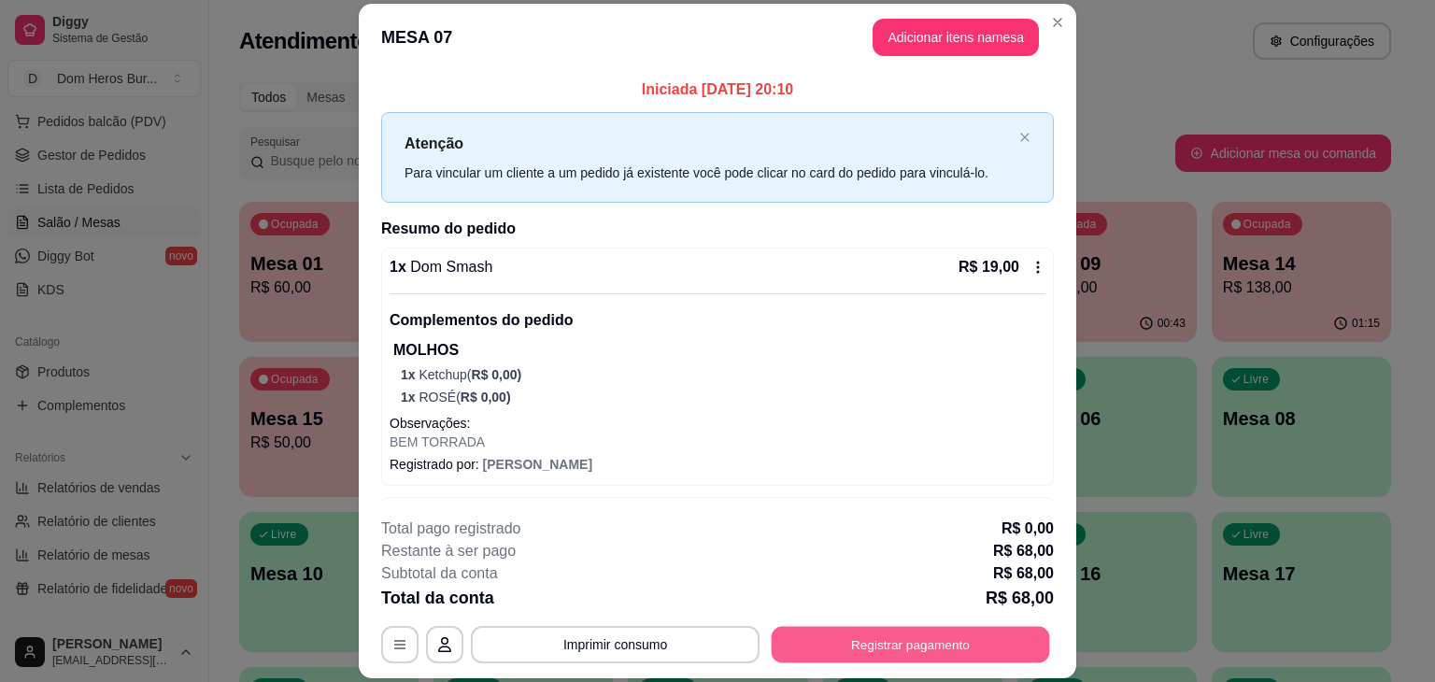
click at [954, 656] on button "Registrar pagamento" at bounding box center [911, 645] width 278 height 36
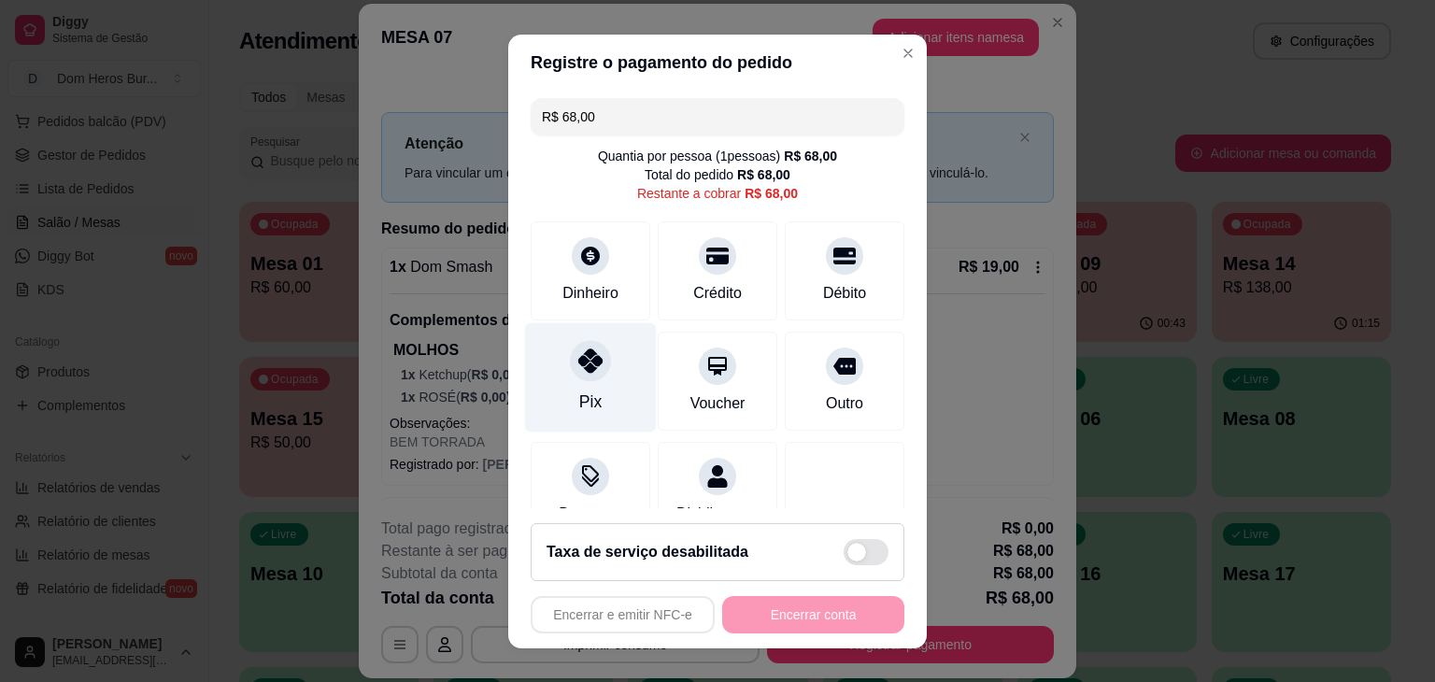
click at [604, 377] on div "Pix" at bounding box center [591, 376] width 132 height 109
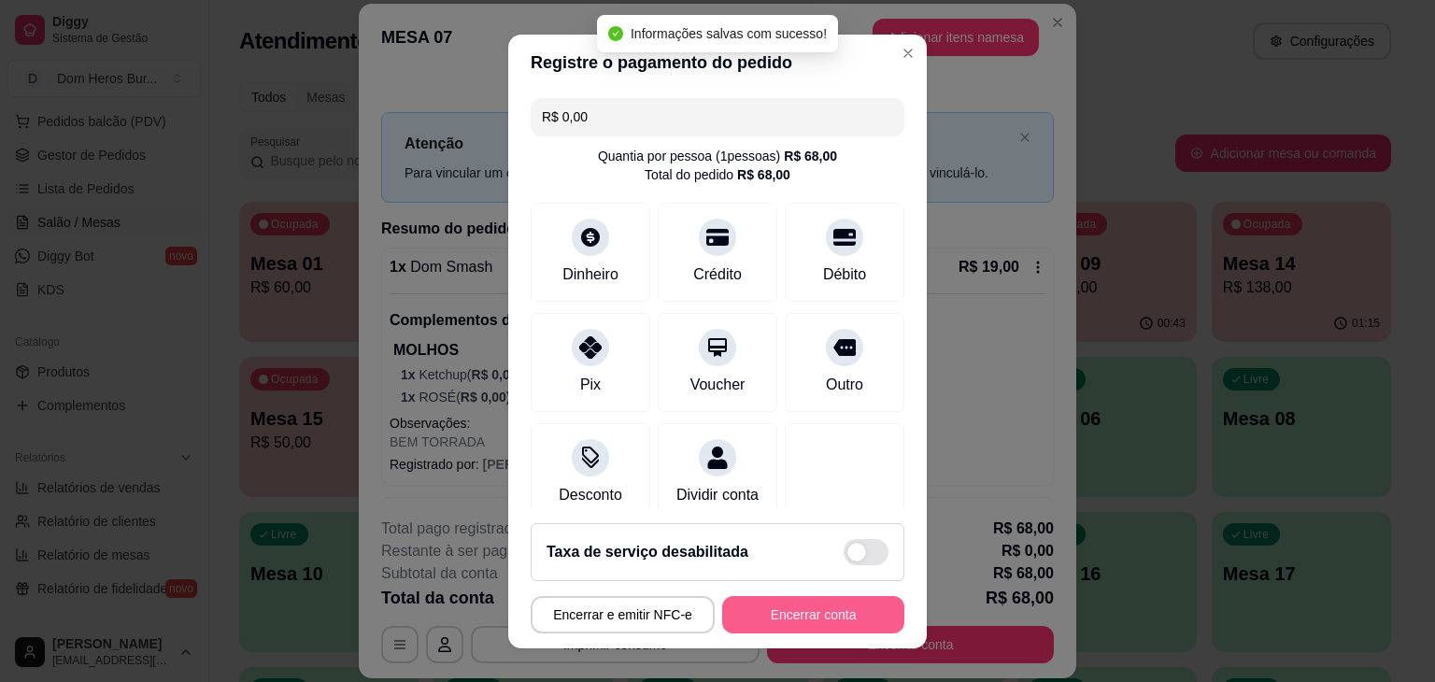
type input "R$ 0,00"
click at [796, 623] on button "Encerrar conta" at bounding box center [813, 614] width 177 height 36
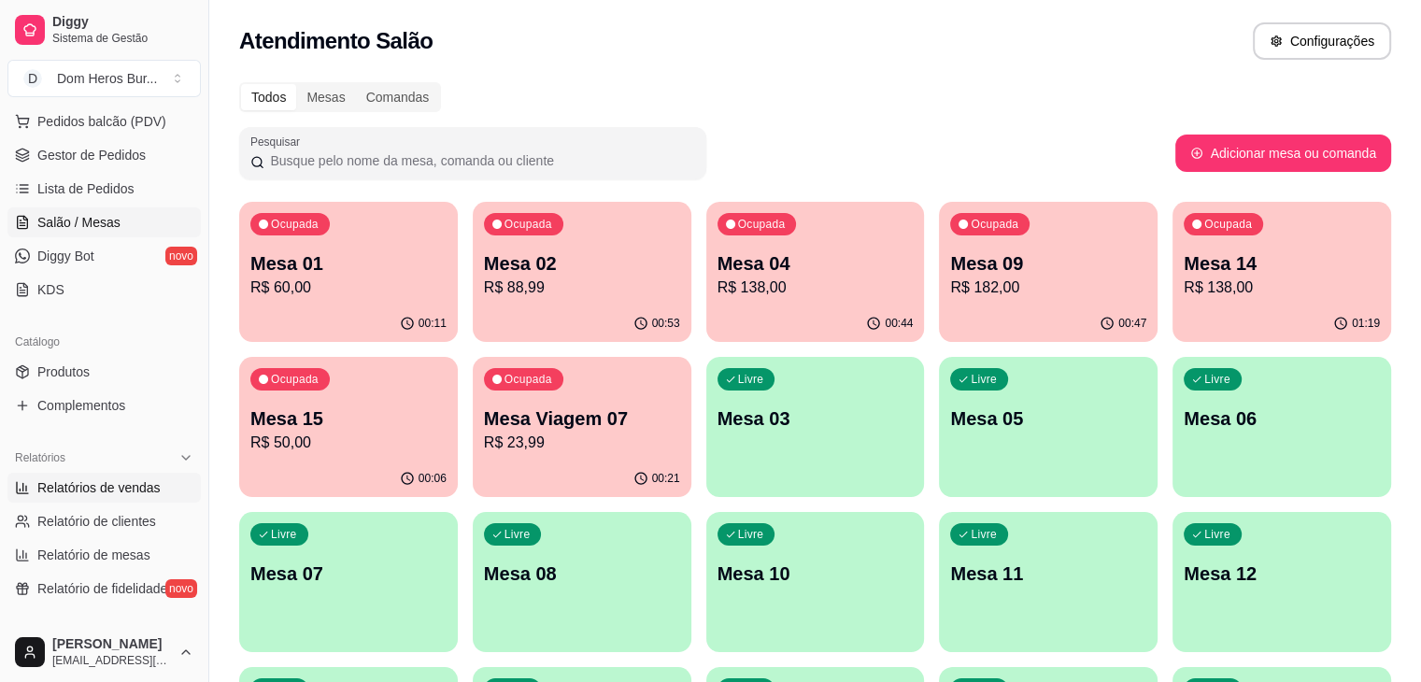
click at [157, 492] on link "Relatórios de vendas" at bounding box center [103, 488] width 193 height 30
select select "ALL"
select select "0"
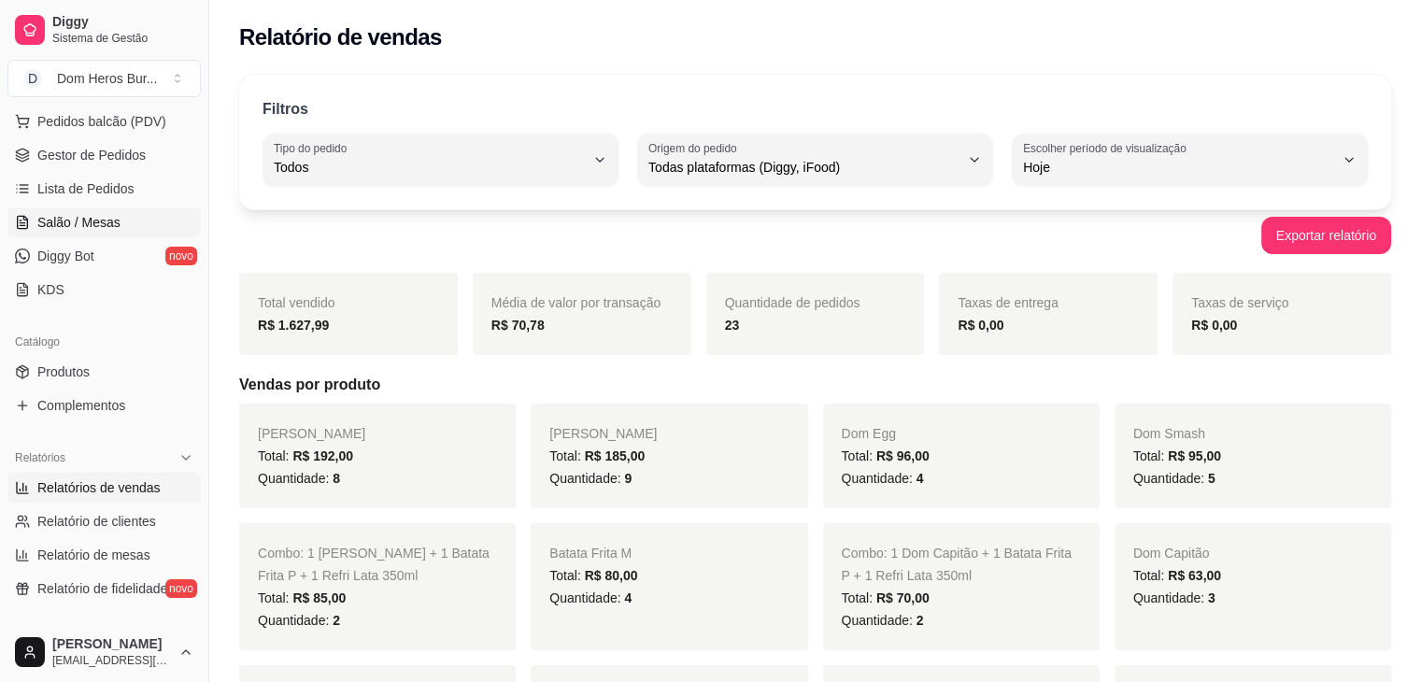
click at [131, 229] on link "Salão / Mesas" at bounding box center [103, 222] width 193 height 30
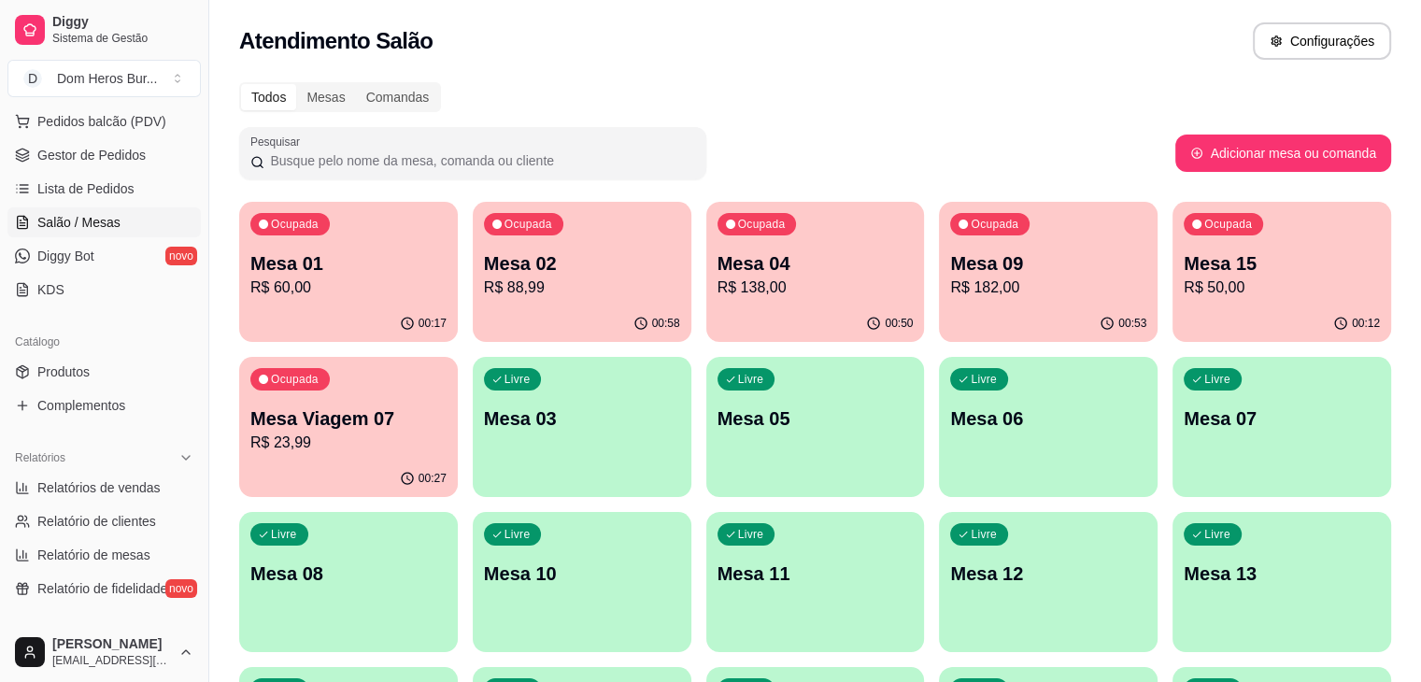
click at [447, 432] on p "R$ 23,99" at bounding box center [348, 443] width 196 height 22
click at [738, 299] on div "Ocupada Mesa 04 R$ 138,00" at bounding box center [815, 254] width 212 height 101
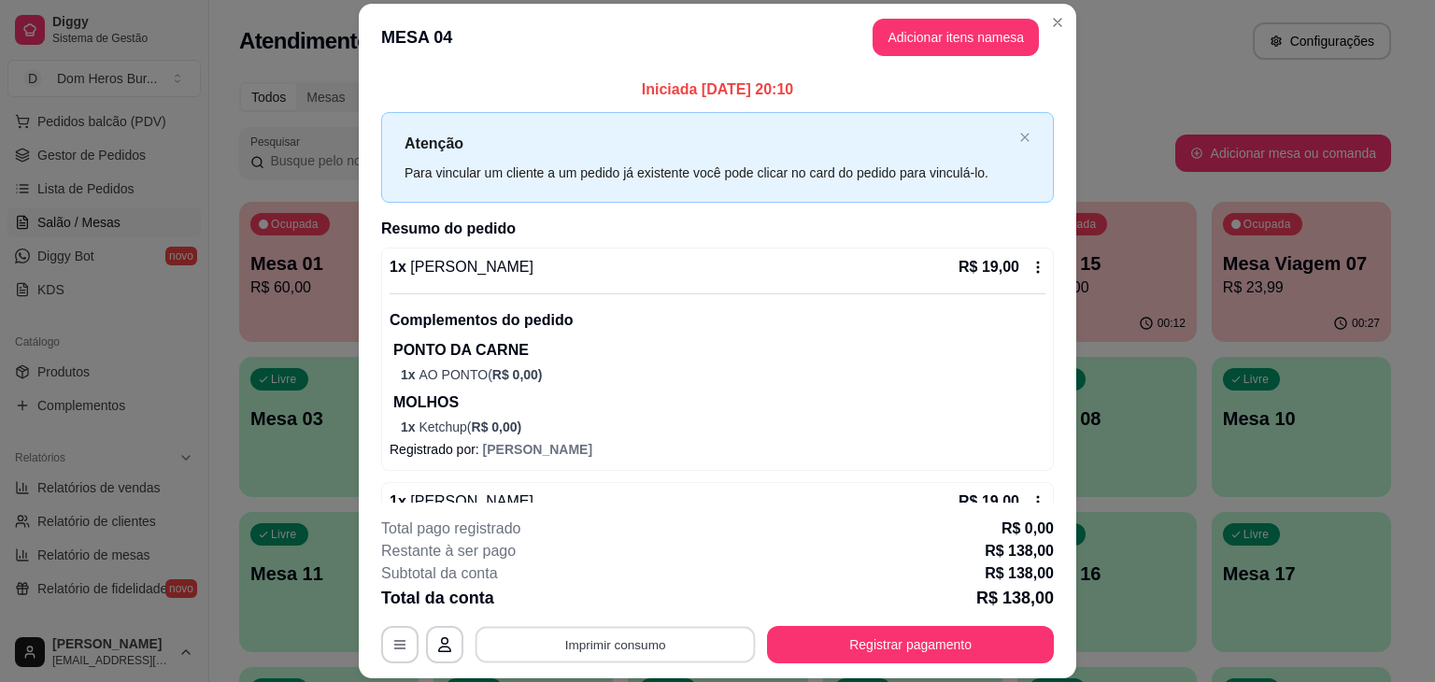
click at [605, 660] on button "Imprimir consumo" at bounding box center [616, 645] width 280 height 36
click at [597, 604] on button "IMPRESSORA" at bounding box center [613, 601] width 131 height 29
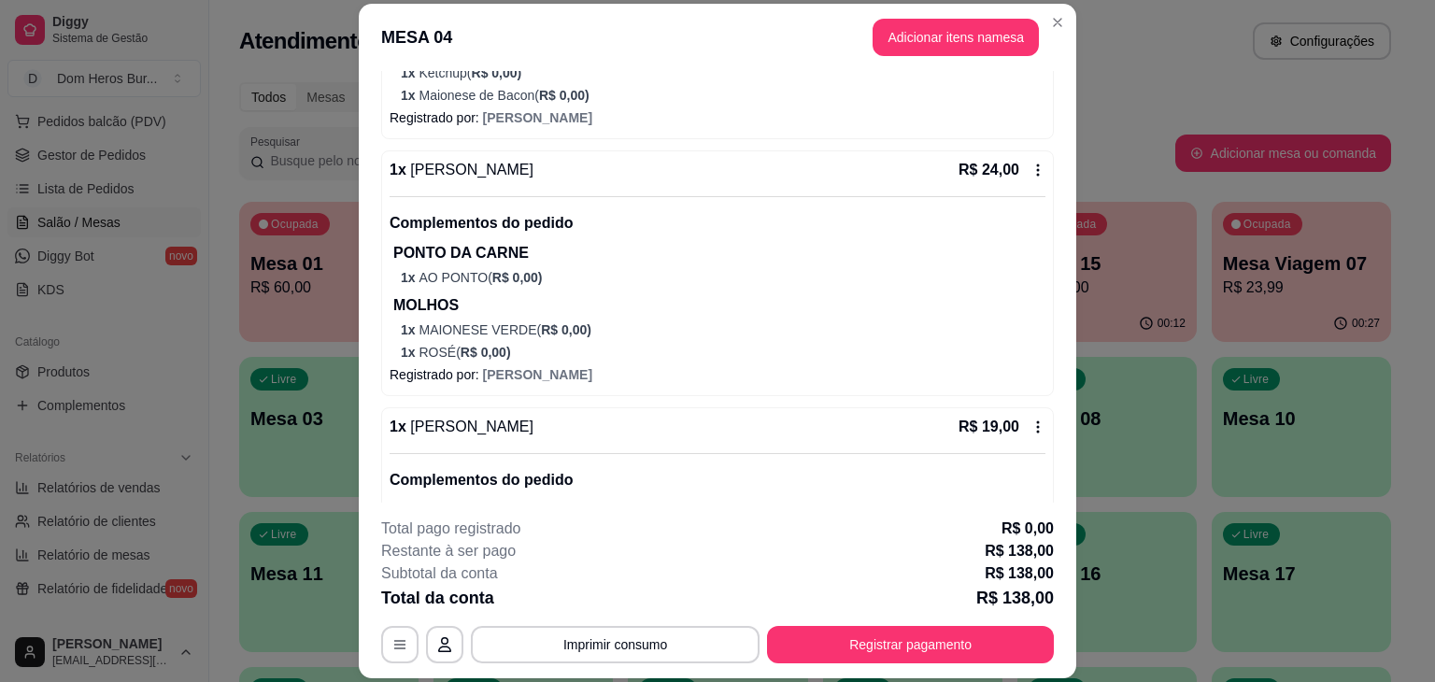
scroll to position [1469, 0]
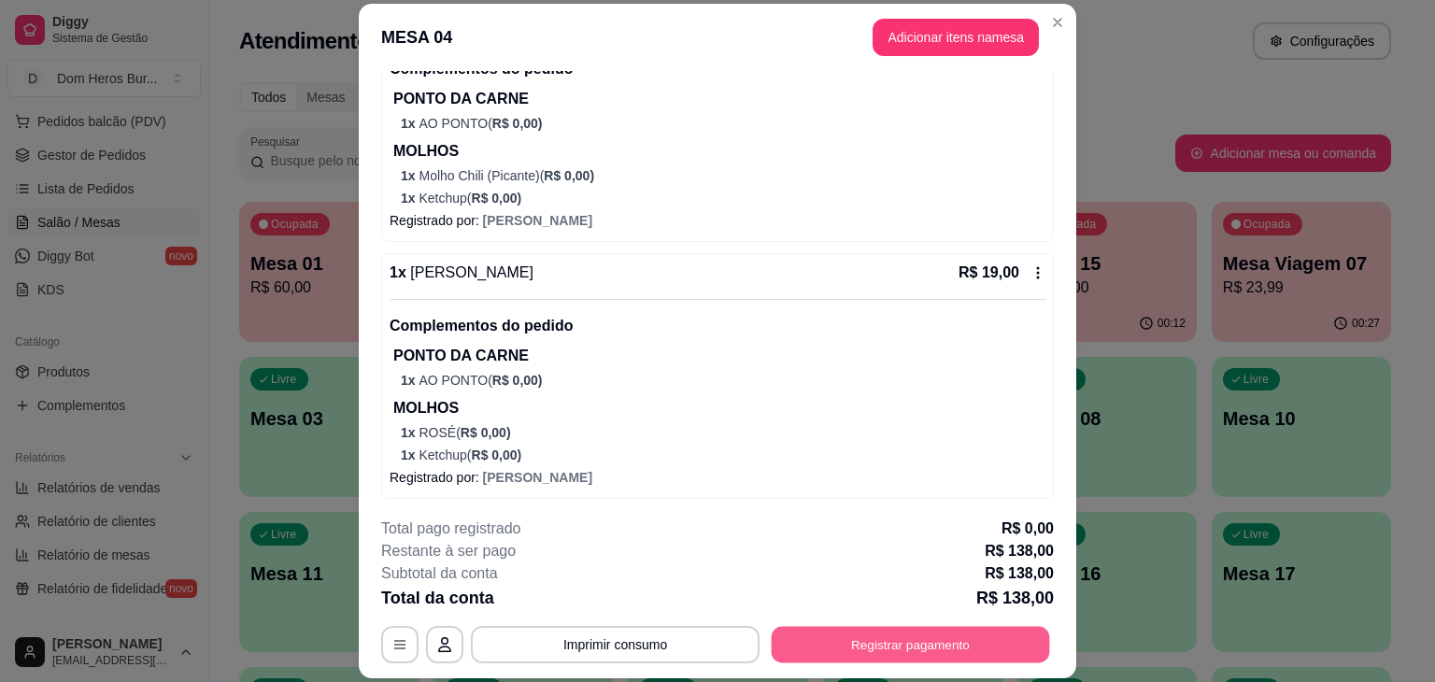
click at [912, 632] on button "Registrar pagamento" at bounding box center [911, 645] width 278 height 36
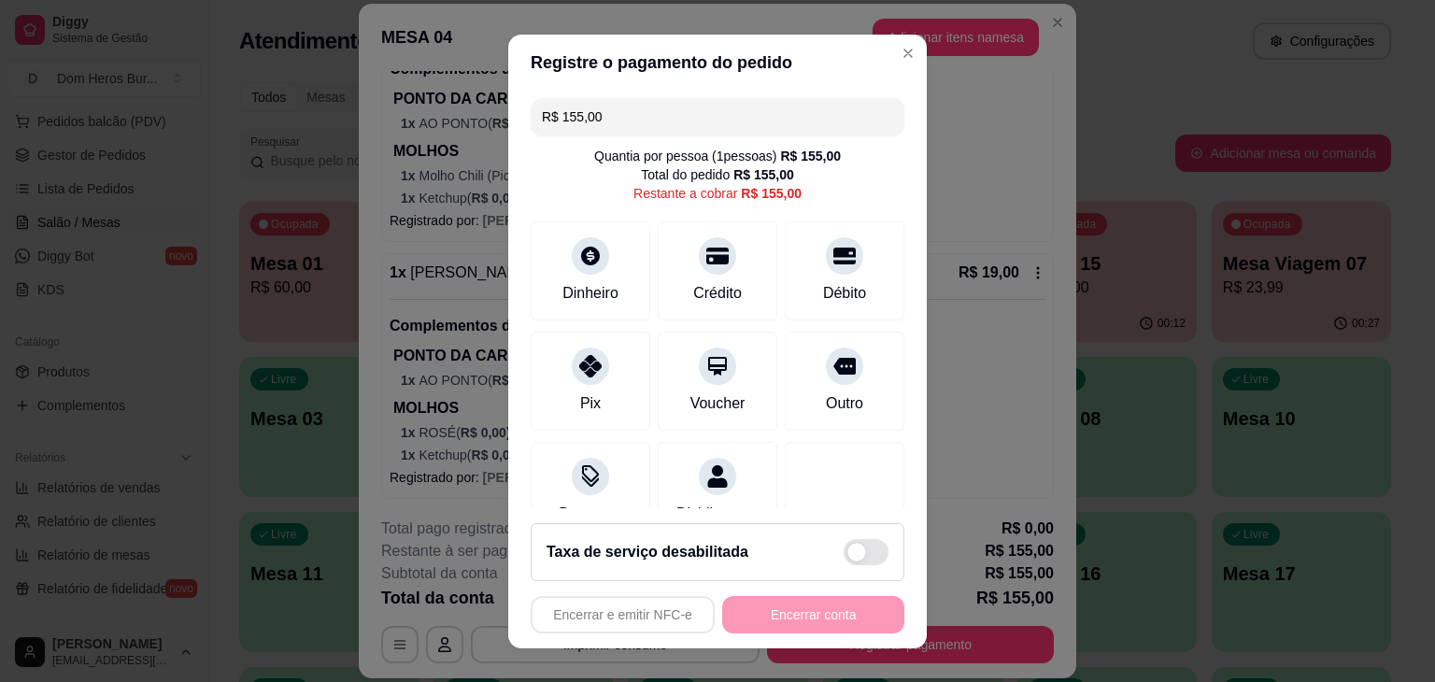
click at [613, 120] on input "R$ 155,00" at bounding box center [717, 116] width 351 height 37
click at [597, 390] on div "Pix" at bounding box center [591, 376] width 132 height 109
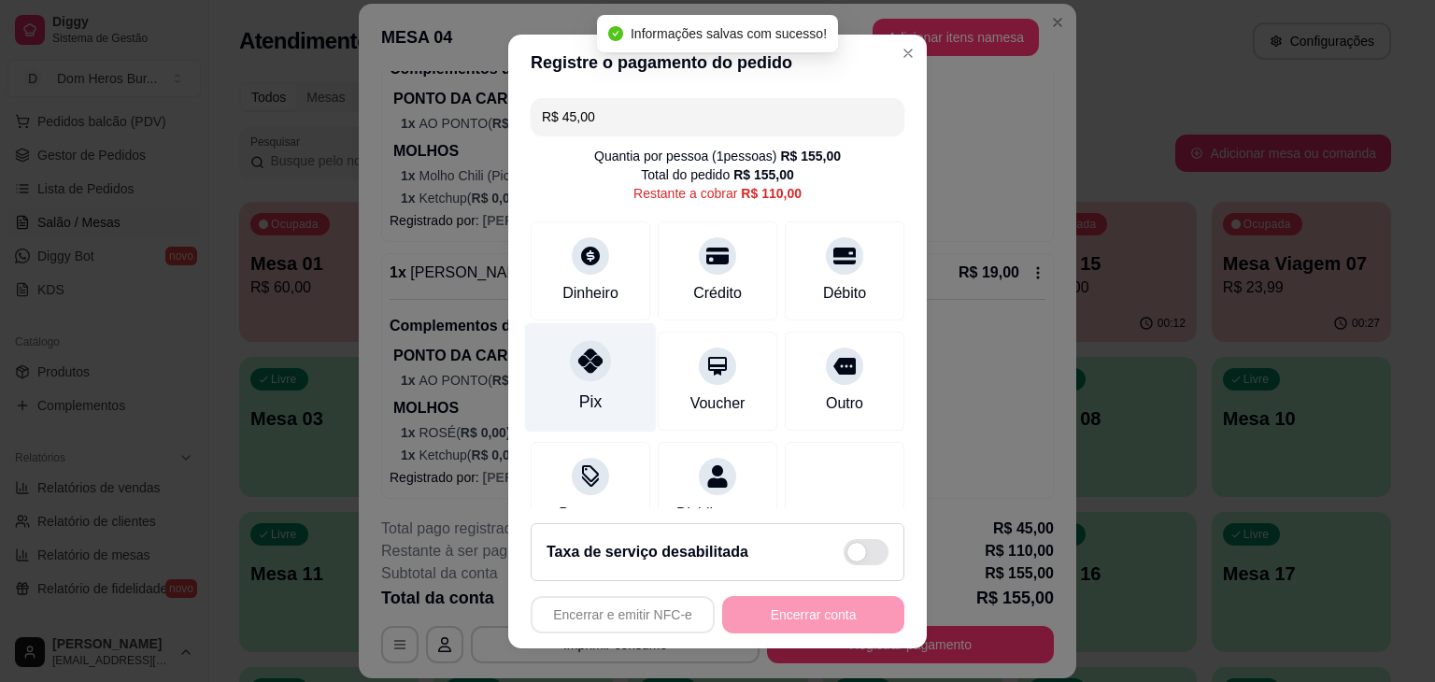
type input "R$ 110,00"
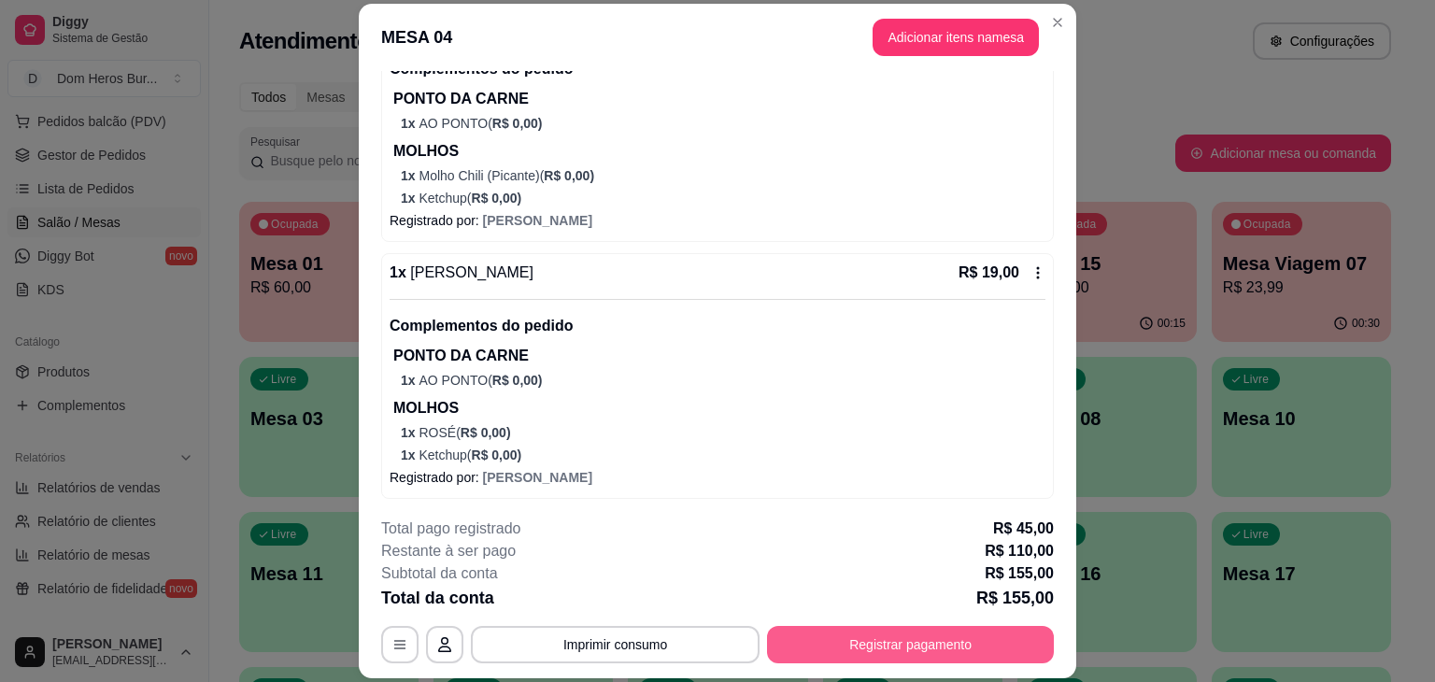
click at [800, 630] on button "Registrar pagamento" at bounding box center [910, 644] width 287 height 37
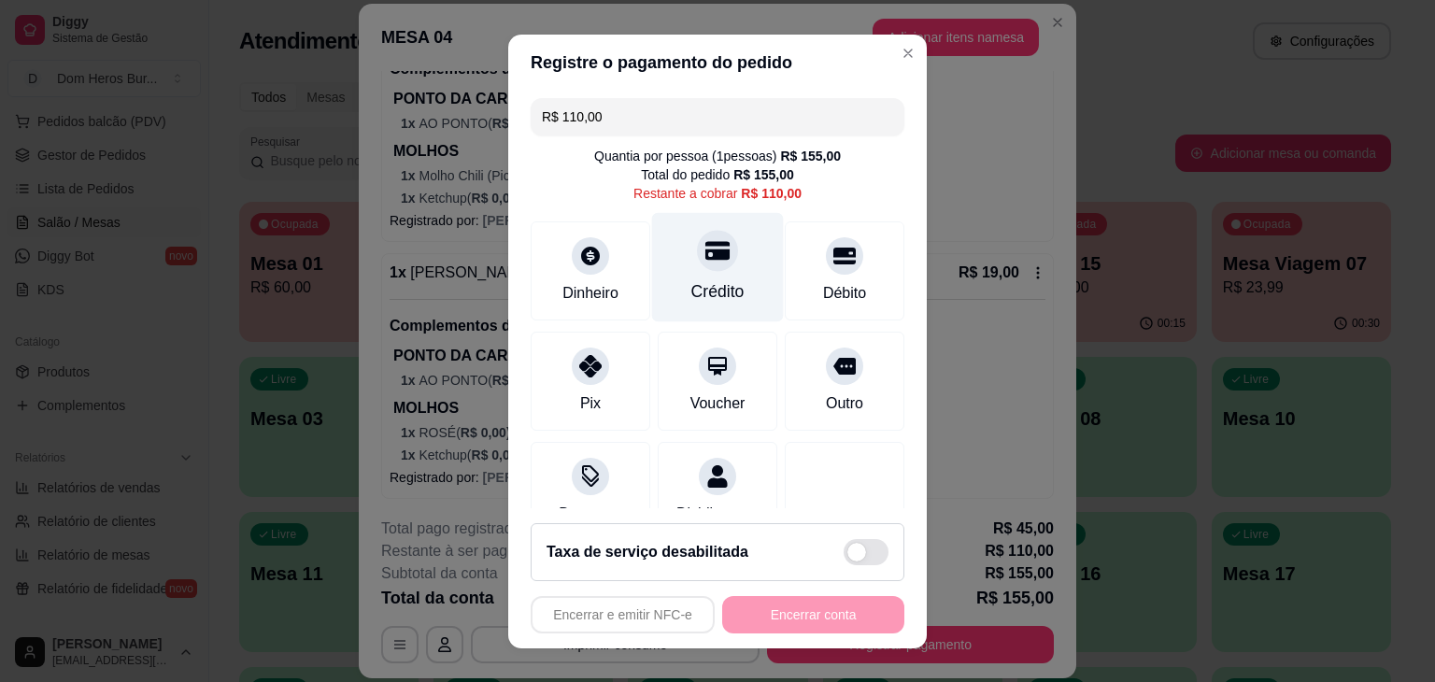
click at [716, 258] on div "Crédito" at bounding box center [718, 266] width 132 height 109
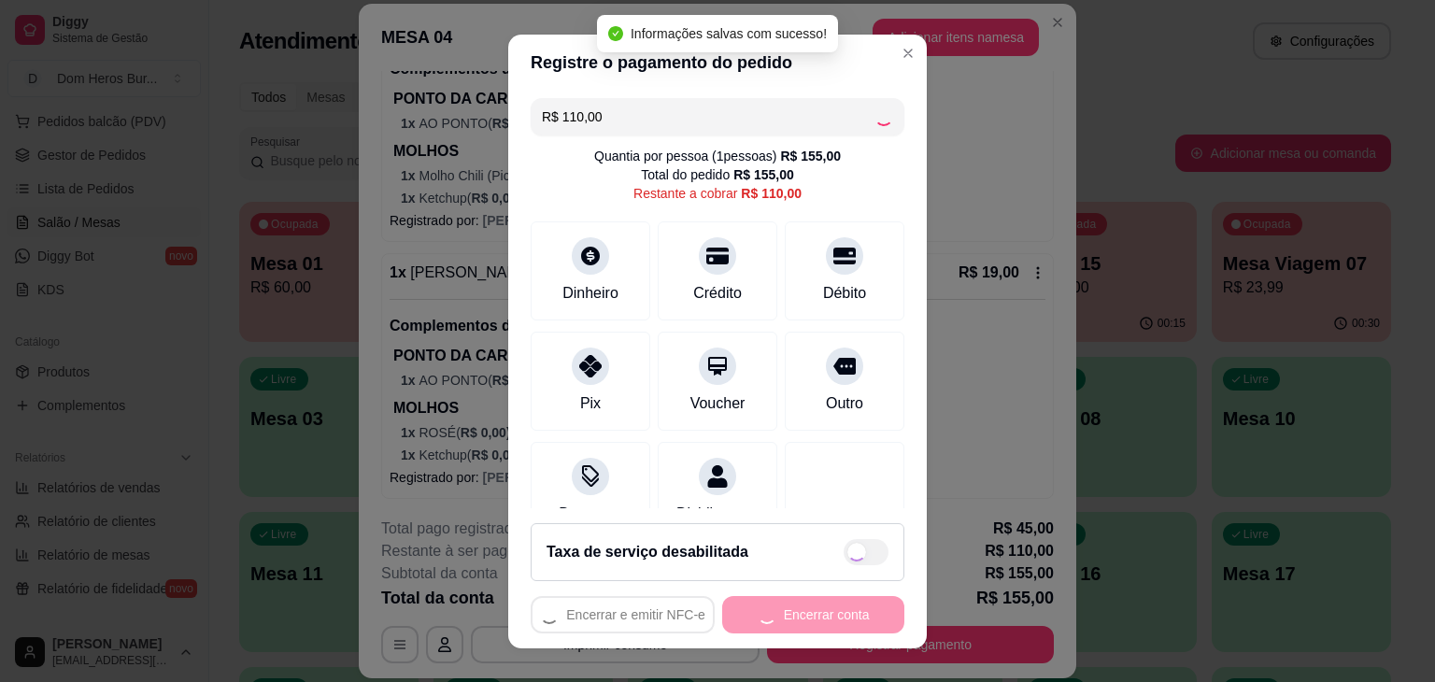
type input "R$ 0,00"
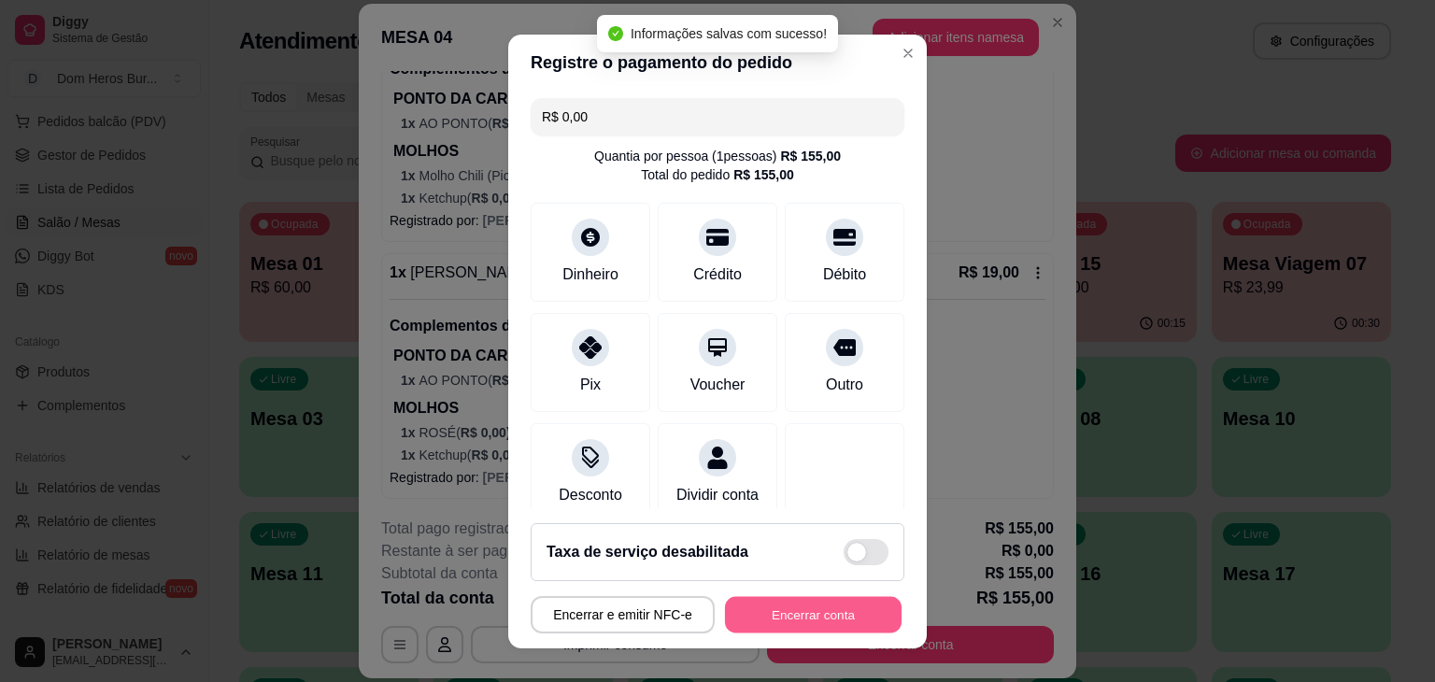
click at [766, 597] on button "Encerrar conta" at bounding box center [813, 614] width 177 height 36
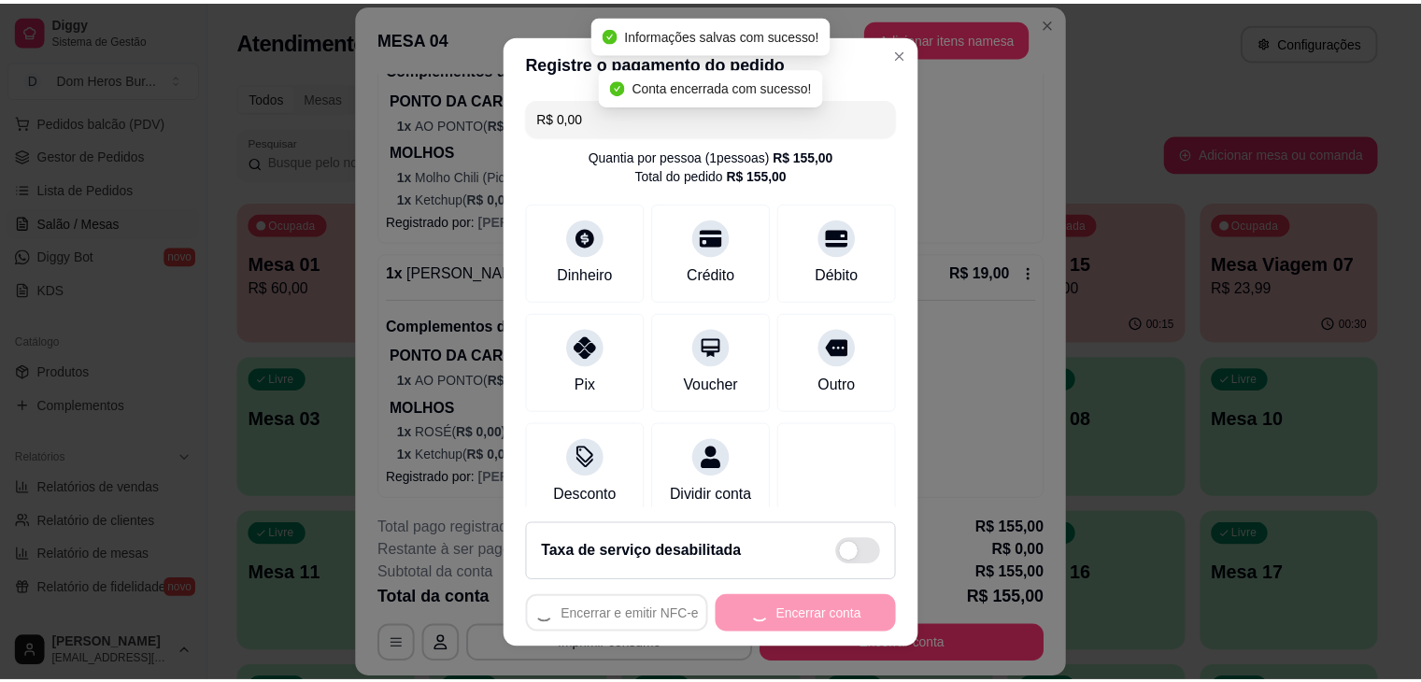
scroll to position [0, 0]
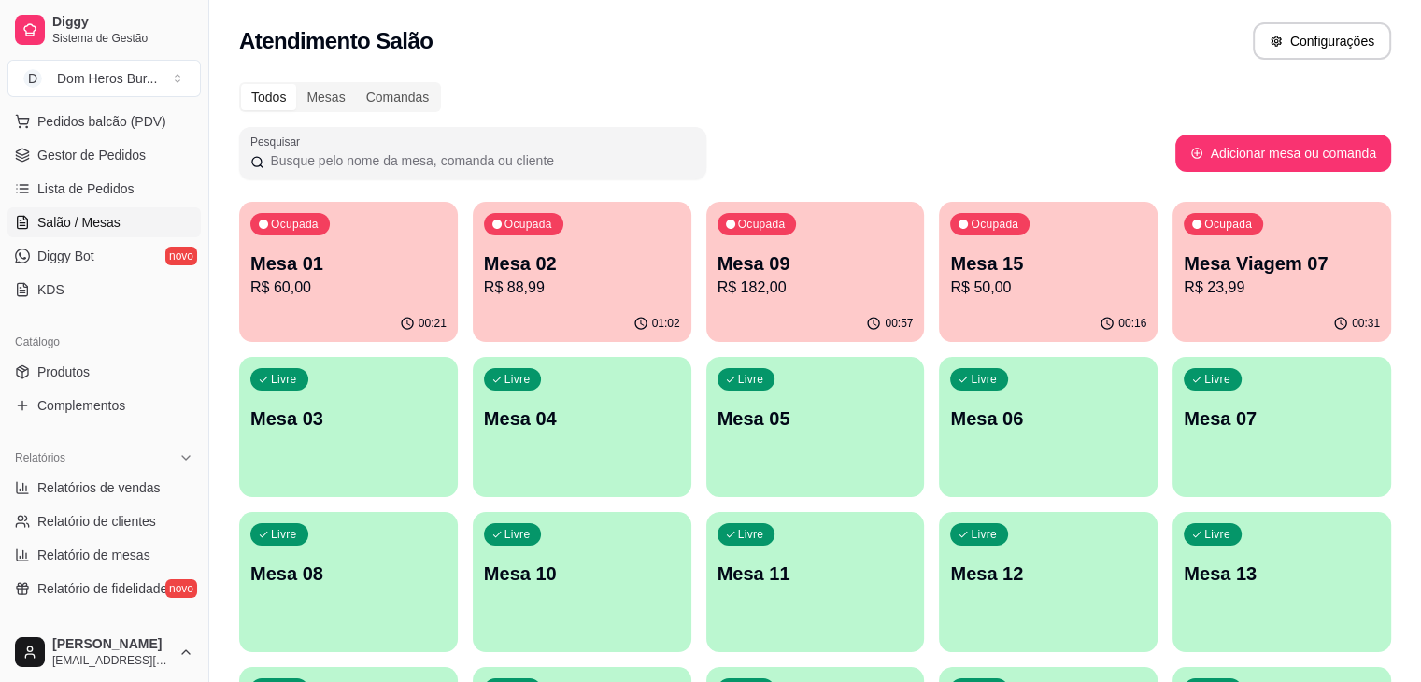
click at [732, 104] on div "Todos Mesas Comandas" at bounding box center [815, 97] width 1152 height 30
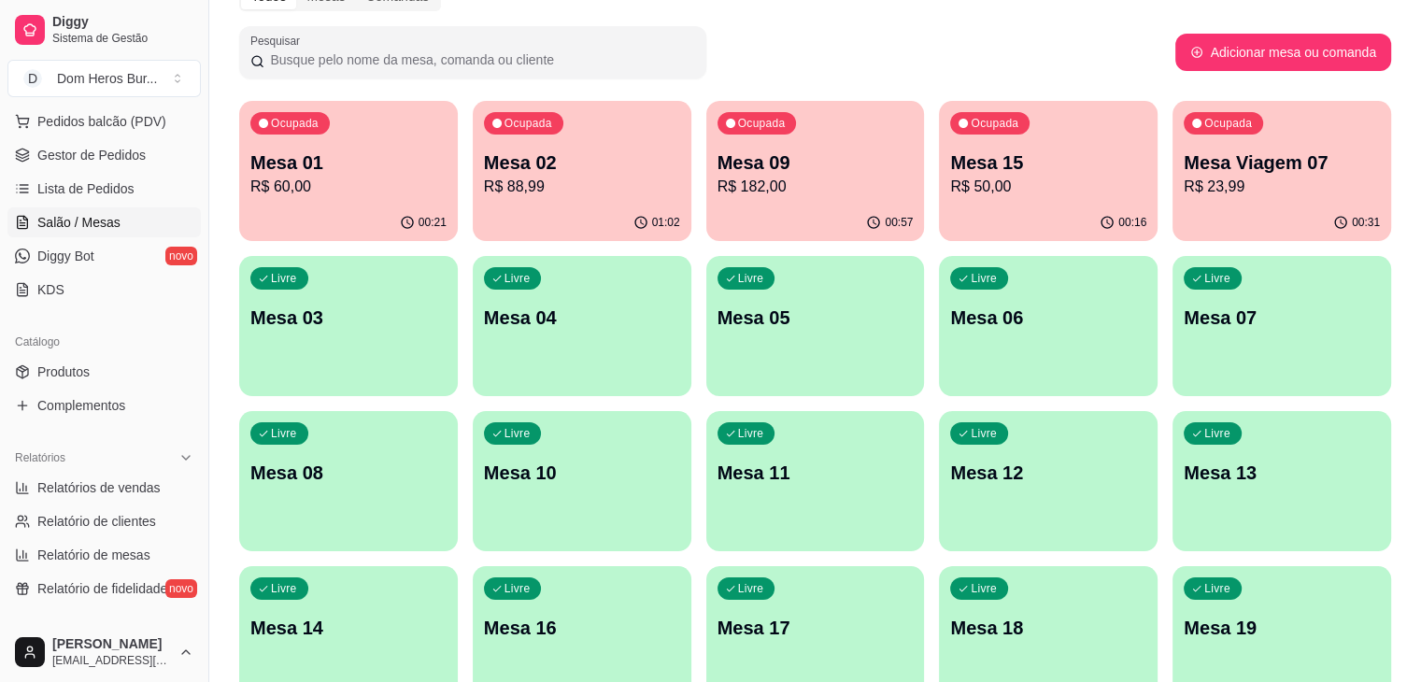
scroll to position [149, 0]
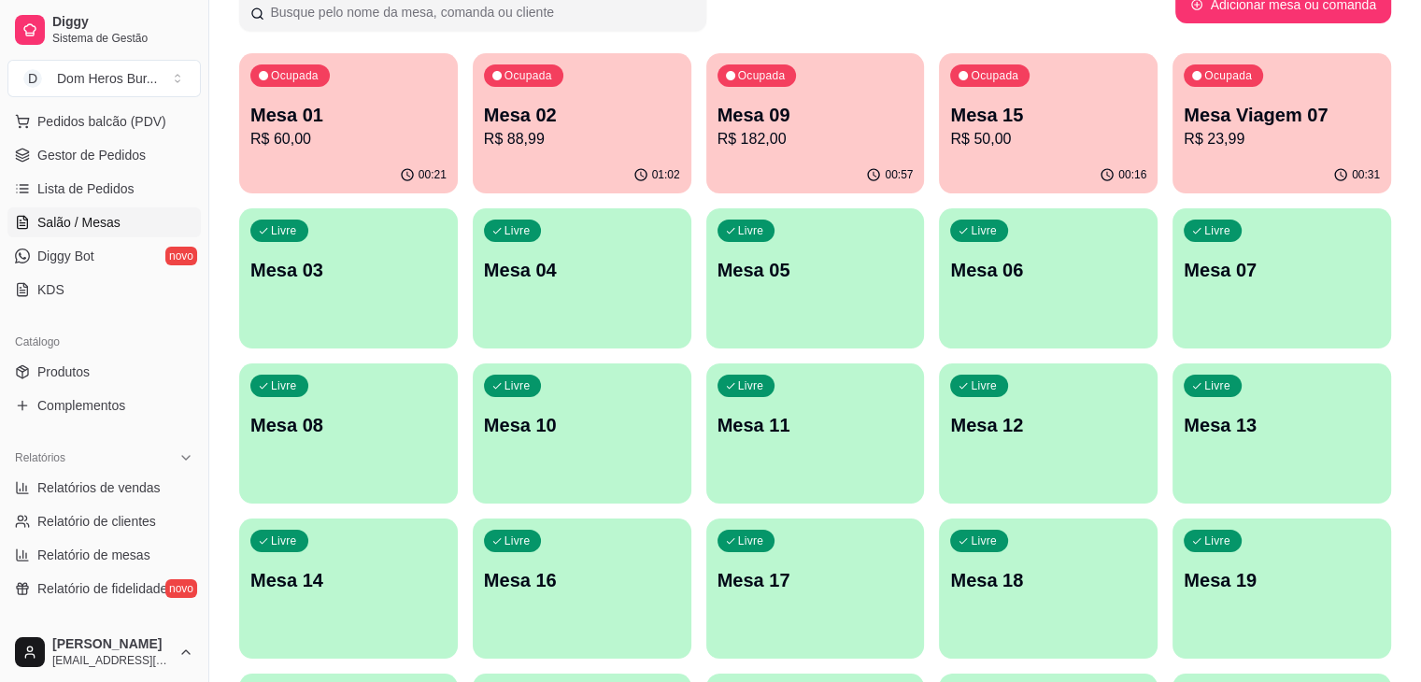
click at [458, 363] on div "Livre Mesa 08" at bounding box center [348, 422] width 219 height 118
click at [127, 147] on span "Gestor de Pedidos" at bounding box center [91, 155] width 108 height 19
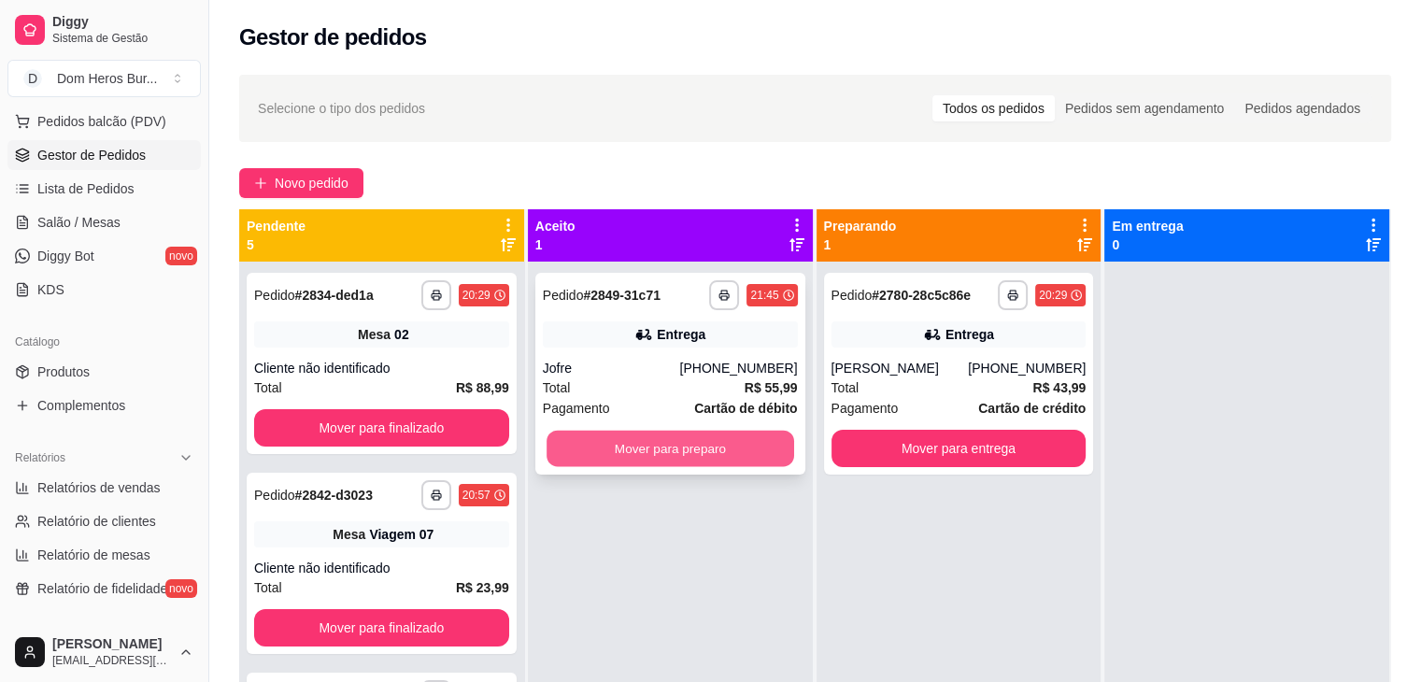
click at [743, 449] on button "Mover para preparo" at bounding box center [671, 449] width 248 height 36
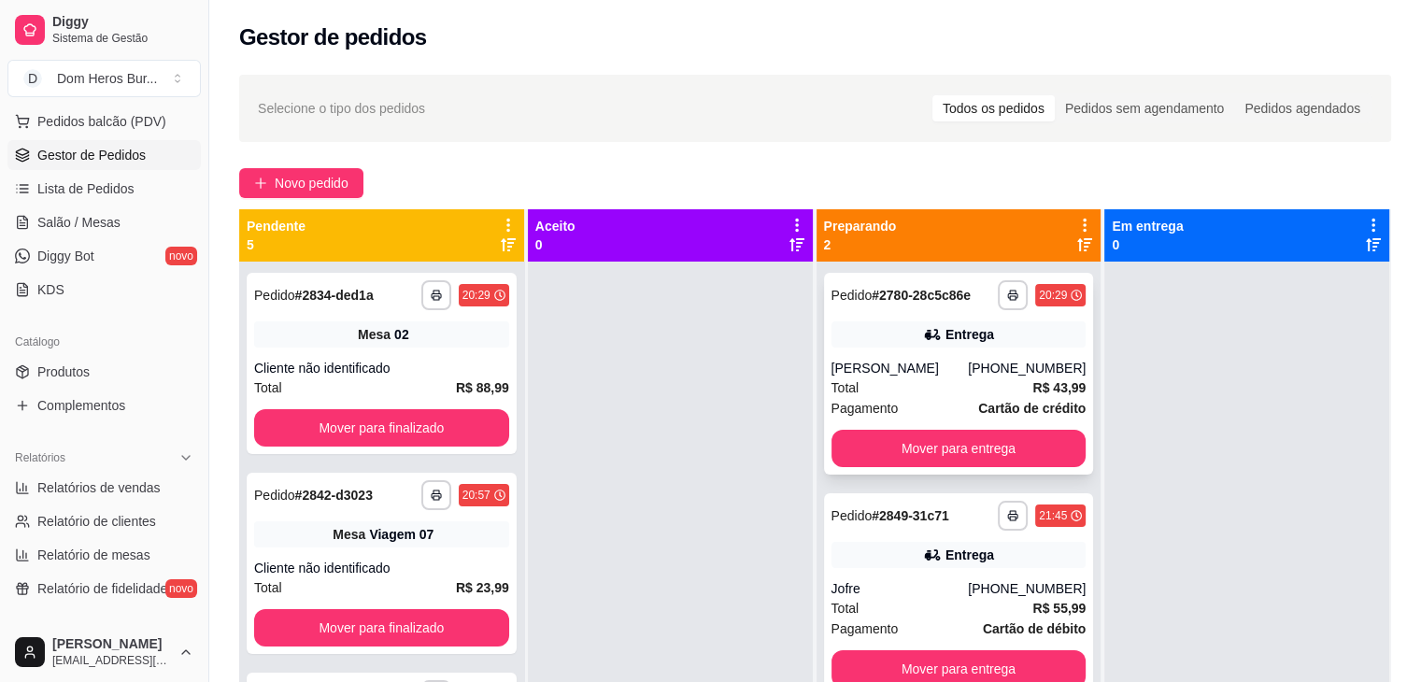
click at [926, 379] on div "Total R$ 43,99" at bounding box center [958, 387] width 255 height 21
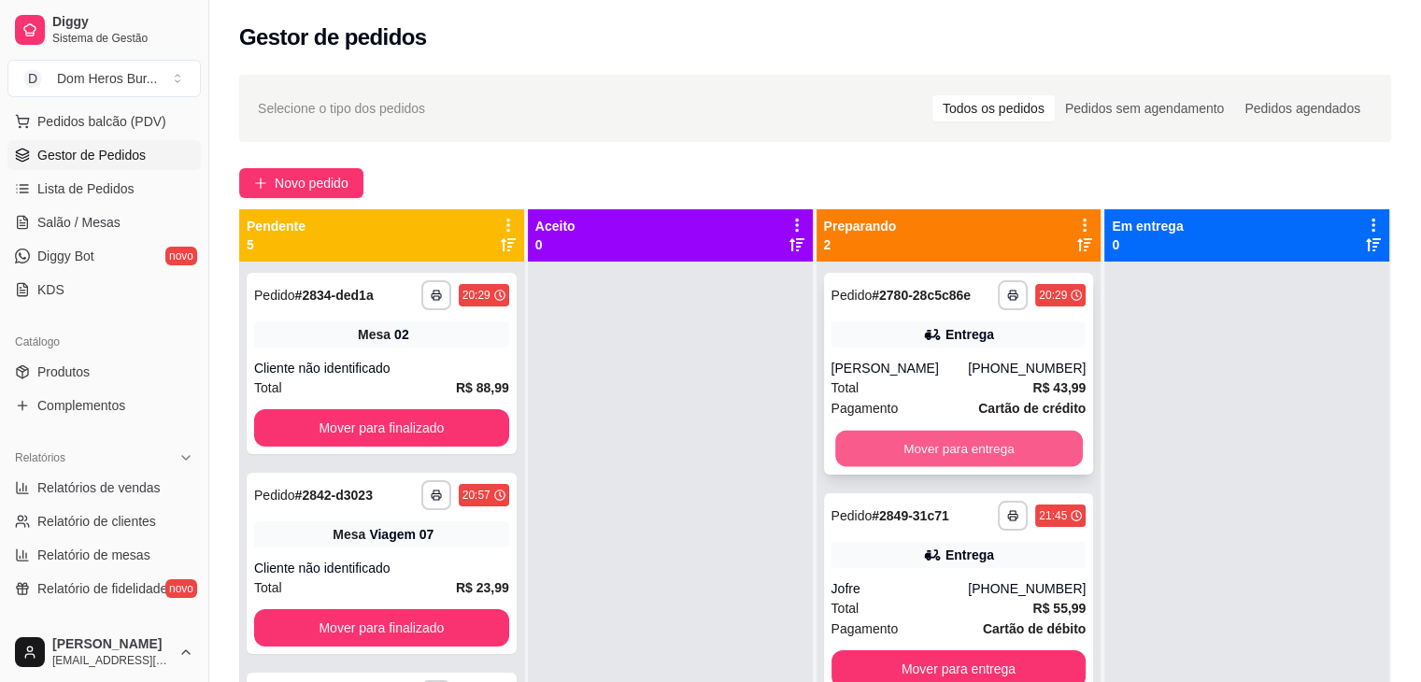
click at [1016, 453] on button "Mover para entrega" at bounding box center [959, 449] width 248 height 36
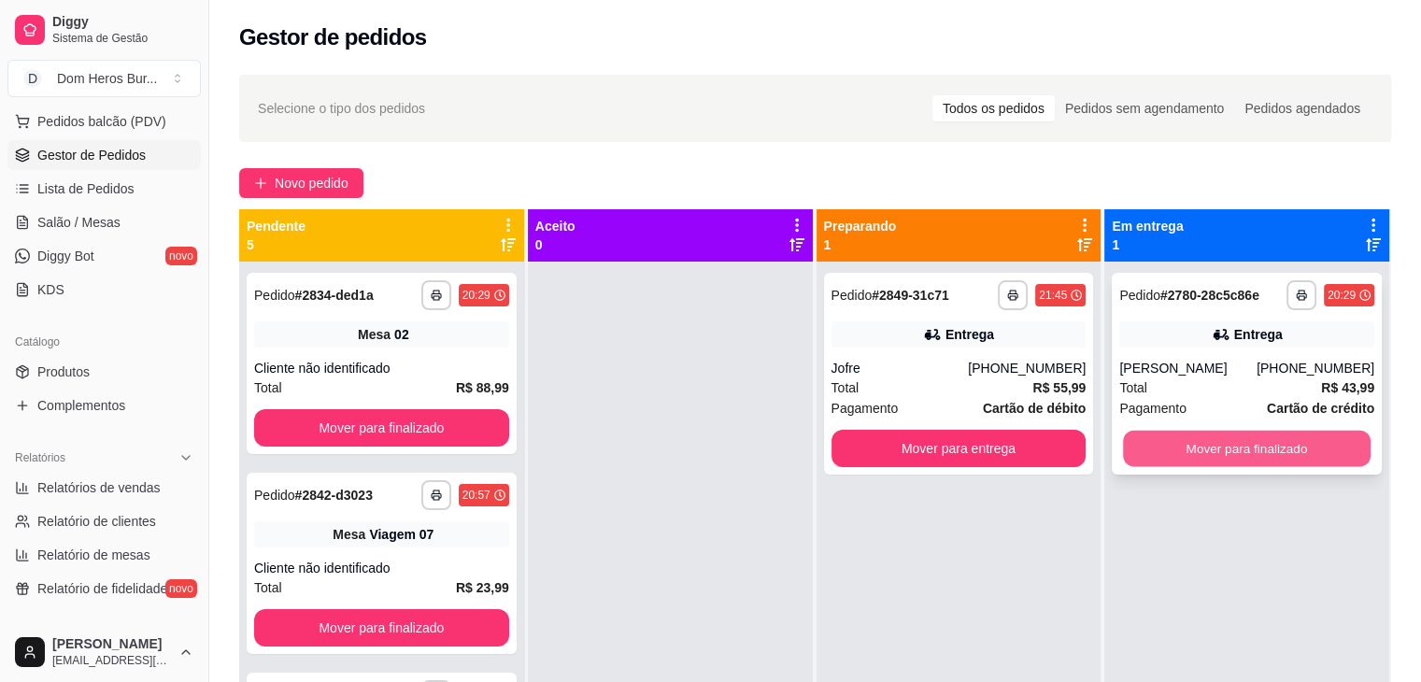
click at [1190, 458] on button "Mover para finalizado" at bounding box center [1247, 449] width 248 height 36
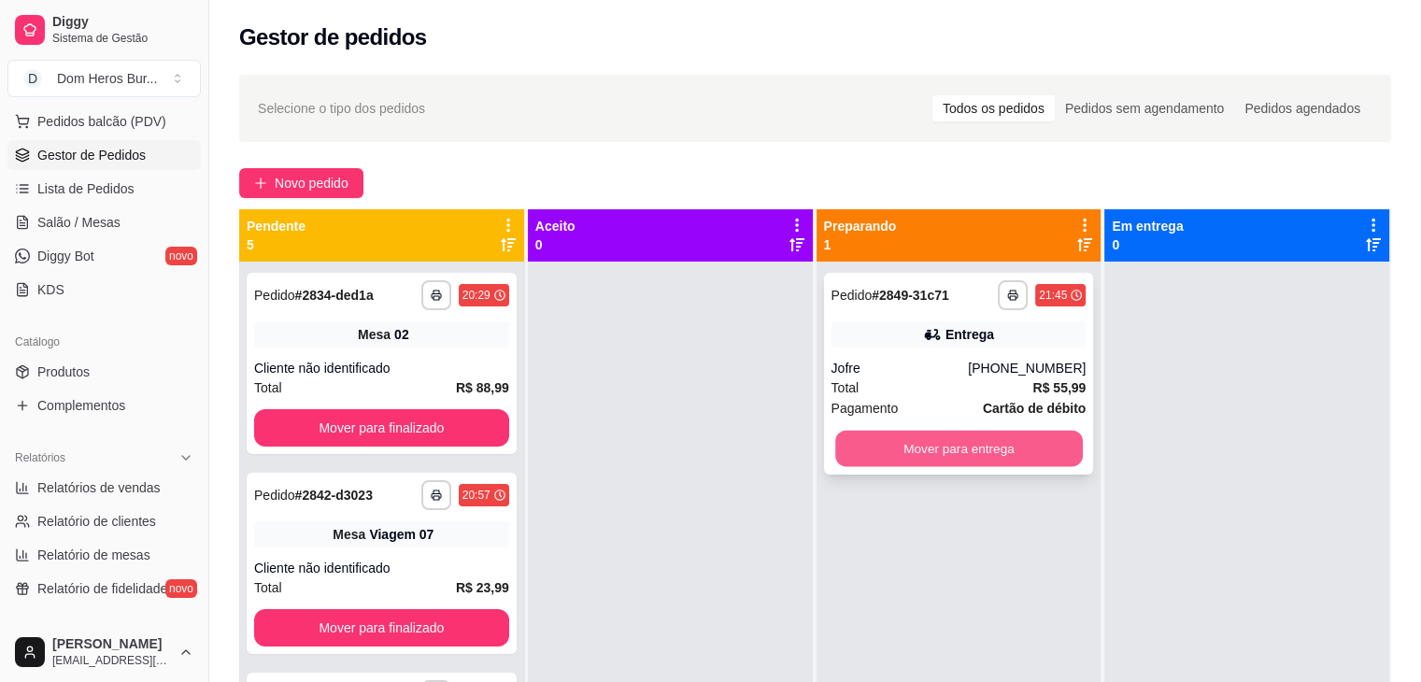
click at [1058, 440] on button "Mover para entrega" at bounding box center [959, 449] width 248 height 36
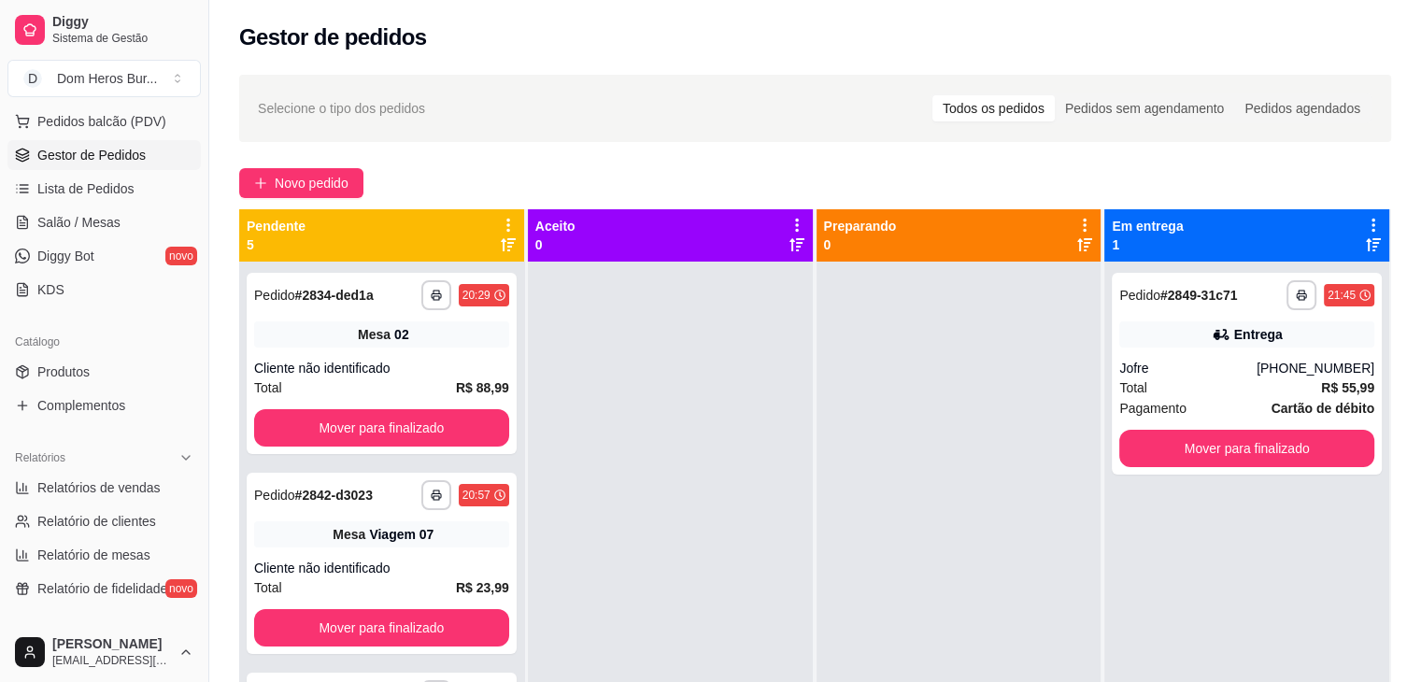
click at [63, 203] on ul "Pedidos balcão (PDV) Gestor de Pedidos Lista de Pedidos Salão / Mesas Diggy Bot…" at bounding box center [103, 206] width 193 height 198
click at [63, 207] on link "Salão / Mesas" at bounding box center [103, 222] width 193 height 30
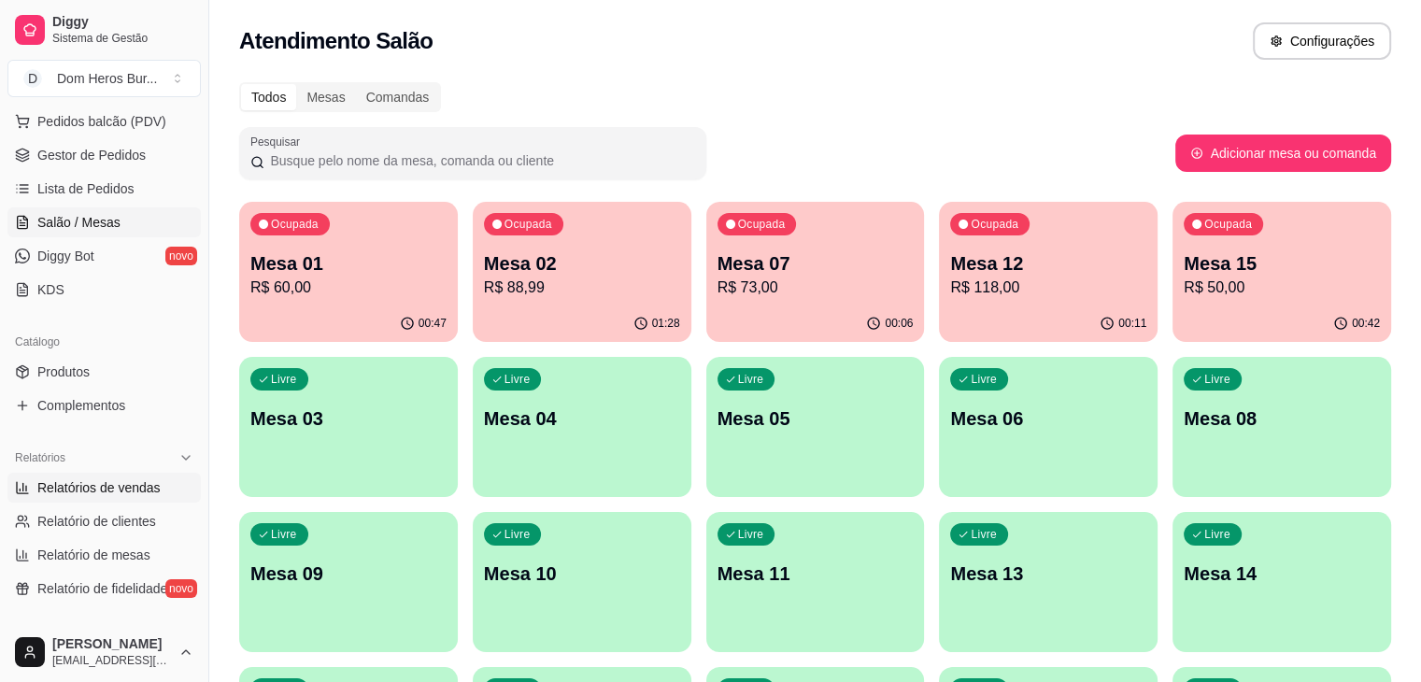
click at [160, 497] on link "Relatórios de vendas" at bounding box center [103, 488] width 193 height 30
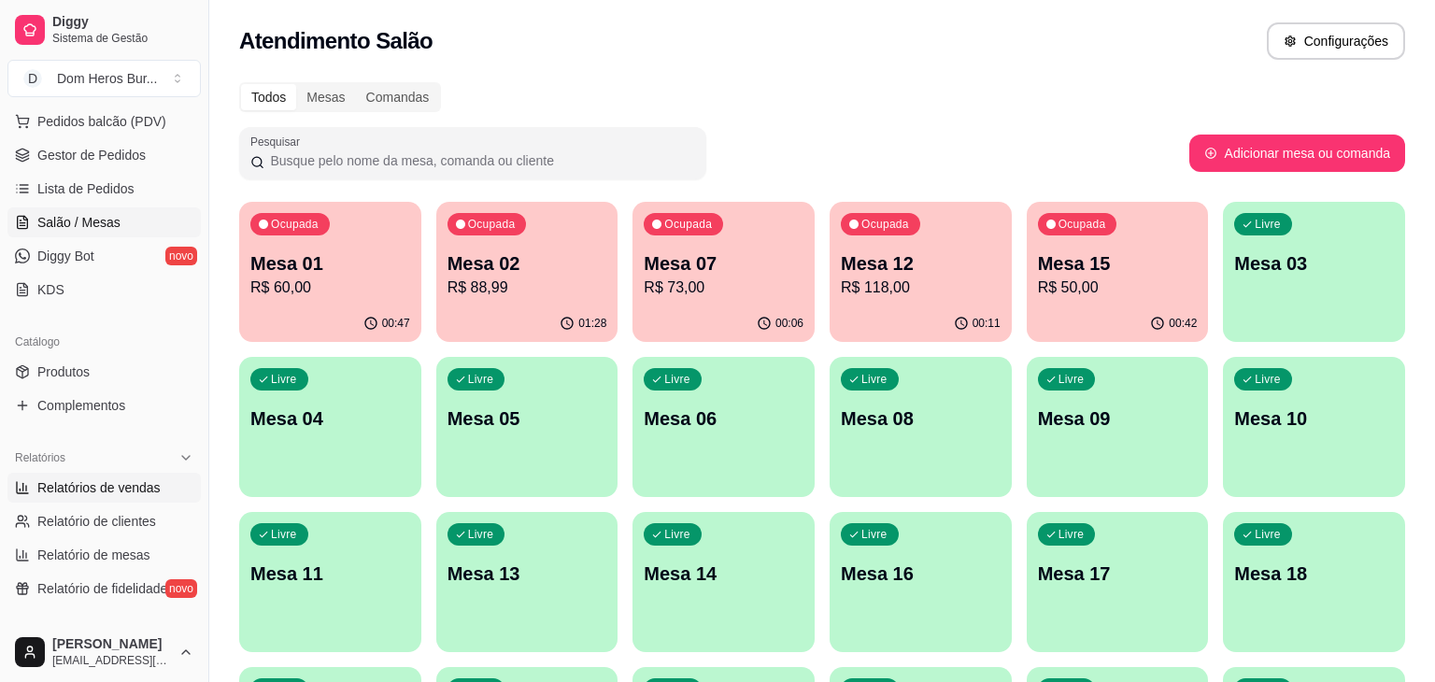
select select "ALL"
select select "0"
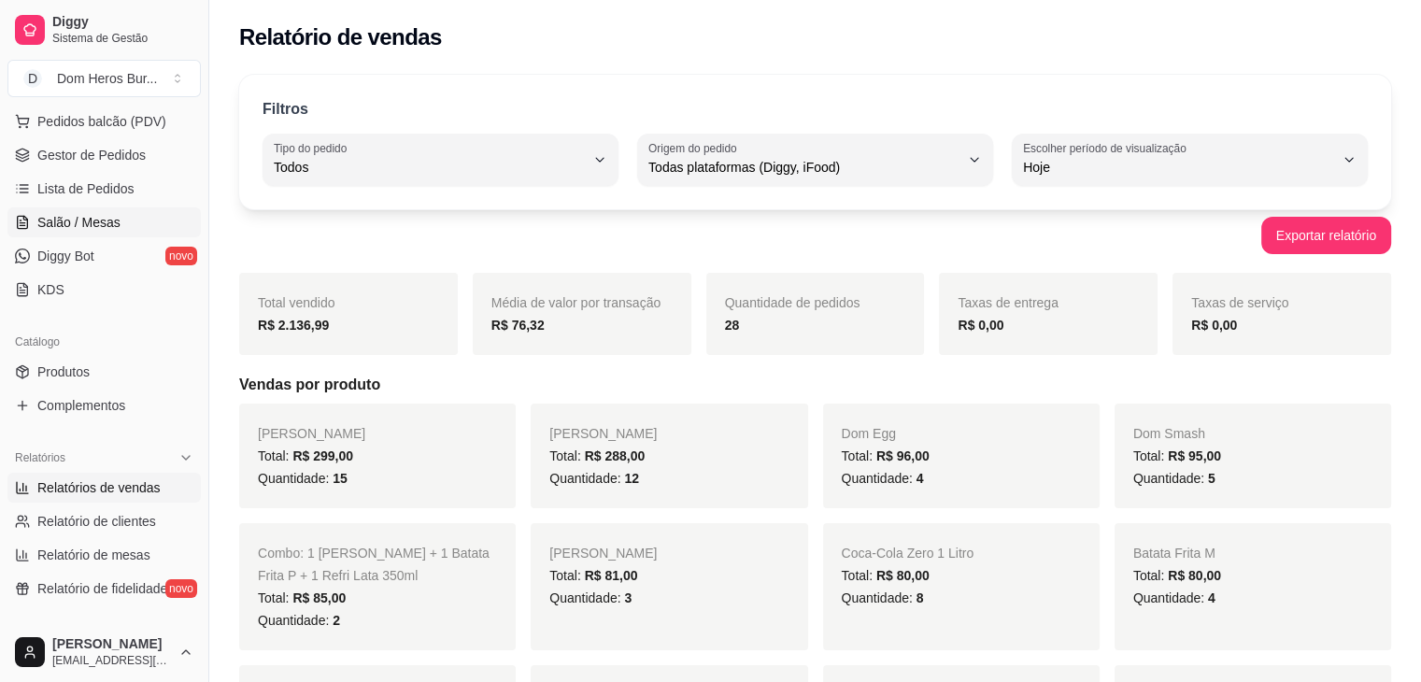
click at [86, 208] on link "Salão / Mesas" at bounding box center [103, 222] width 193 height 30
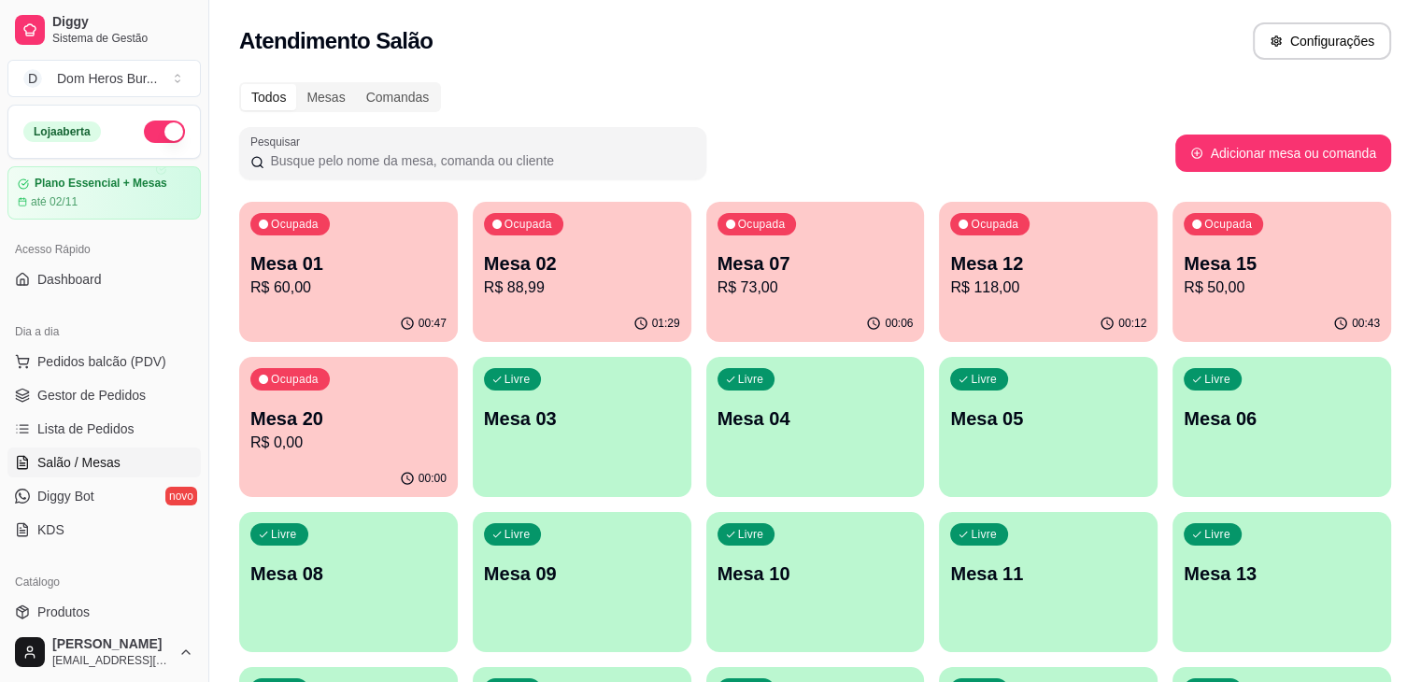
click at [83, 461] on span "Salão / Mesas" at bounding box center [78, 462] width 83 height 19
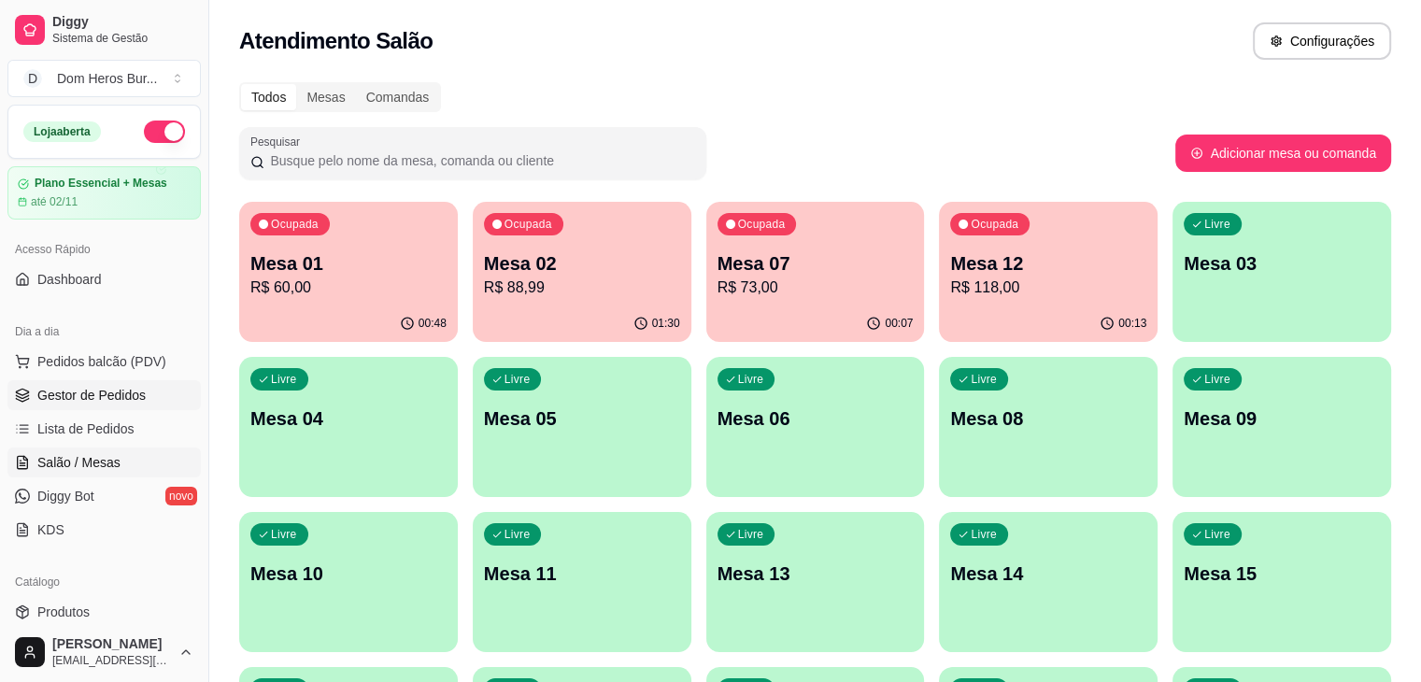
click at [95, 382] on link "Gestor de Pedidos" at bounding box center [103, 395] width 193 height 30
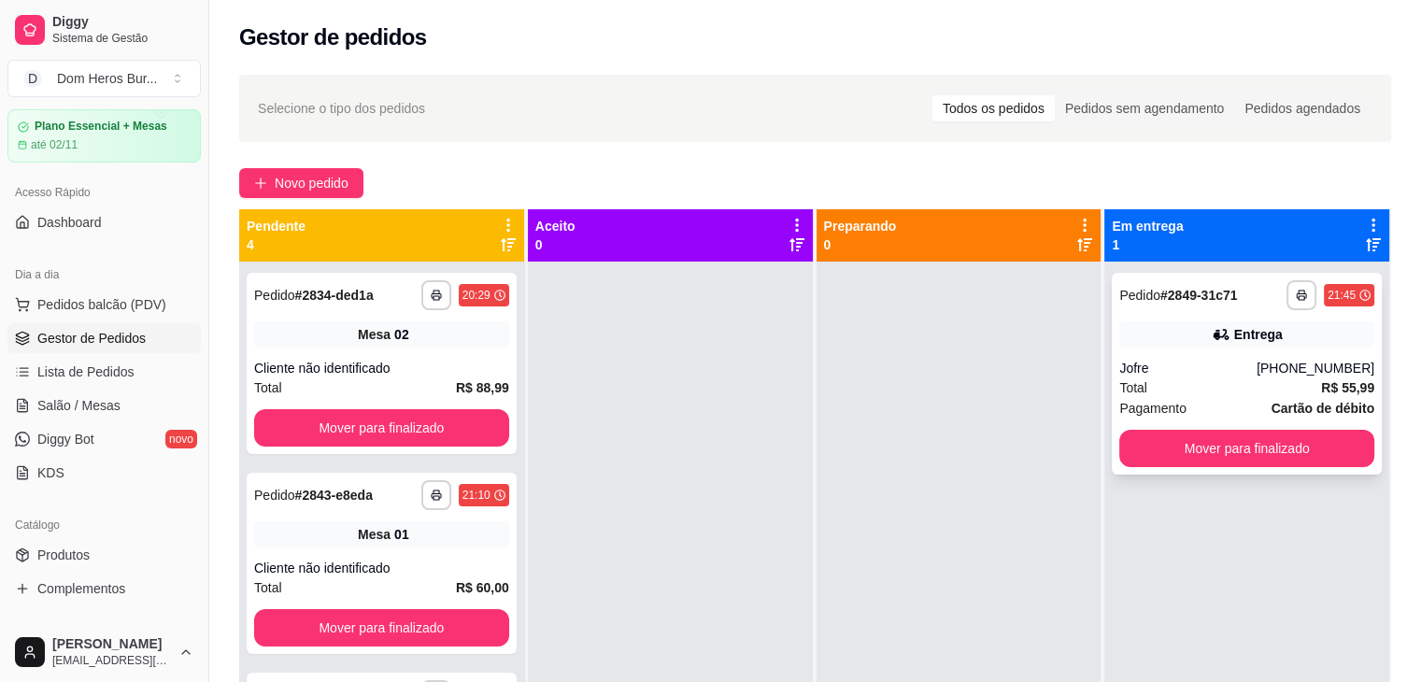
scroll to position [75, 0]
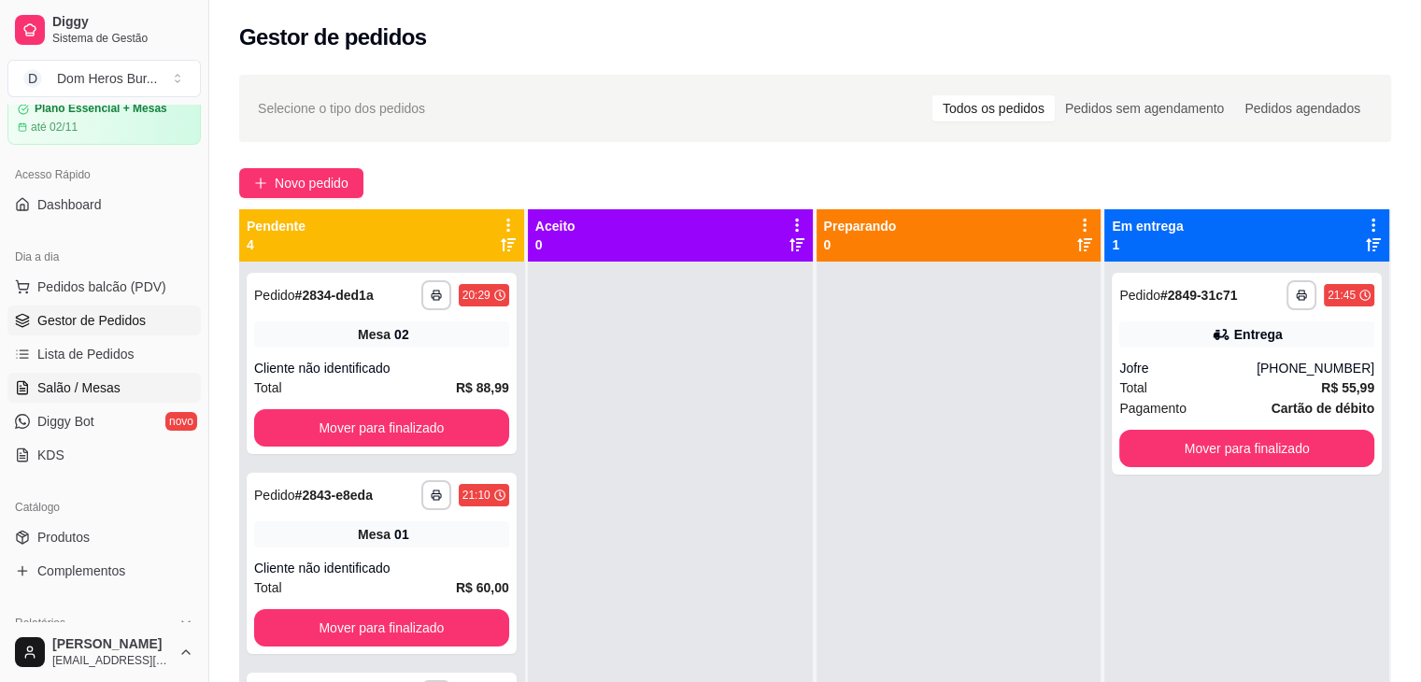
click at [30, 391] on link "Salão / Mesas" at bounding box center [103, 388] width 193 height 30
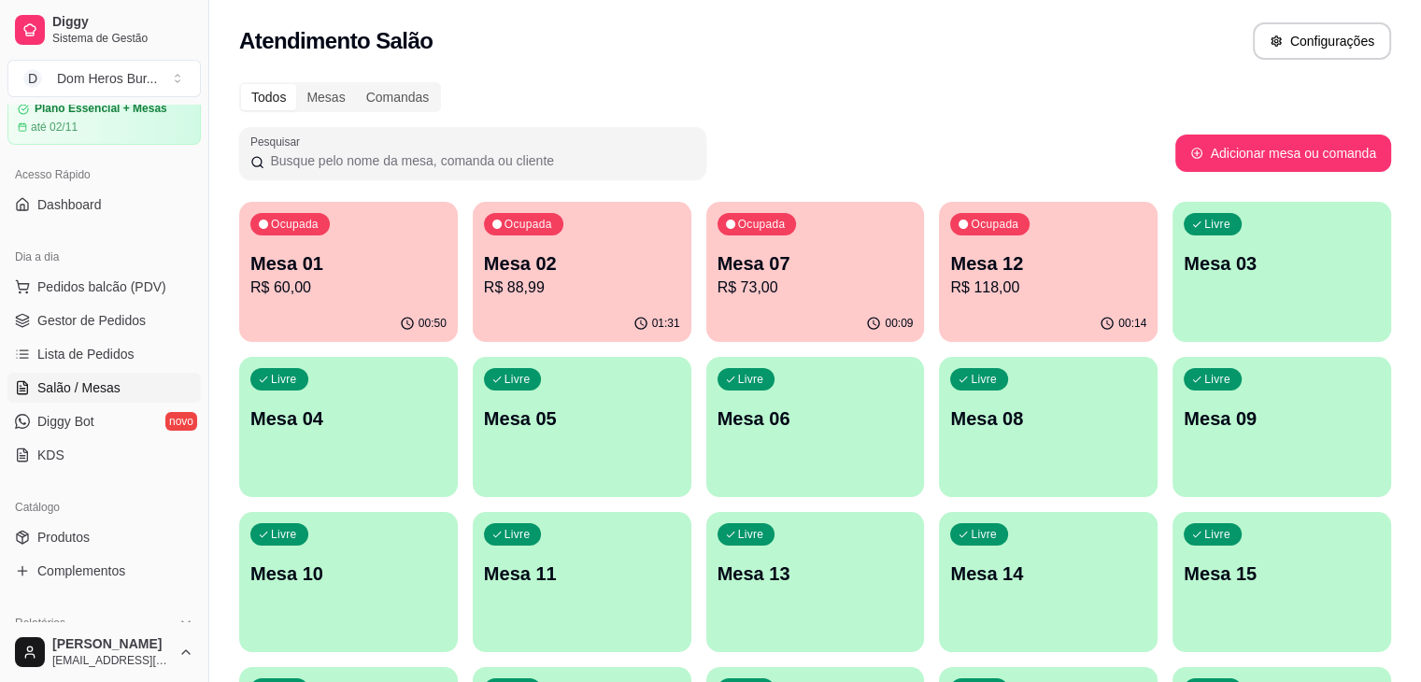
click at [30, 391] on link "Salão / Mesas" at bounding box center [103, 388] width 193 height 30
click at [28, 316] on icon at bounding box center [22, 317] width 12 height 7
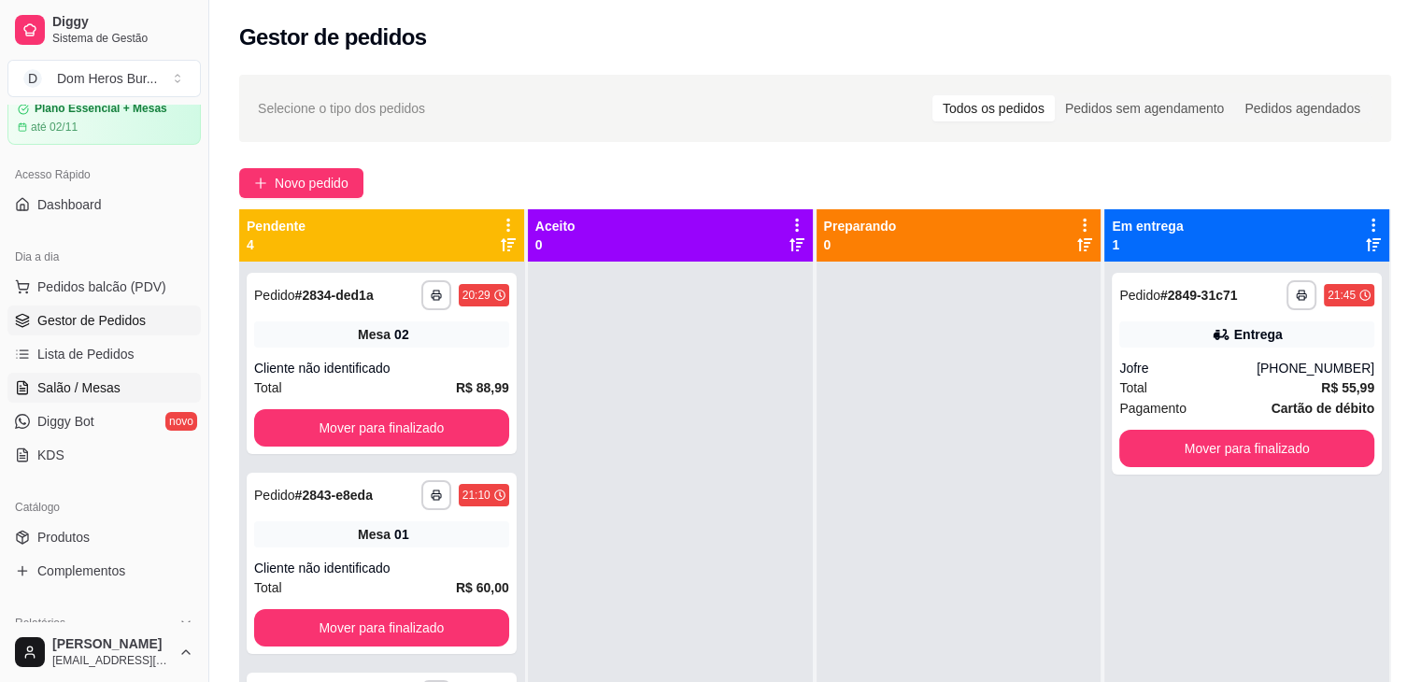
click at [106, 390] on span "Salão / Mesas" at bounding box center [78, 387] width 83 height 19
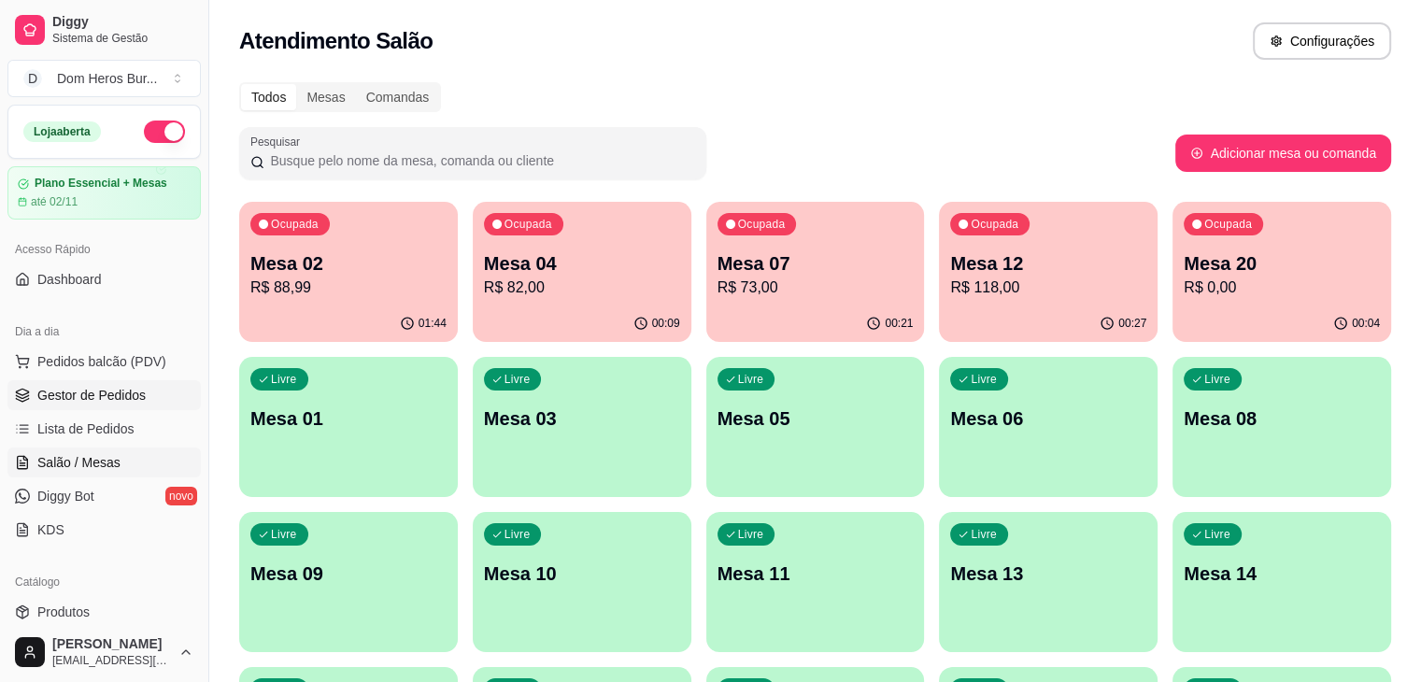
click at [61, 390] on span "Gestor de Pedidos" at bounding box center [91, 395] width 108 height 19
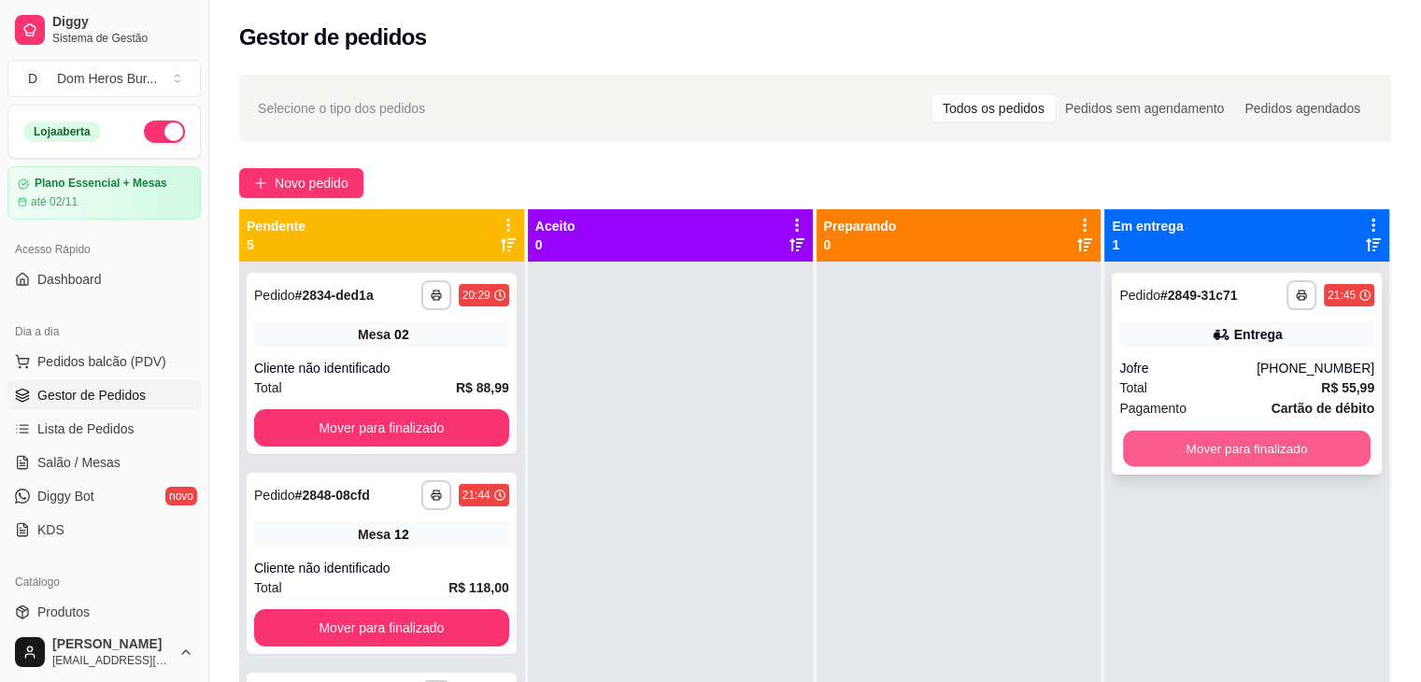
click at [1161, 434] on button "Mover para finalizado" at bounding box center [1247, 449] width 248 height 36
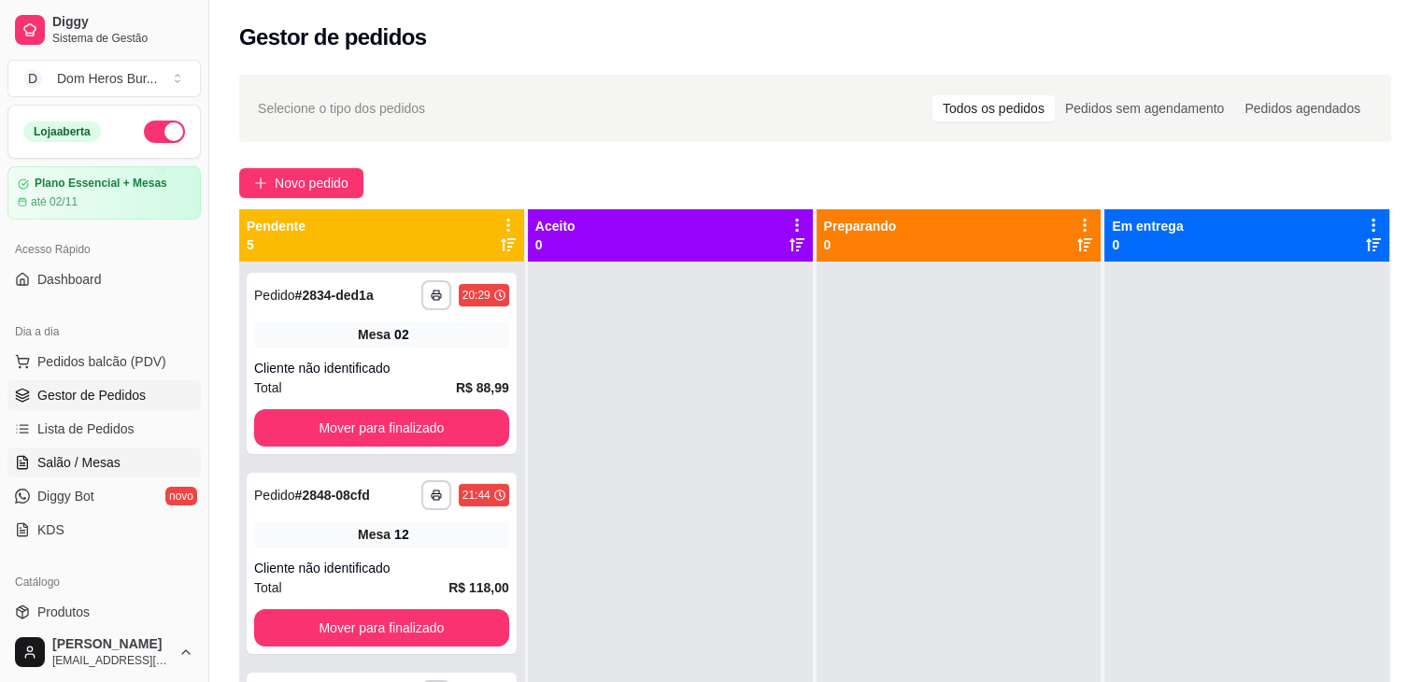
click at [64, 460] on span "Salão / Mesas" at bounding box center [78, 462] width 83 height 19
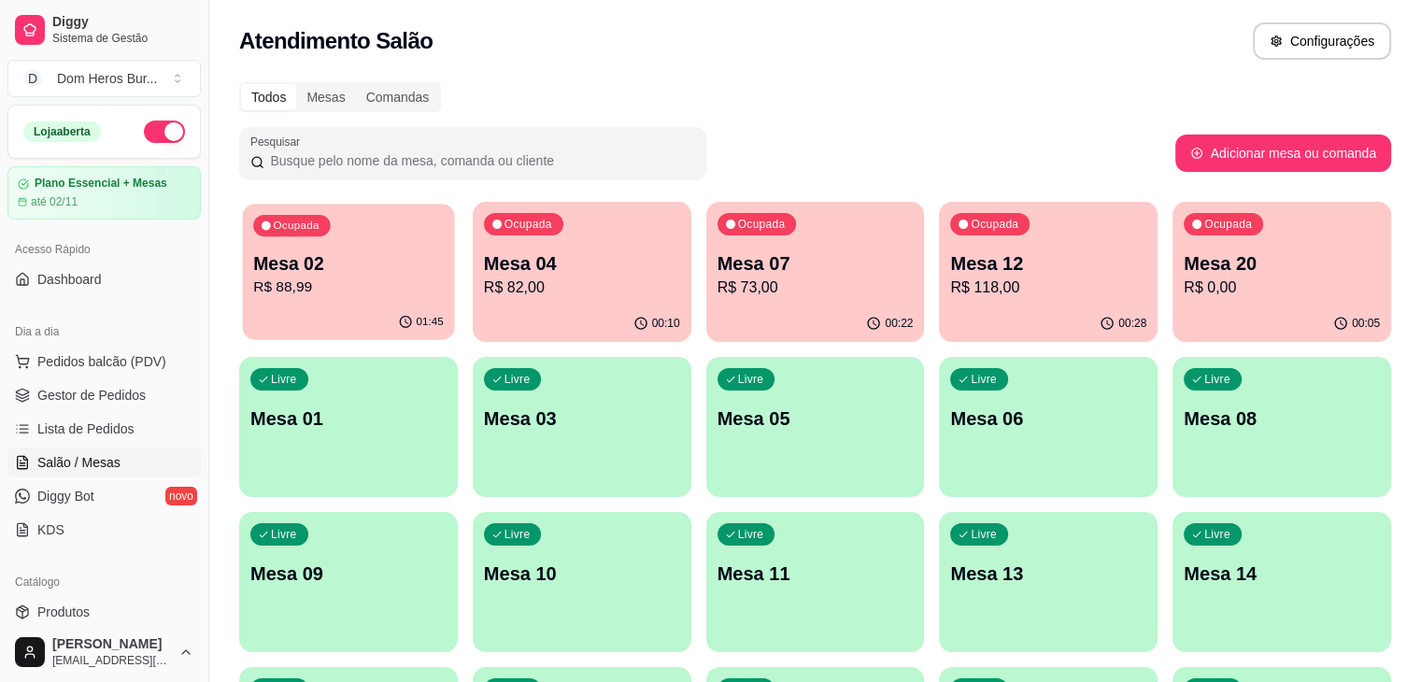
click at [331, 311] on div "01:45" at bounding box center [349, 323] width 212 height 36
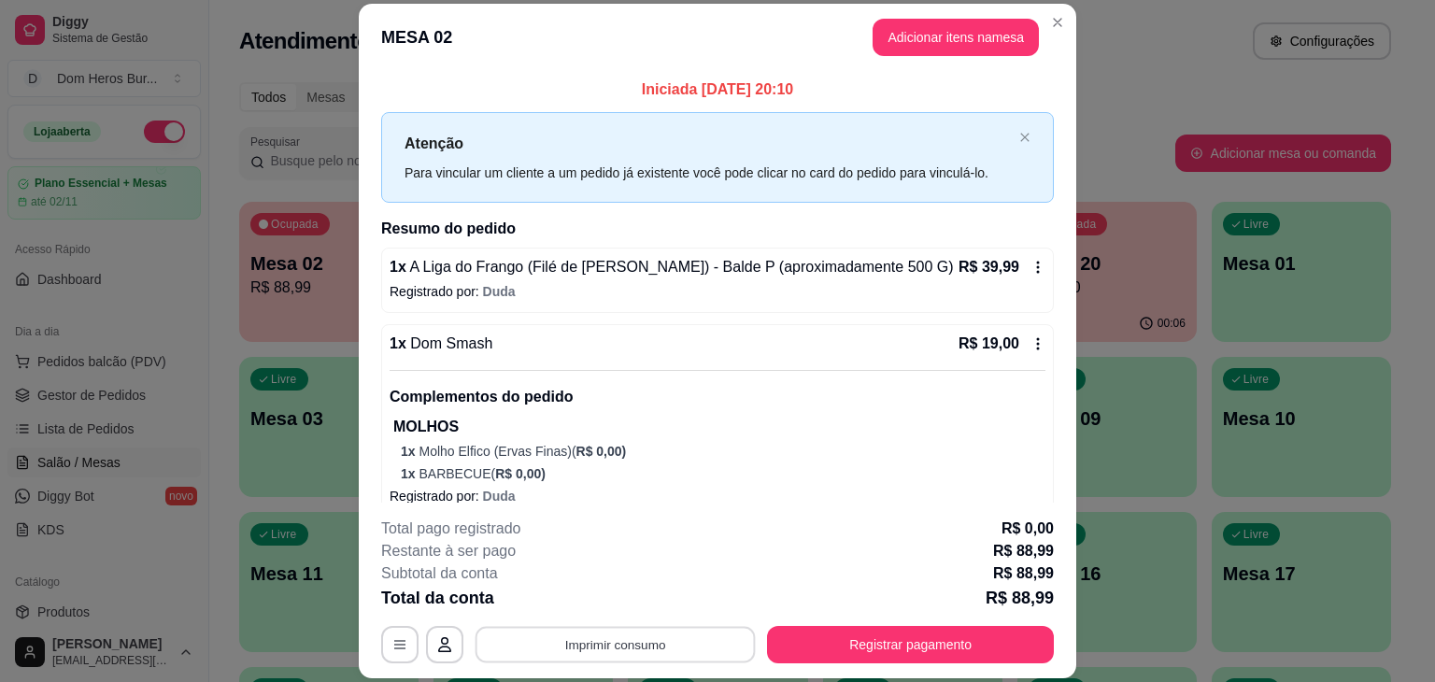
click at [604, 651] on button "Imprimir consumo" at bounding box center [616, 645] width 280 height 36
click at [577, 595] on button "IMPRESSORA" at bounding box center [613, 601] width 131 height 29
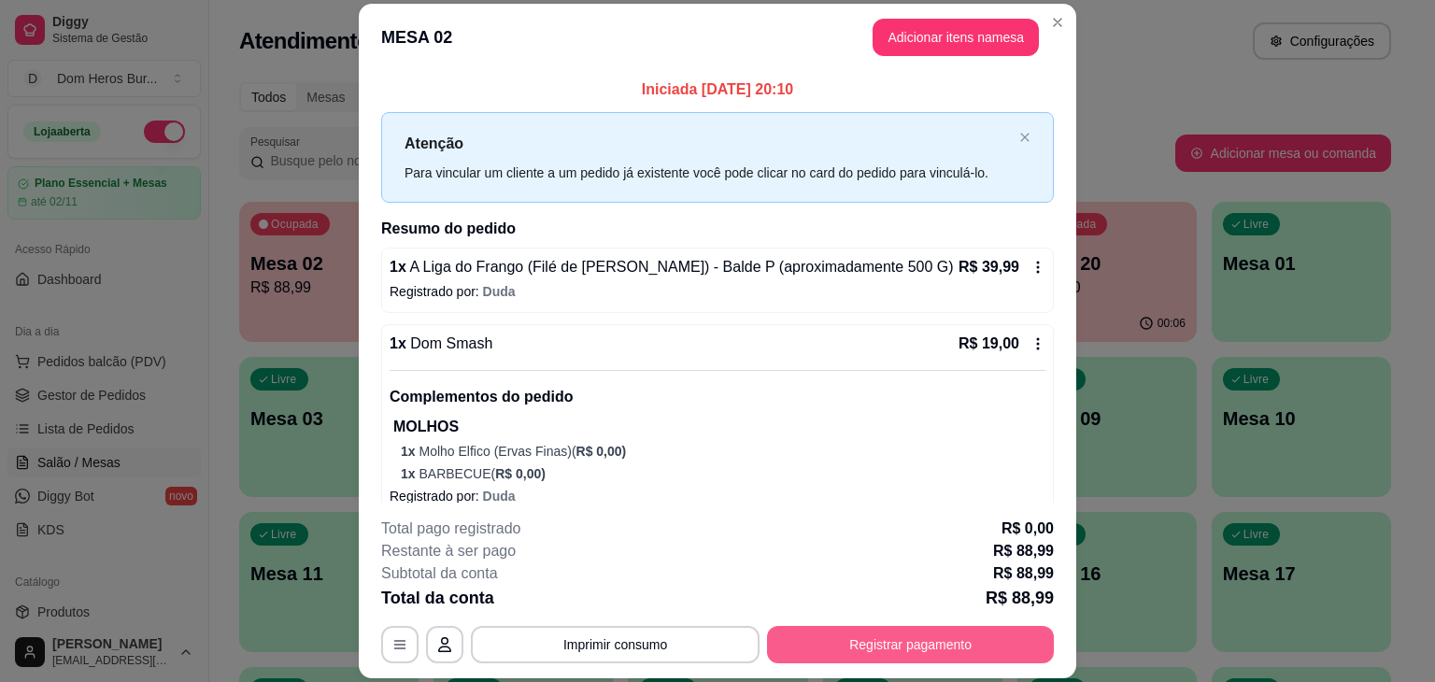
click at [947, 632] on button "Registrar pagamento" at bounding box center [910, 644] width 287 height 37
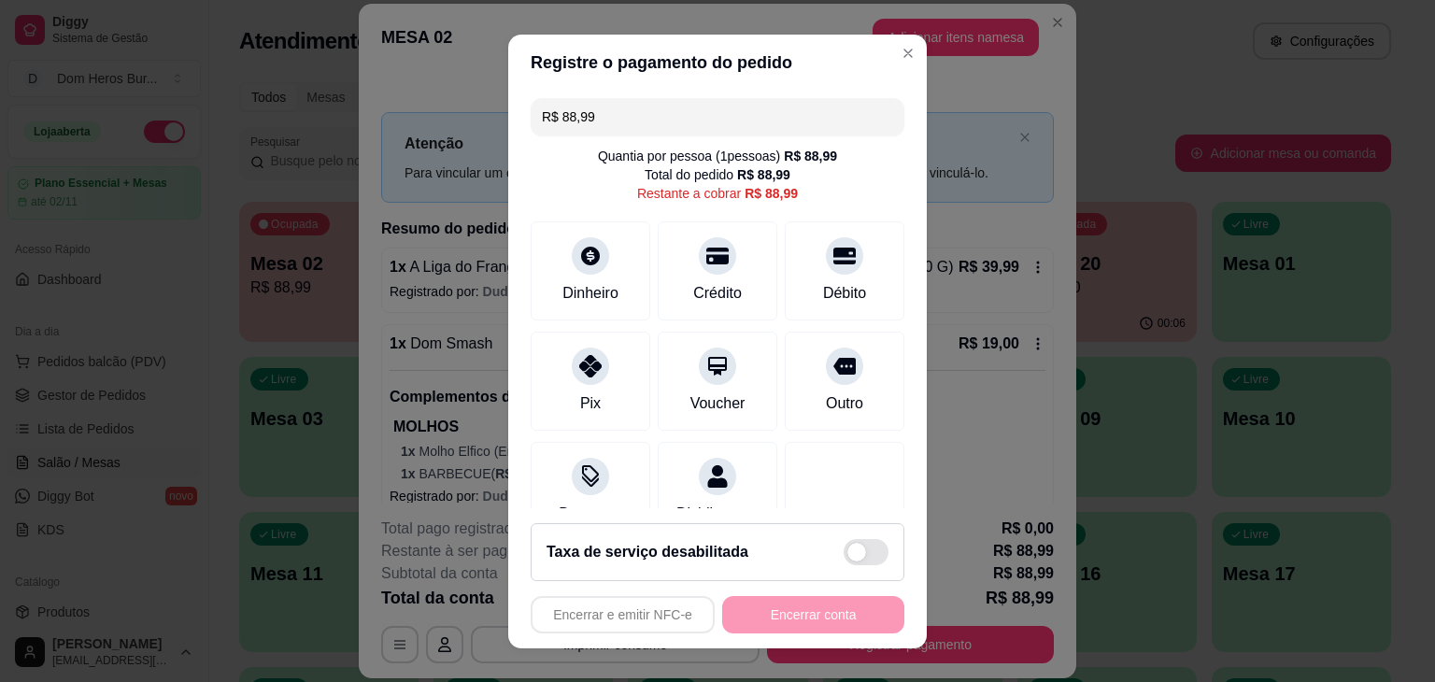
click at [621, 110] on input "R$ 88,99" at bounding box center [717, 116] width 351 height 37
type input "R$ 26,50"
click at [598, 272] on div "Dinheiro" at bounding box center [591, 266] width 132 height 109
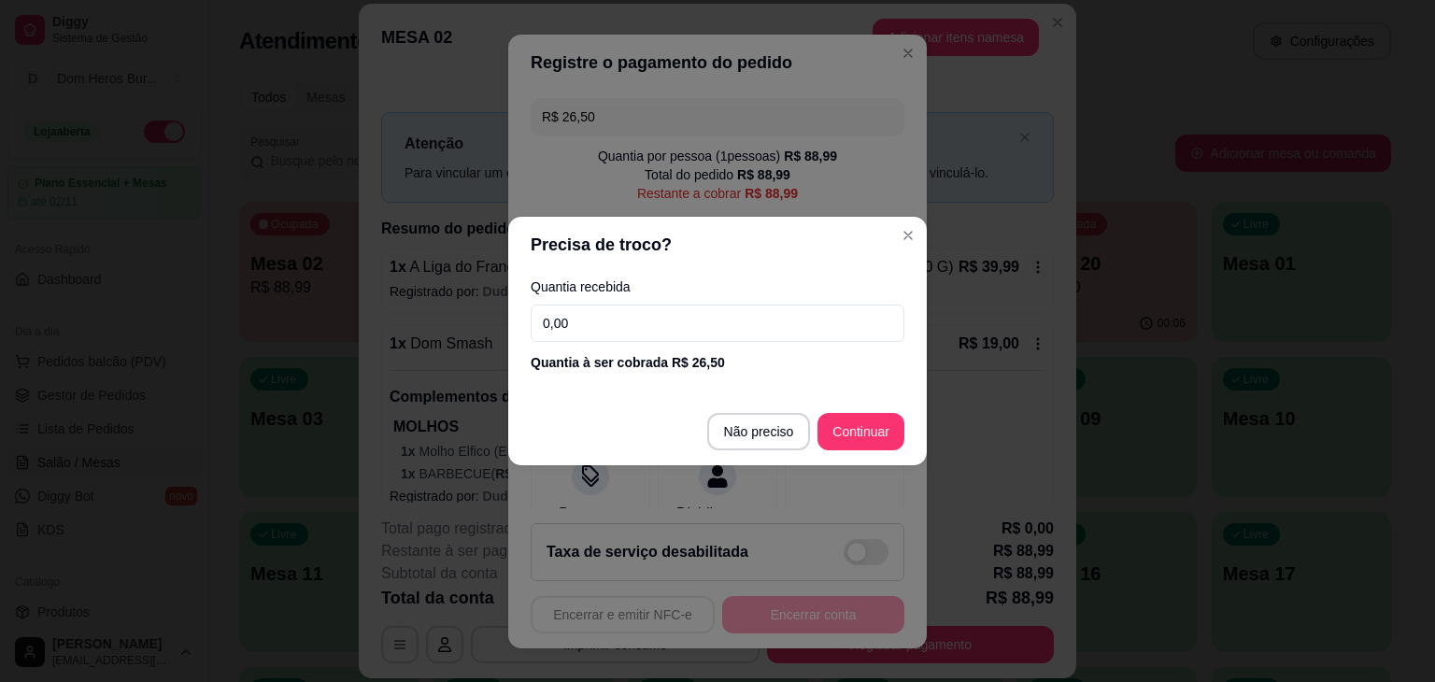
click at [604, 326] on input "0,00" at bounding box center [718, 323] width 374 height 37
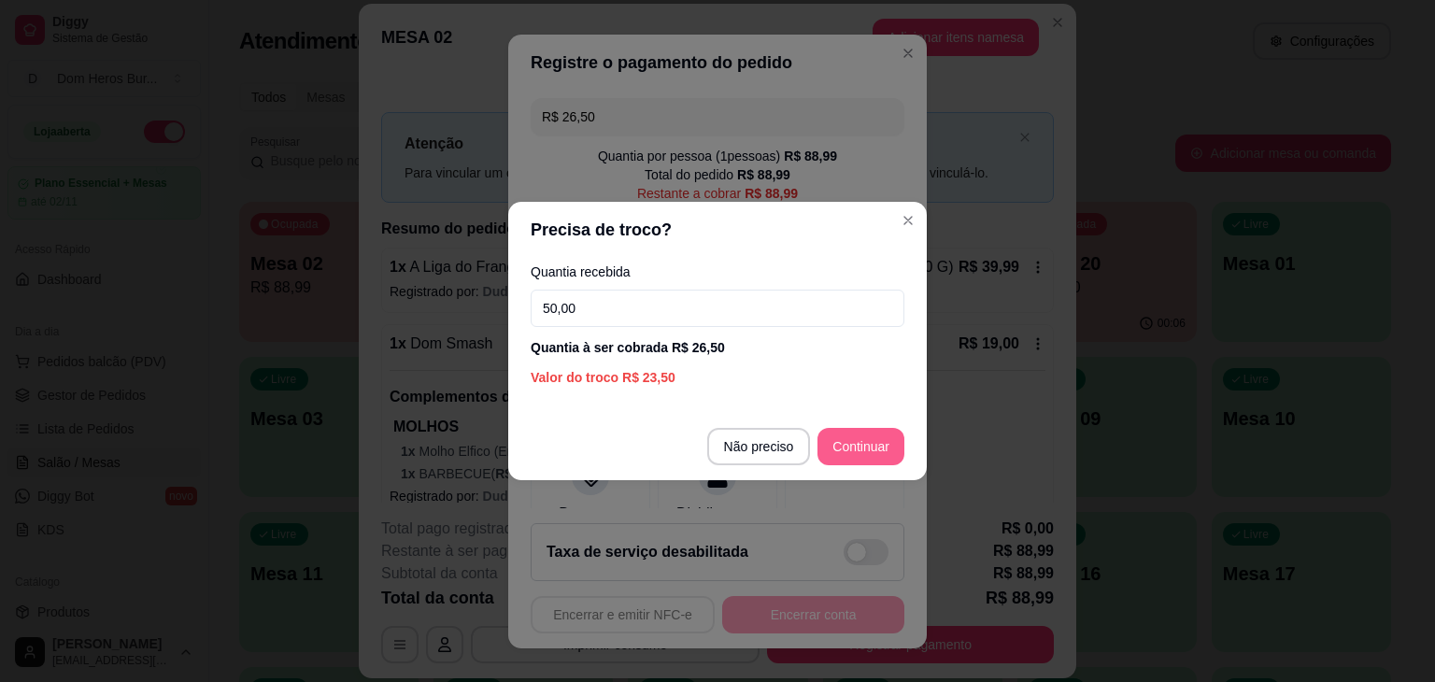
type input "50,00"
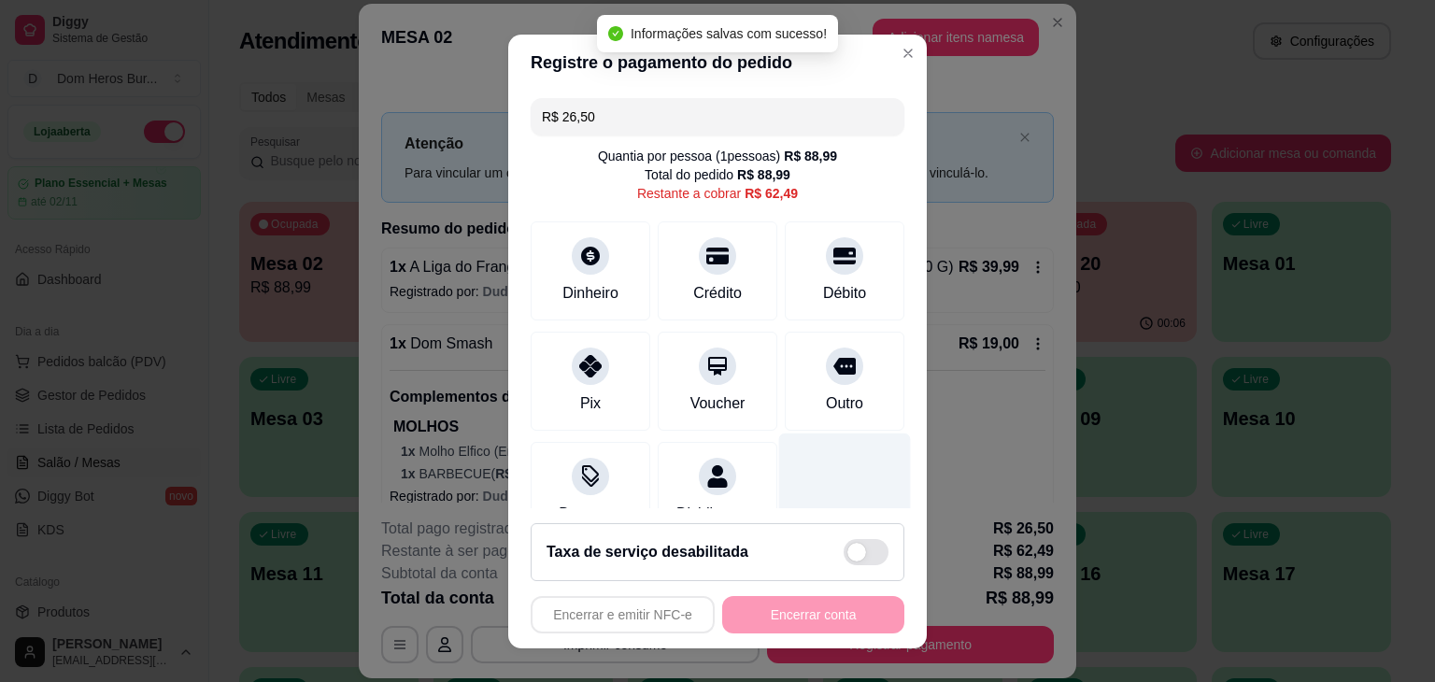
type input "R$ 62,49"
click at [679, 187] on div "Restante a cobrar R$ 62,49" at bounding box center [717, 193] width 161 height 19
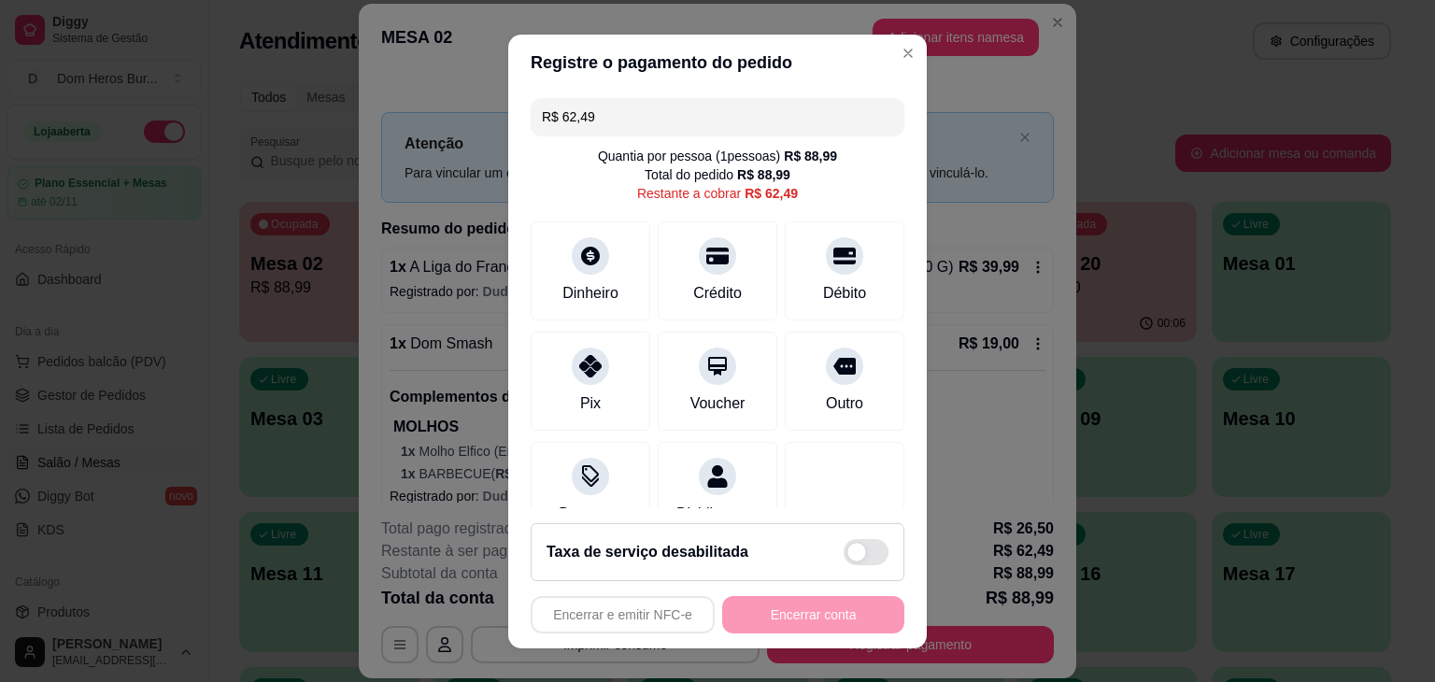
click at [527, 203] on div "R$ 62,49 Quantia por pessoa ( 1 pessoas) R$ 88,99 Total do pedido R$ 88,99 Rest…" at bounding box center [717, 300] width 419 height 418
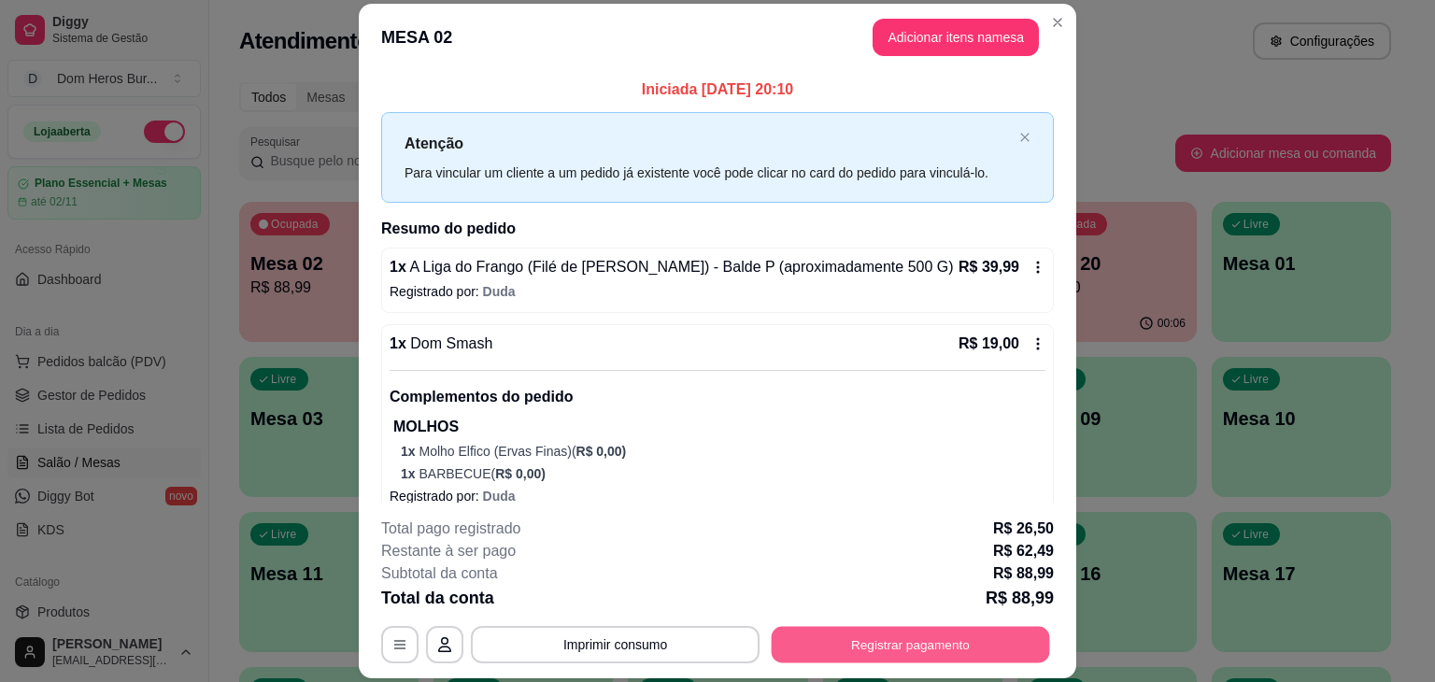
click at [863, 642] on button "Registrar pagamento" at bounding box center [911, 645] width 278 height 36
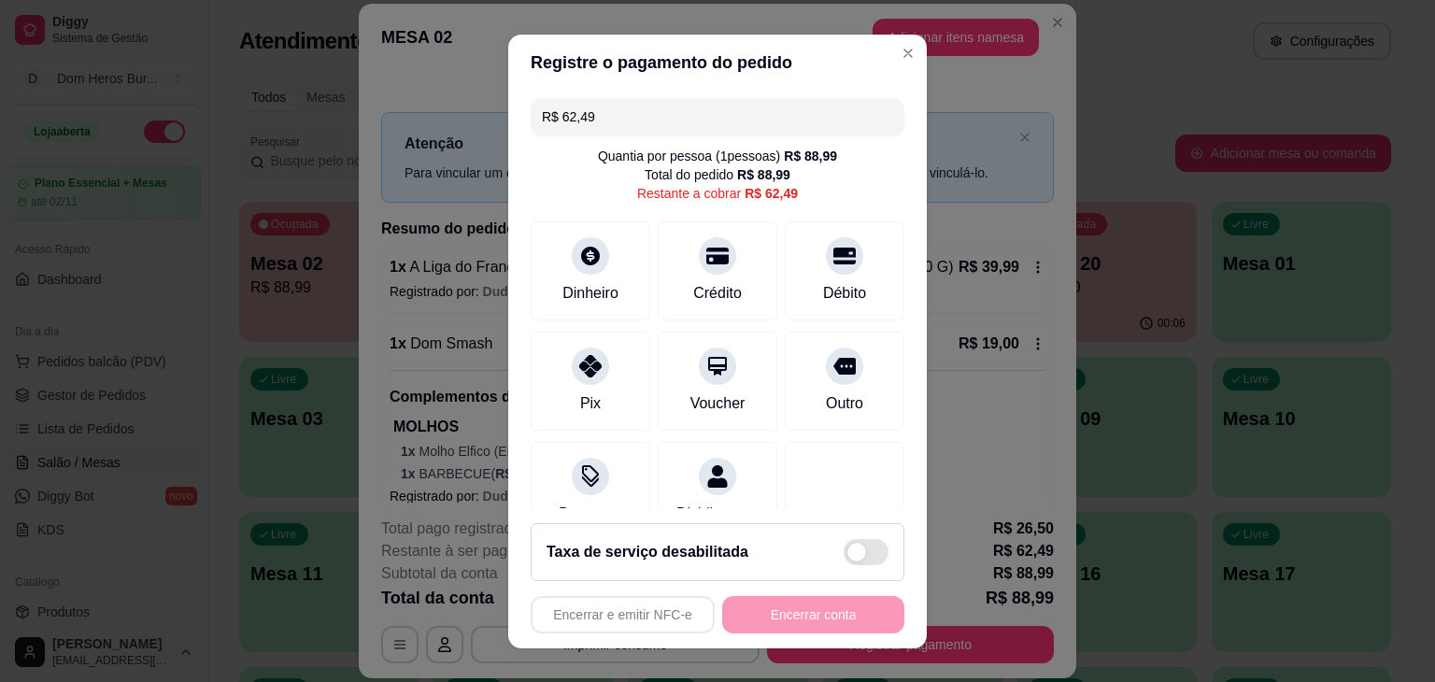
click at [624, 105] on input "R$ 62,49" at bounding box center [717, 116] width 351 height 37
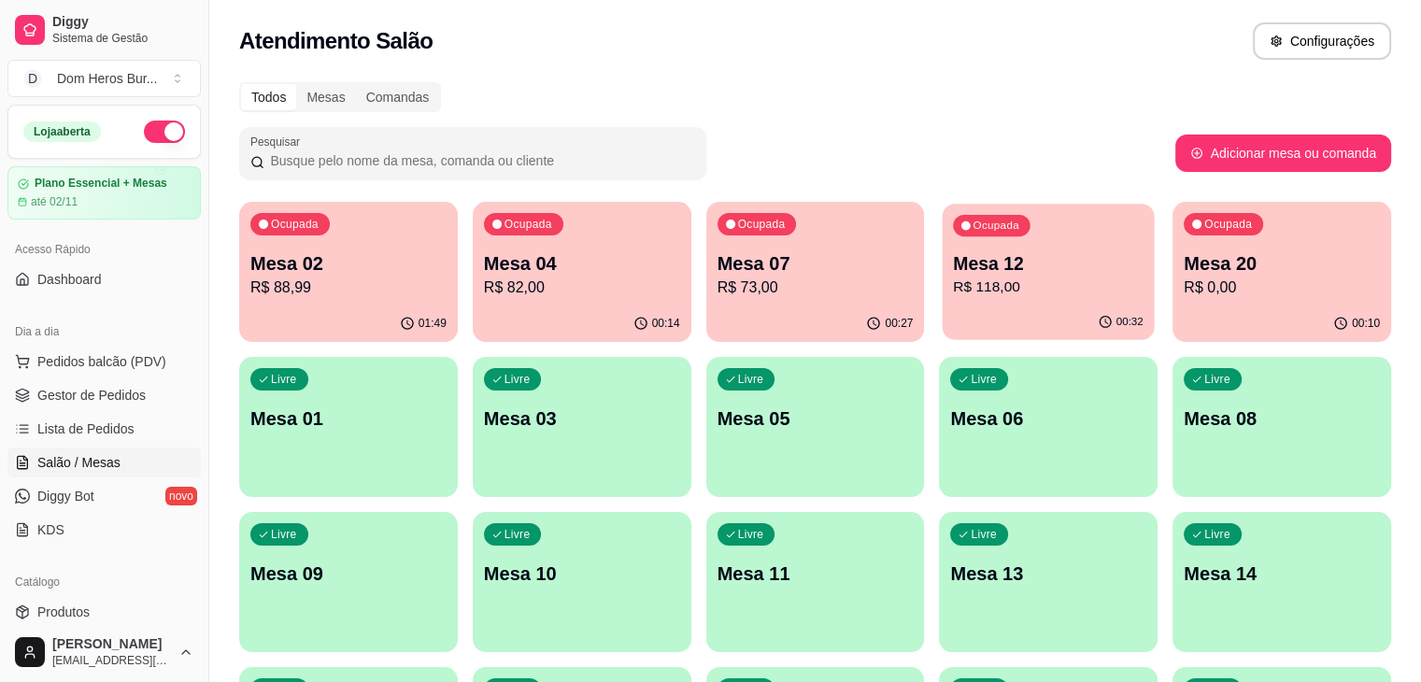
click at [954, 282] on p "R$ 118,00" at bounding box center [1049, 287] width 191 height 21
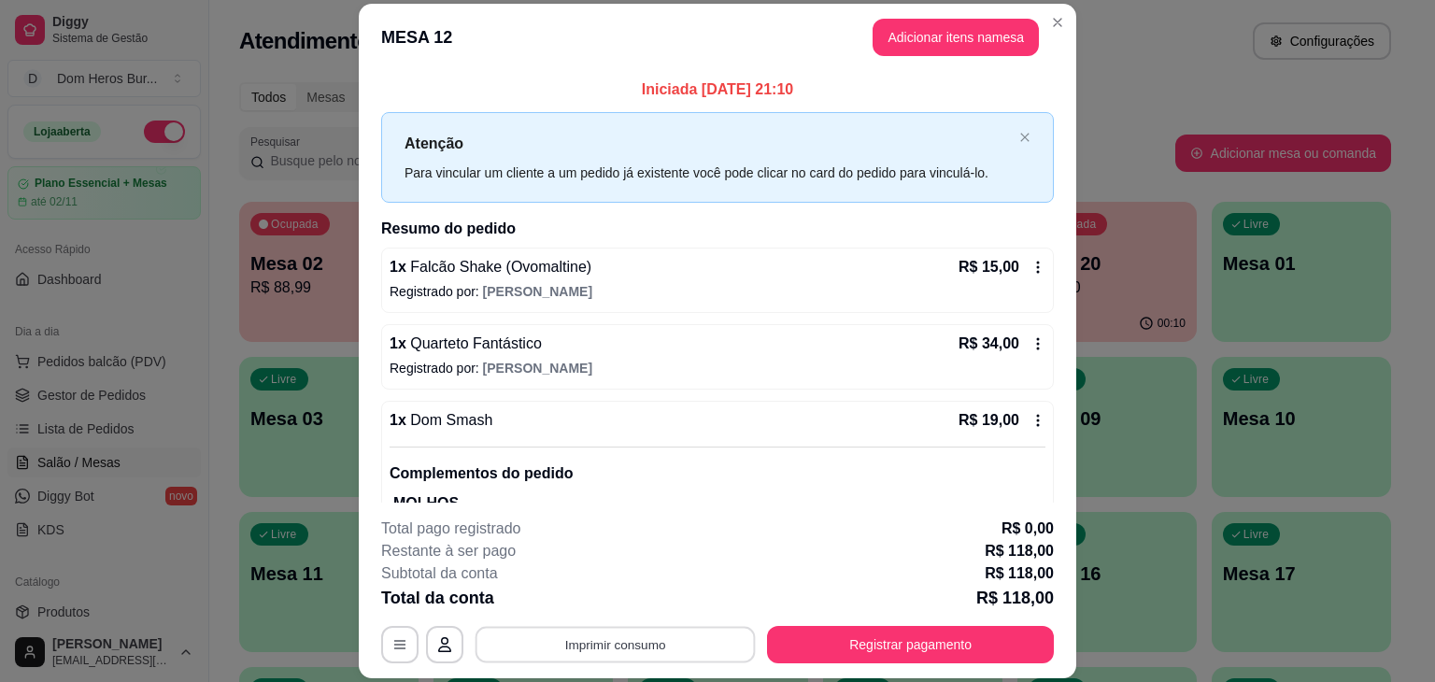
click at [608, 636] on button "Imprimir consumo" at bounding box center [616, 645] width 280 height 36
click at [607, 599] on button "IMPRESSORA" at bounding box center [613, 601] width 131 height 29
click at [837, 634] on button "Registrar pagamento" at bounding box center [910, 644] width 287 height 37
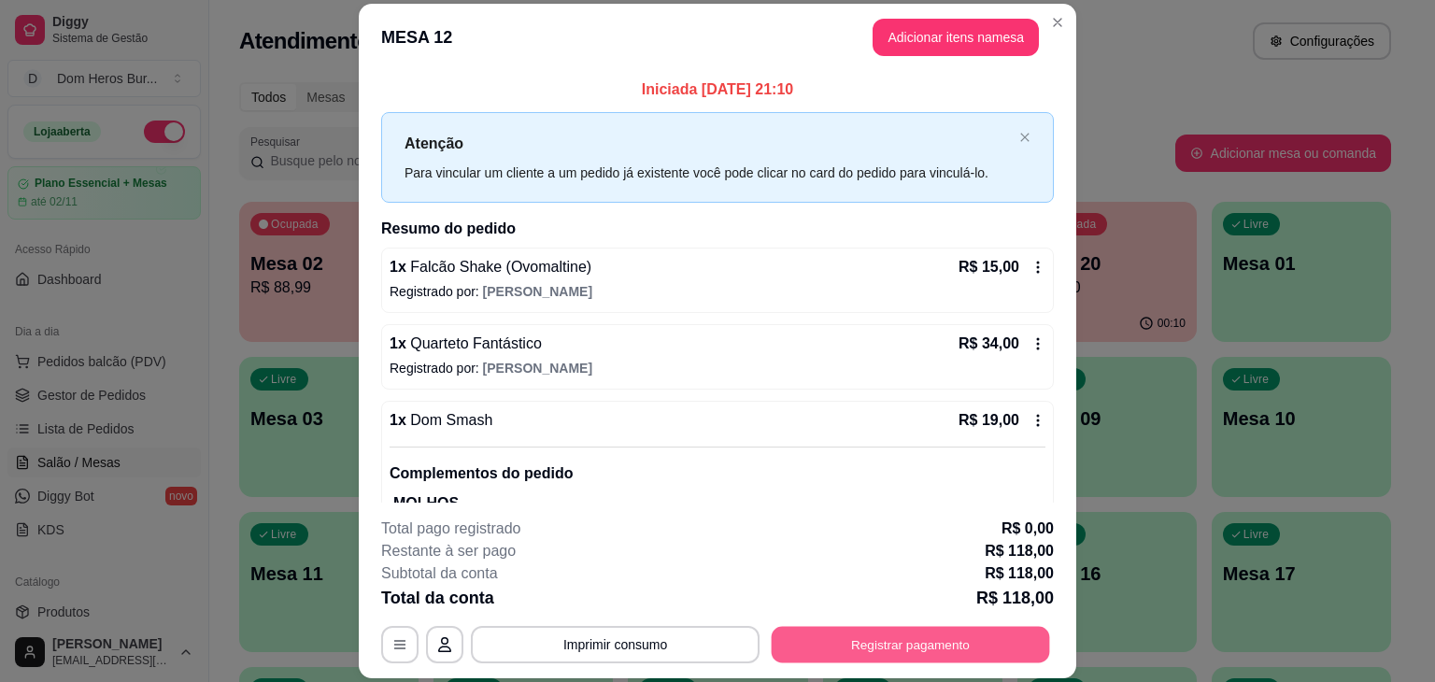
click at [837, 634] on button "Registrar pagamento" at bounding box center [911, 645] width 278 height 36
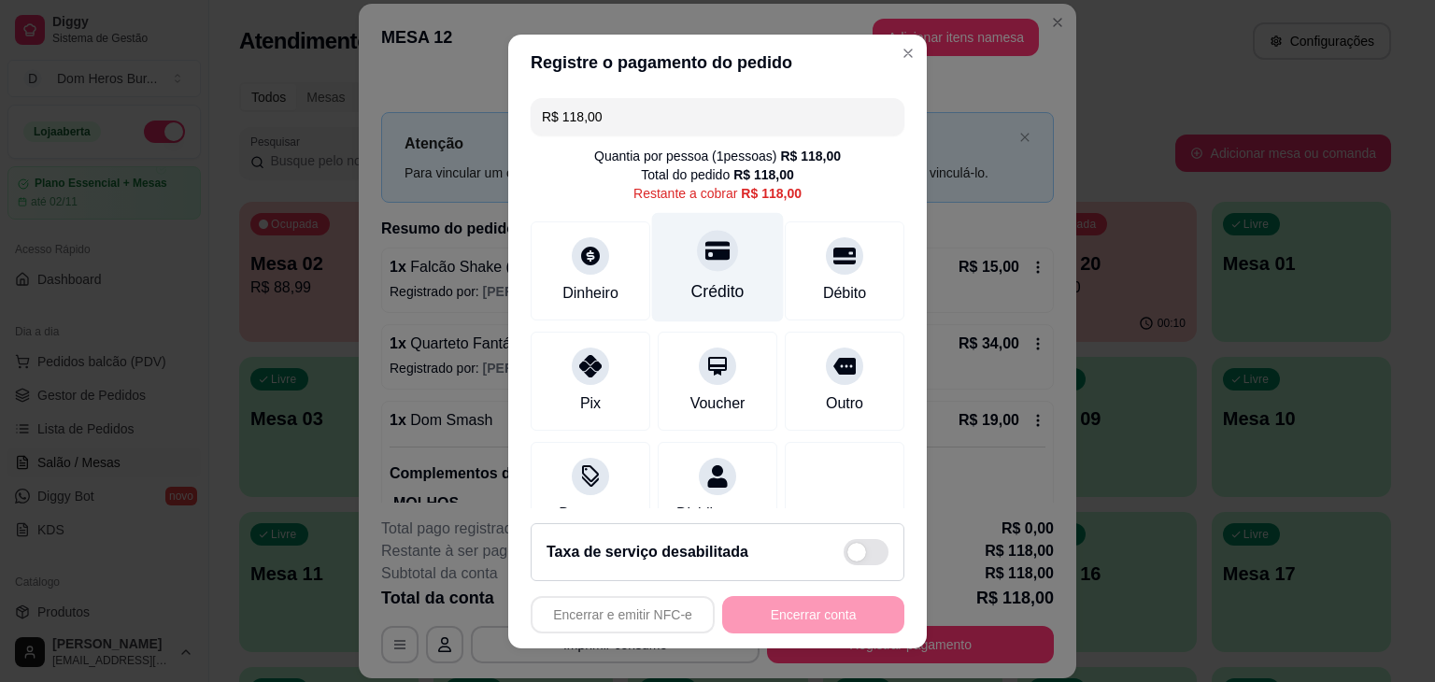
click at [699, 274] on div "Crédito" at bounding box center [718, 266] width 132 height 109
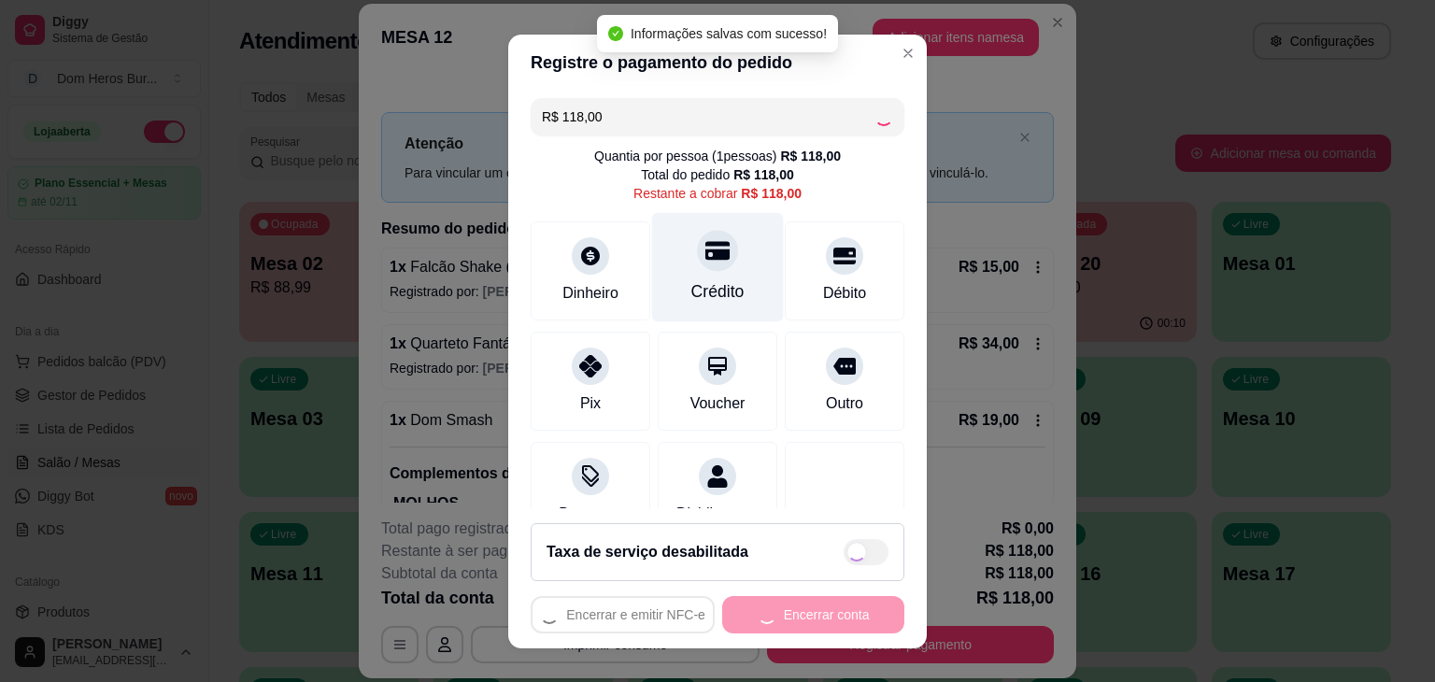
type input "R$ 0,00"
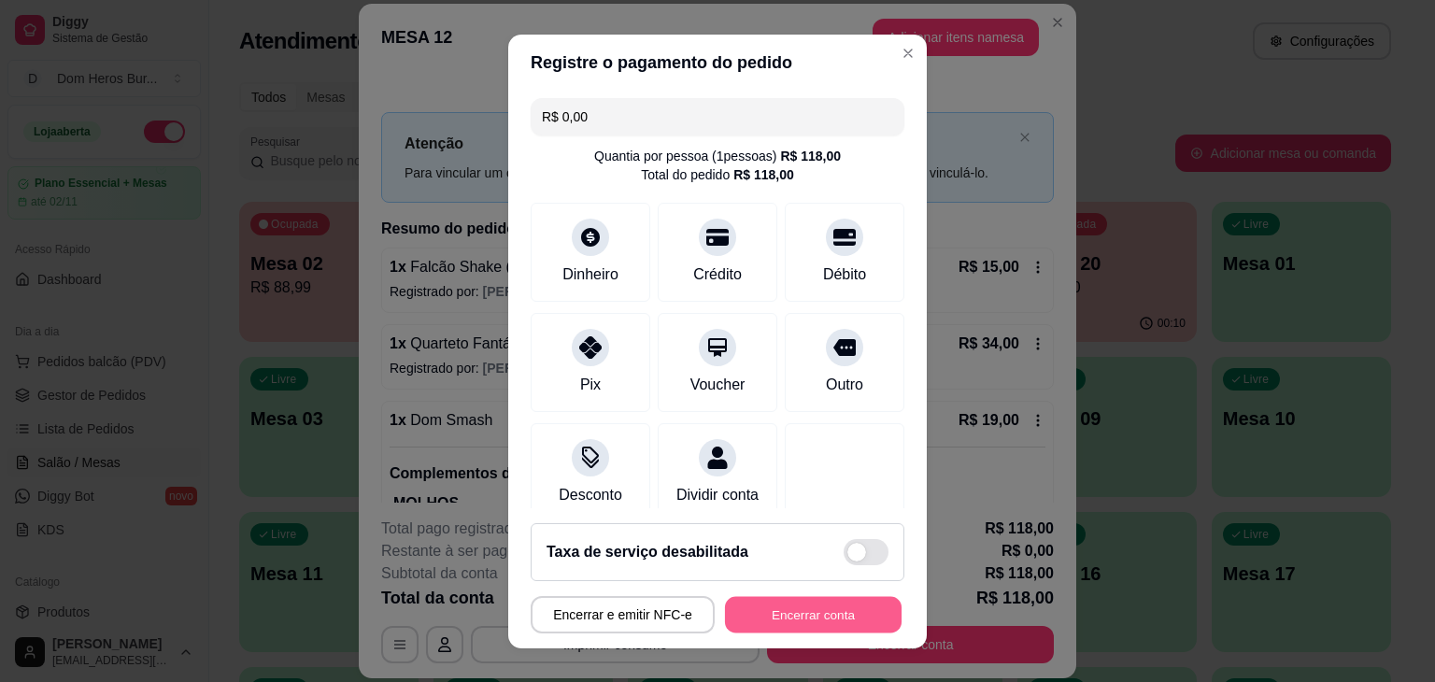
click at [811, 618] on button "Encerrar conta" at bounding box center [813, 614] width 177 height 36
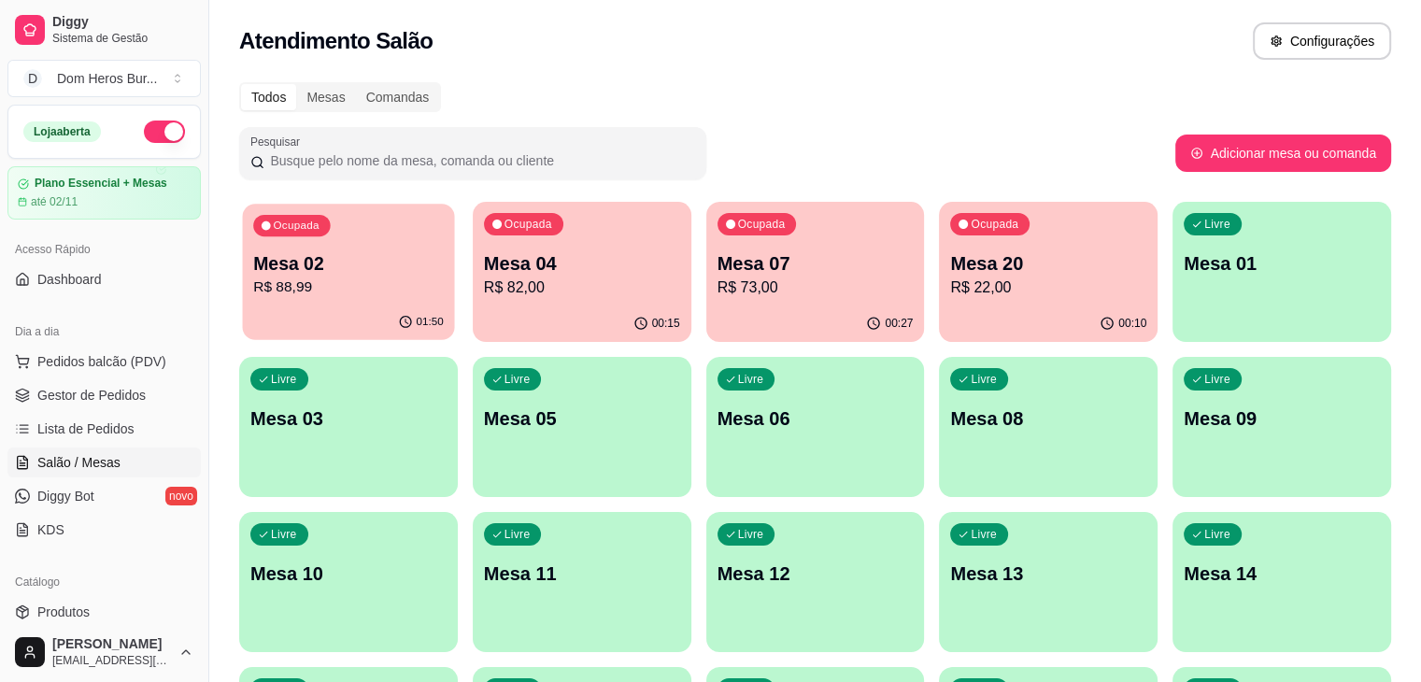
click at [334, 229] on div "Ocupada Mesa 02 R$ 88,99" at bounding box center [349, 254] width 212 height 101
click at [709, 334] on div "00:28" at bounding box center [815, 323] width 212 height 36
click at [766, 309] on div "00:34" at bounding box center [815, 323] width 212 height 36
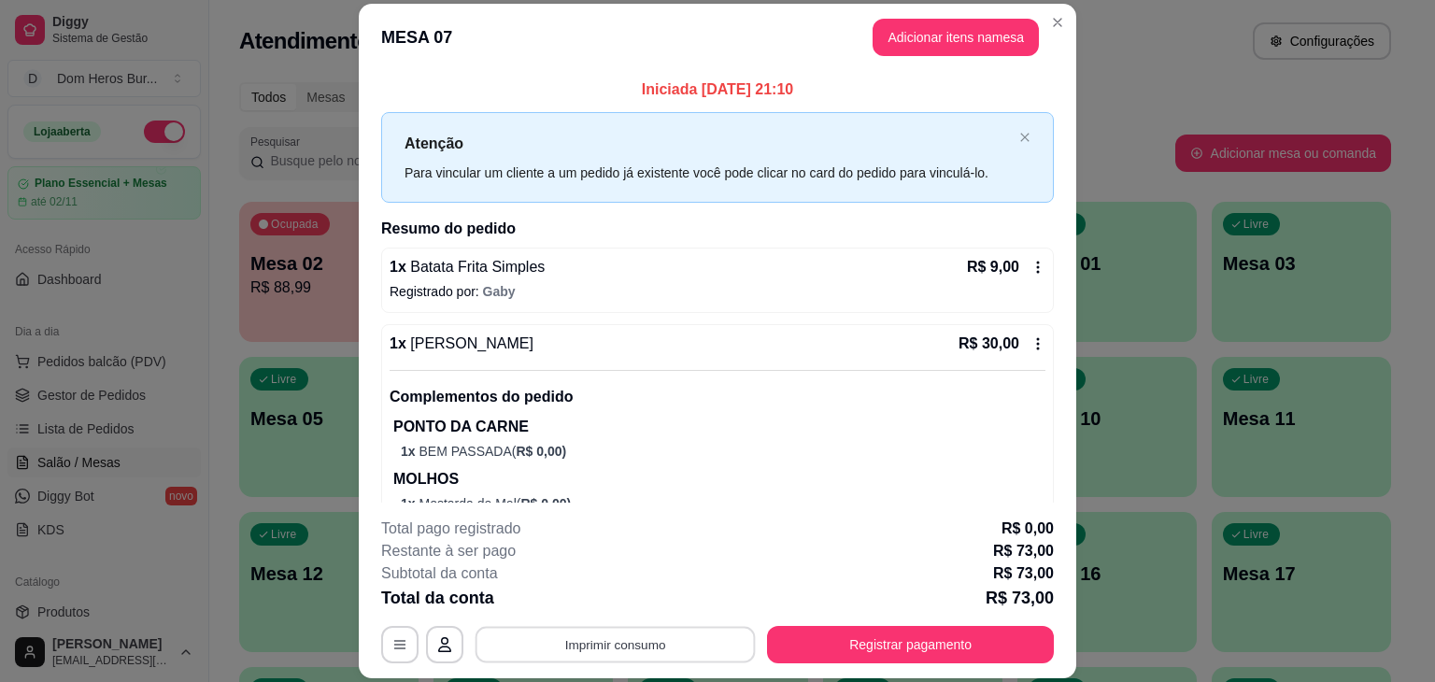
click at [665, 637] on button "Imprimir consumo" at bounding box center [616, 645] width 280 height 36
click at [635, 595] on button "IMPRESSORA" at bounding box center [613, 601] width 131 height 29
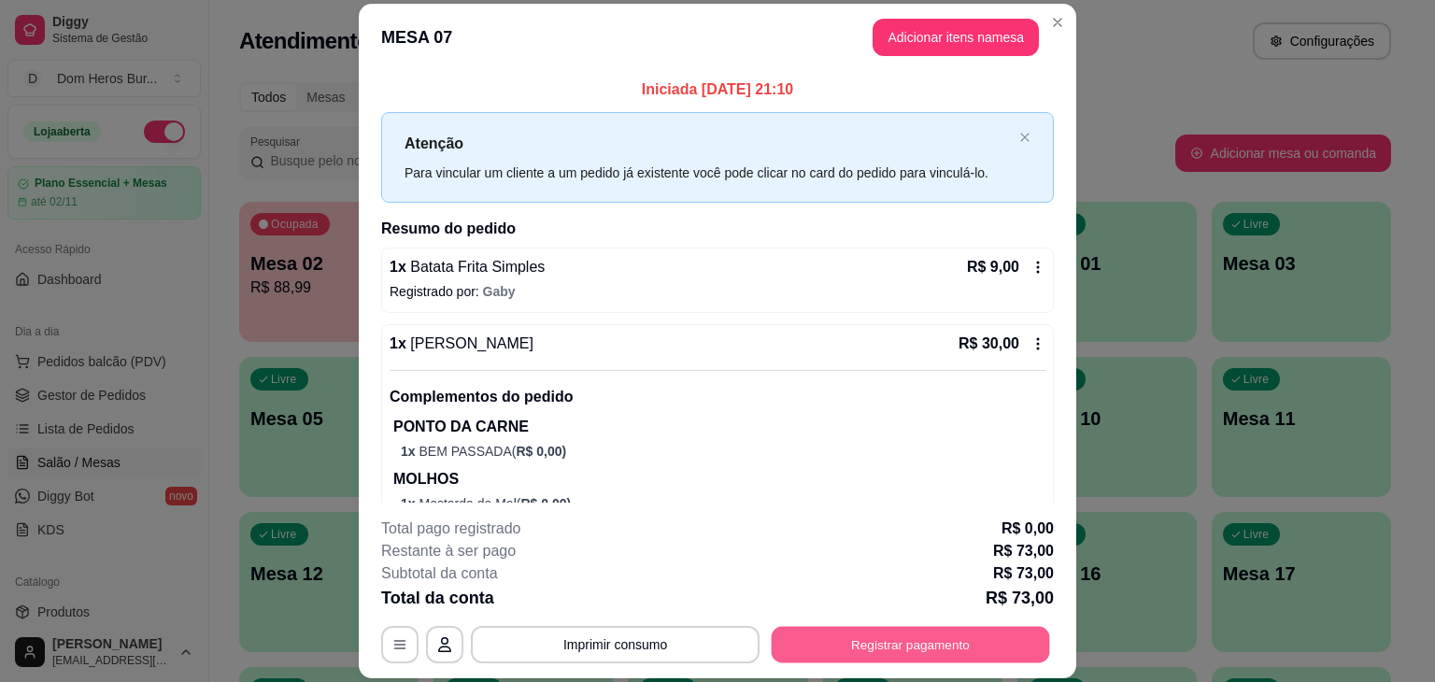
click at [886, 650] on button "Registrar pagamento" at bounding box center [911, 645] width 278 height 36
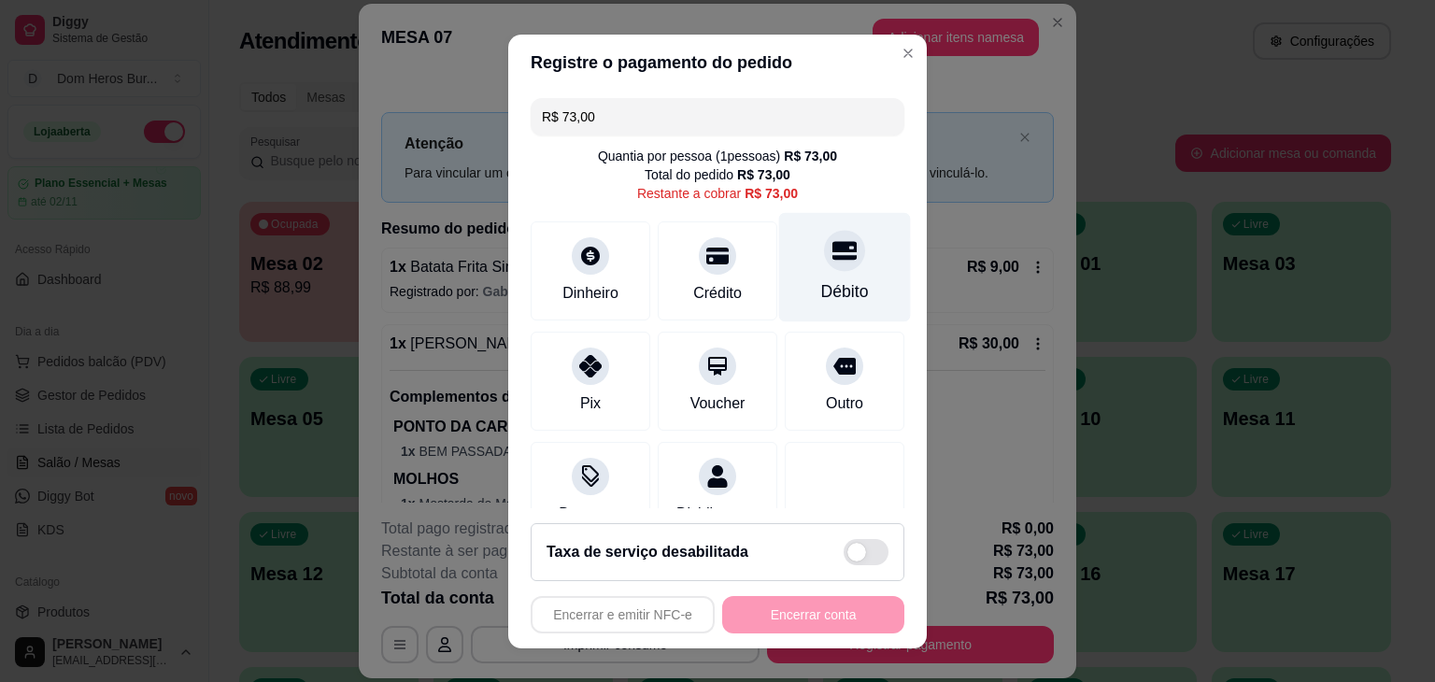
click at [832, 256] on icon at bounding box center [844, 250] width 24 height 19
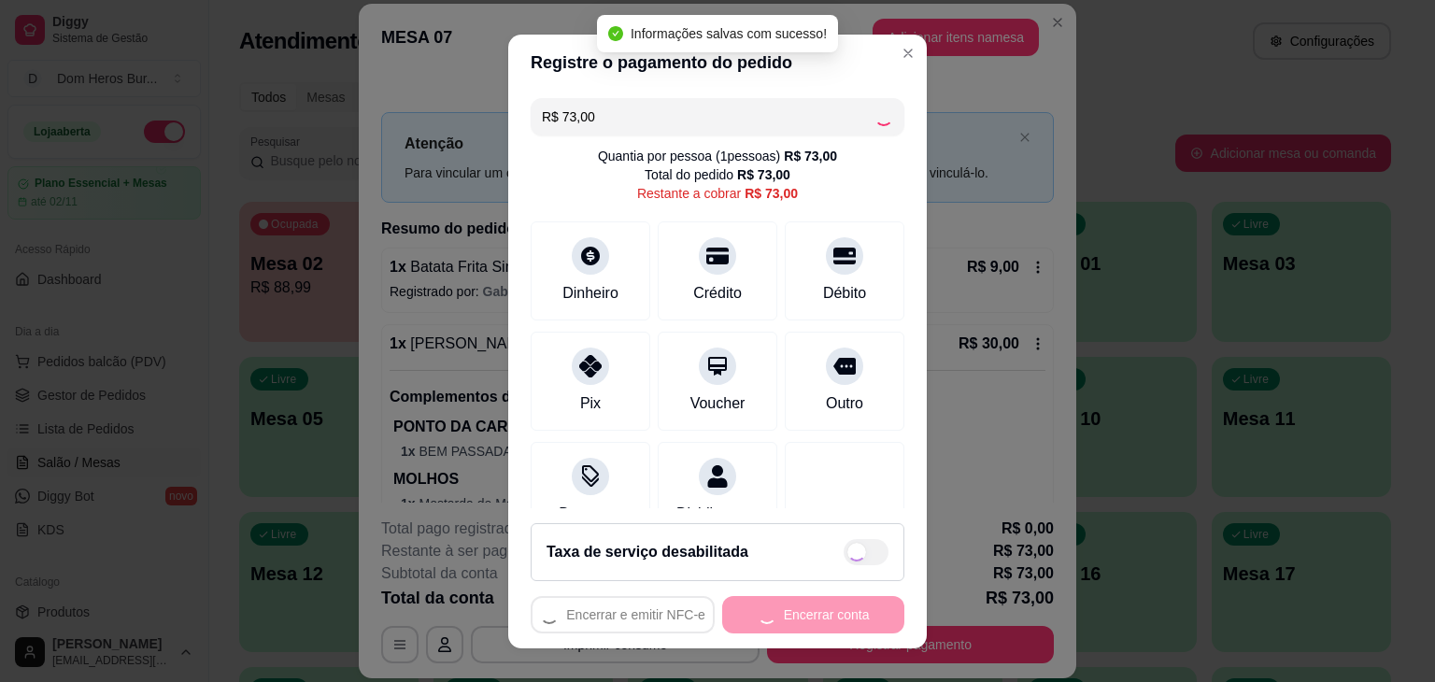
type input "R$ 0,00"
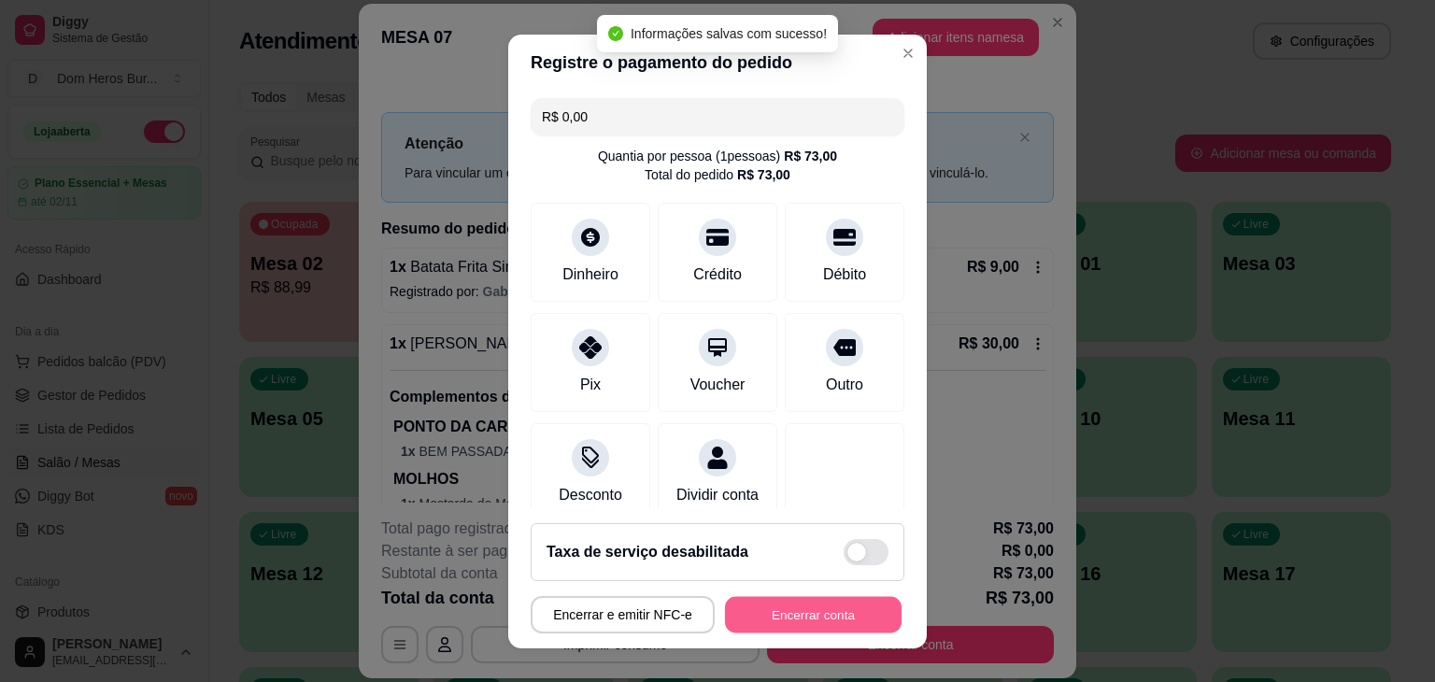
click at [807, 613] on button "Encerrar conta" at bounding box center [813, 614] width 177 height 36
